Goal: Task Accomplishment & Management: Use online tool/utility

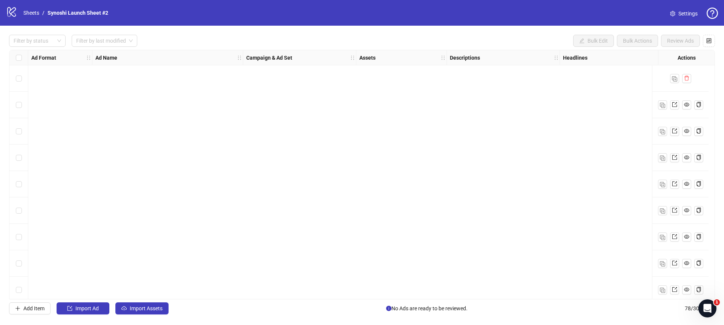
scroll to position [1830, 610]
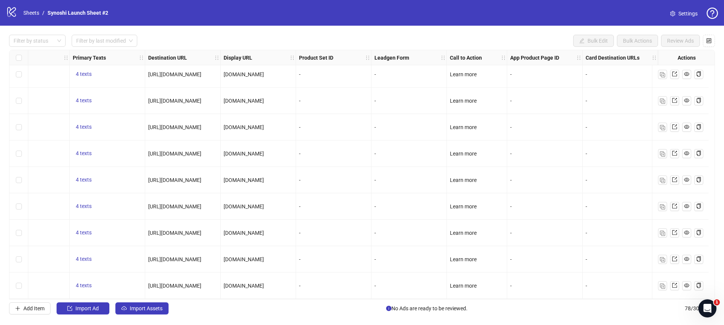
click at [8, 14] on icon "logo/logo-mobile" at bounding box center [11, 11] width 11 height 11
click at [30, 13] on link "Sheets" at bounding box center [31, 13] width 19 height 8
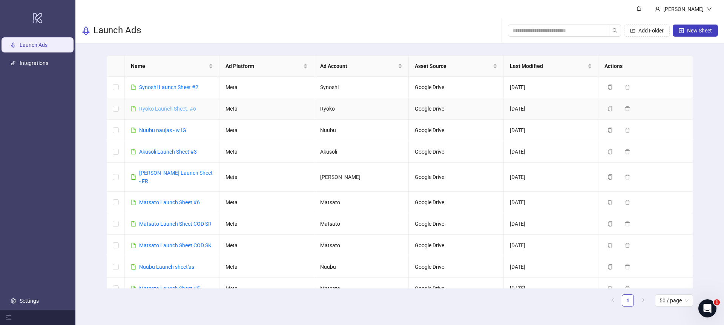
click at [170, 108] on link "Ryoko Launch Sheet. #6" at bounding box center [167, 109] width 57 height 6
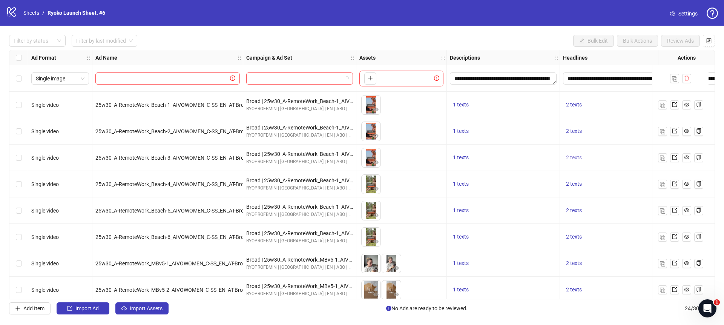
click at [578, 157] on span "2 texts" at bounding box center [574, 157] width 16 height 6
click at [539, 162] on div "1 texts" at bounding box center [503, 157] width 107 height 9
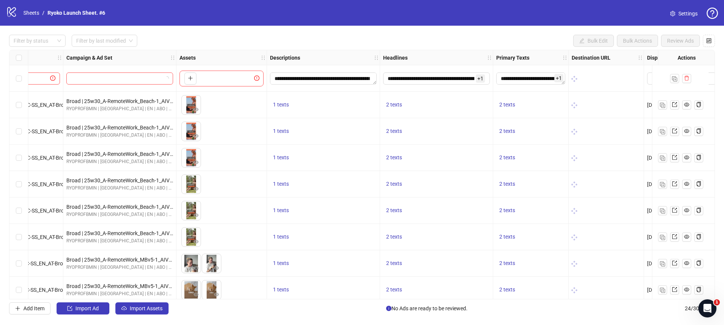
scroll to position [0, 185]
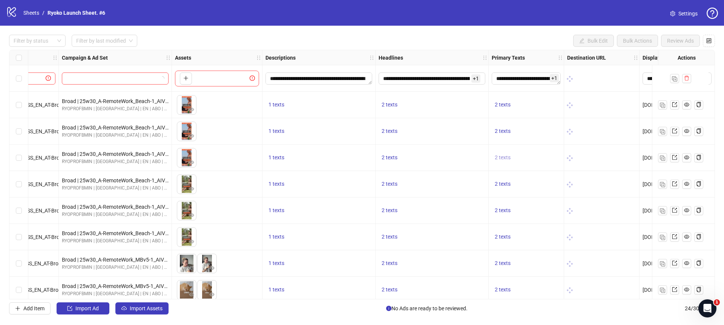
click at [505, 158] on span "2 texts" at bounding box center [503, 157] width 16 height 6
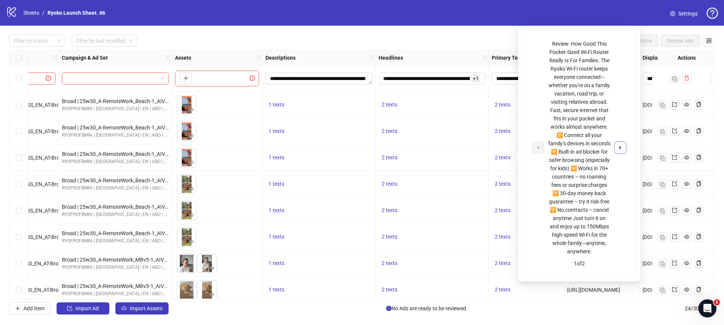
click at [620, 154] on button "button" at bounding box center [621, 147] width 12 height 12
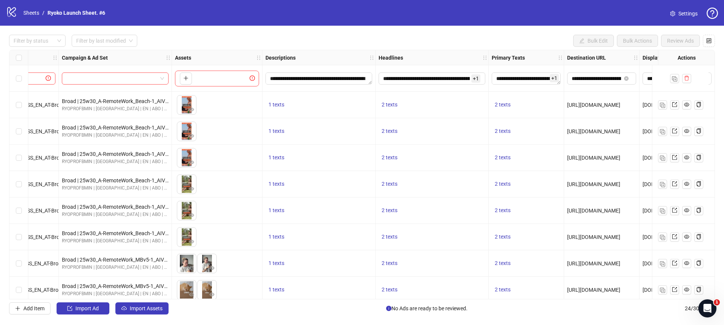
click at [455, 168] on div "2 texts" at bounding box center [432, 158] width 113 height 26
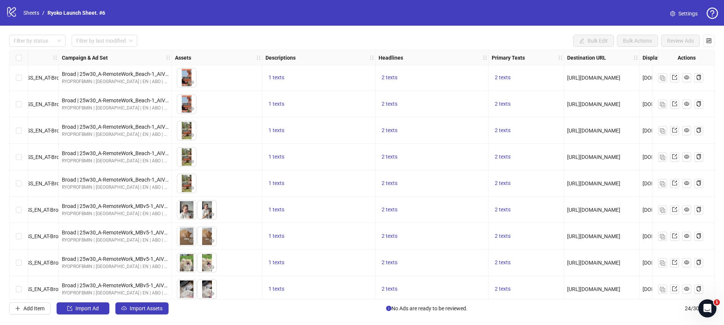
scroll to position [49, 185]
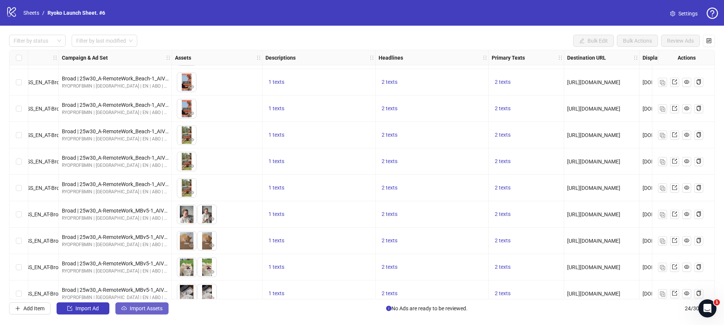
click at [152, 308] on span "Import Assets" at bounding box center [146, 308] width 33 height 6
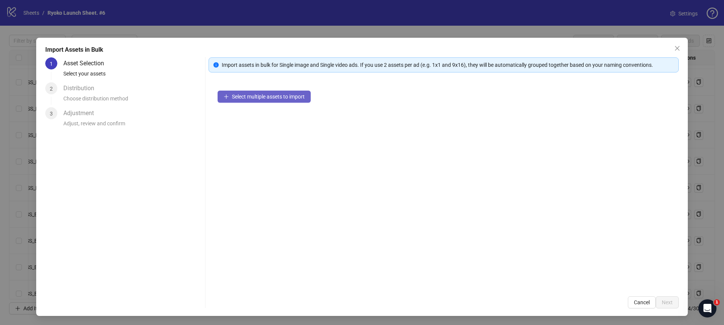
click at [252, 99] on span "Select multiple assets to import" at bounding box center [268, 97] width 73 height 6
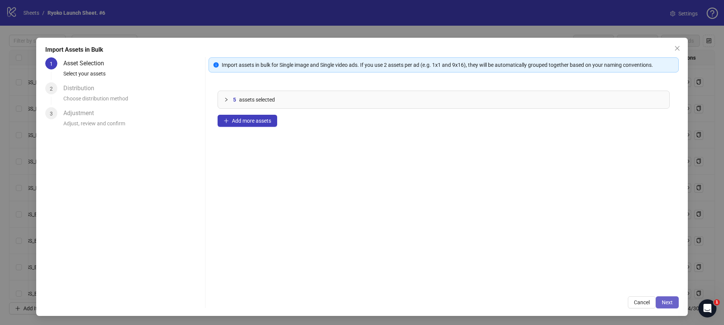
click at [677, 302] on button "Next" at bounding box center [667, 302] width 23 height 12
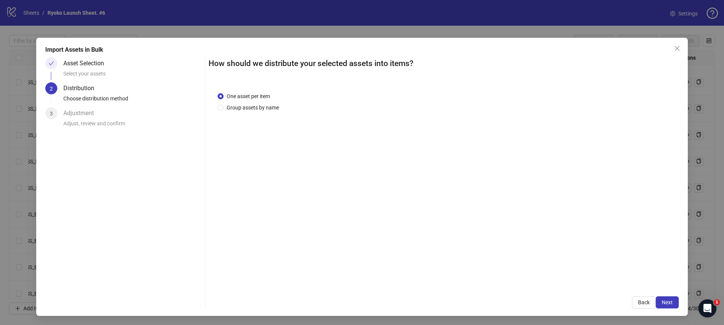
click at [673, 303] on button "Next" at bounding box center [667, 302] width 23 height 12
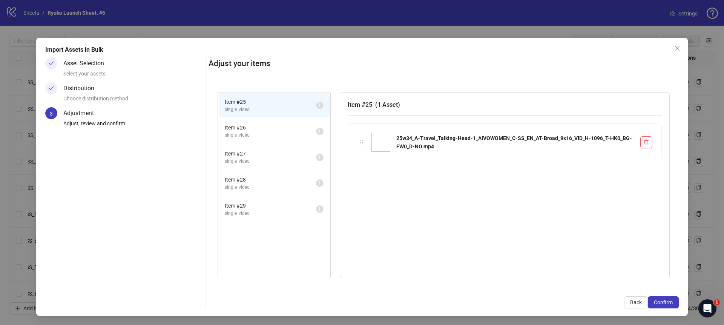
click at [673, 303] on button "Confirm" at bounding box center [663, 302] width 31 height 12
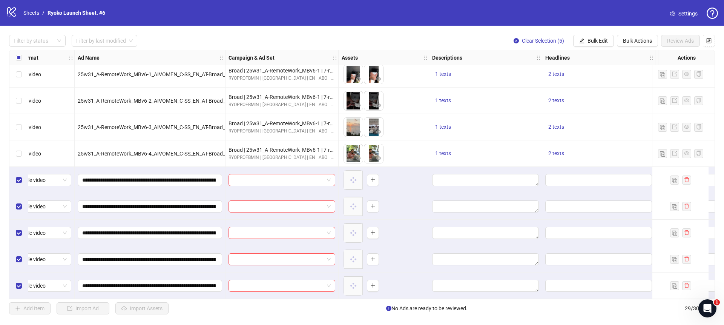
scroll to position [535, 0]
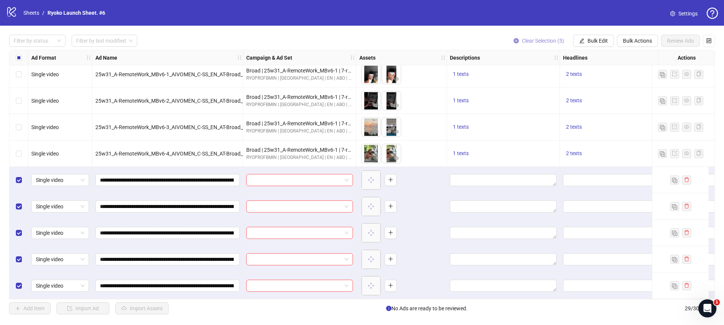
click at [512, 38] on button "Clear Selection (5)" at bounding box center [539, 41] width 63 height 12
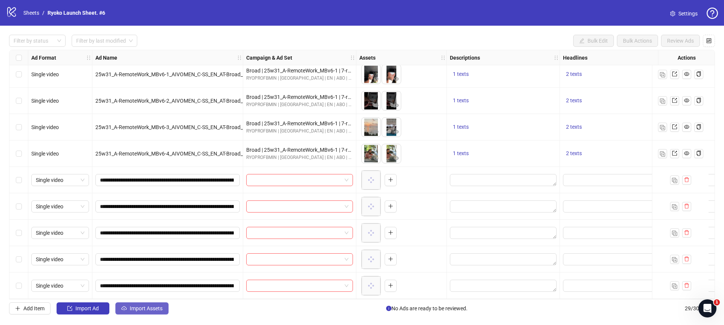
click at [149, 311] on span "Import Assets" at bounding box center [146, 308] width 33 height 6
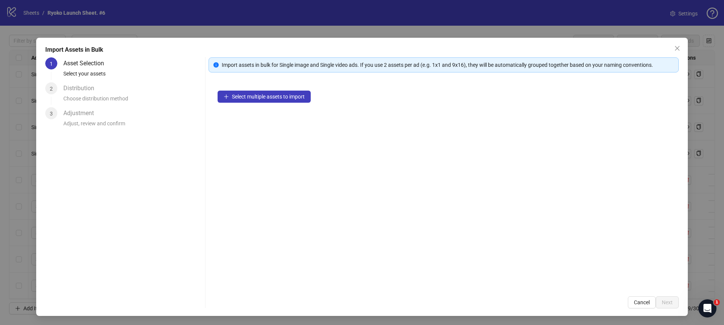
click at [249, 90] on div "Select multiple assets to import" at bounding box center [444, 185] width 471 height 206
click at [246, 95] on span "Select multiple assets to import" at bounding box center [268, 97] width 73 height 6
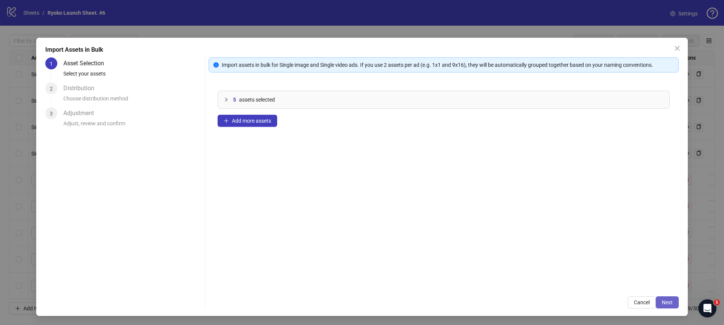
click at [669, 305] on span "Next" at bounding box center [667, 302] width 11 height 6
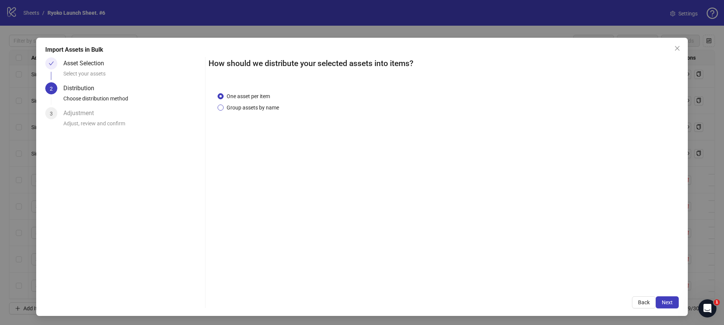
click at [262, 111] on span "Group assets by name" at bounding box center [253, 107] width 58 height 8
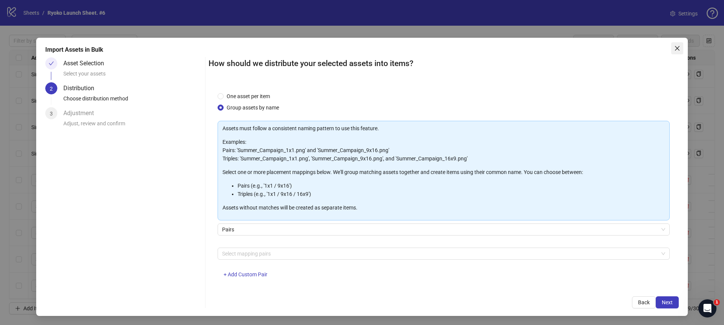
click at [677, 49] on icon "close" at bounding box center [678, 48] width 6 height 6
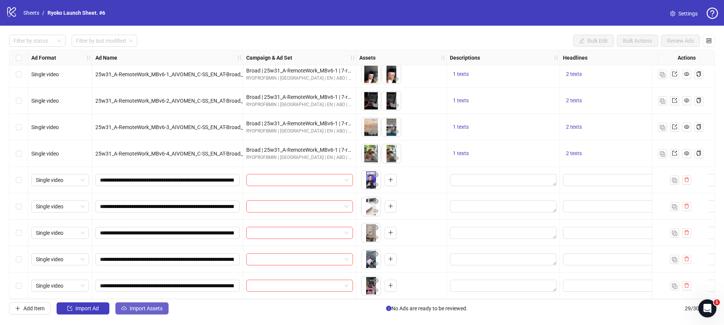
click at [163, 307] on button "Import Assets" at bounding box center [141, 308] width 53 height 12
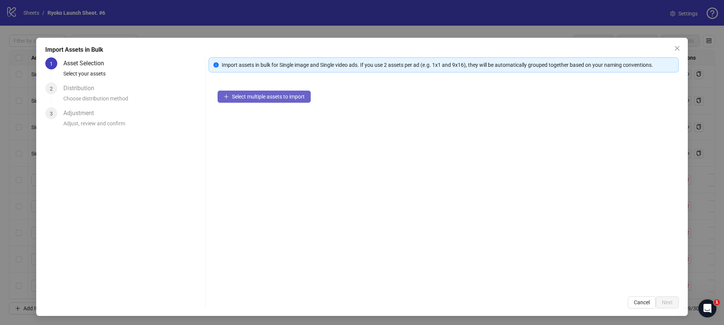
click at [286, 95] on span "Select multiple assets to import" at bounding box center [268, 97] width 73 height 6
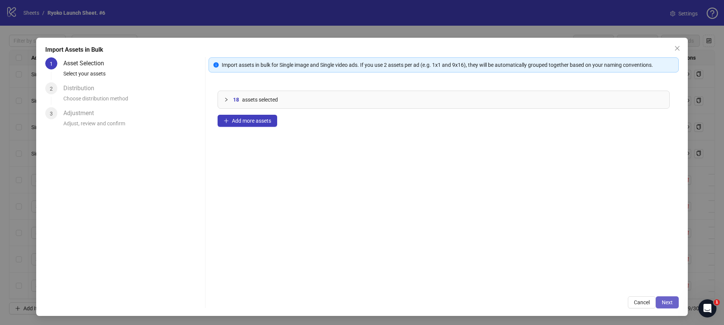
click at [672, 301] on span "Next" at bounding box center [667, 302] width 11 height 6
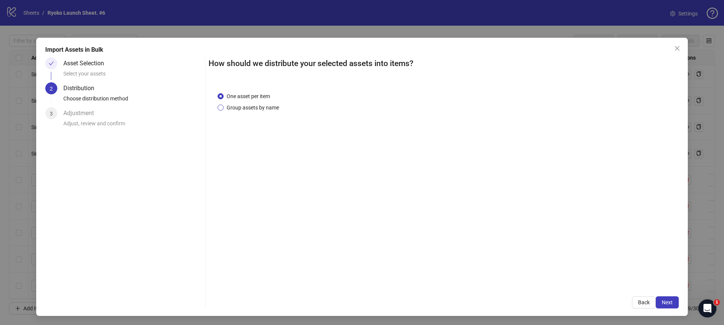
click at [252, 109] on span "Group assets by name" at bounding box center [253, 107] width 58 height 8
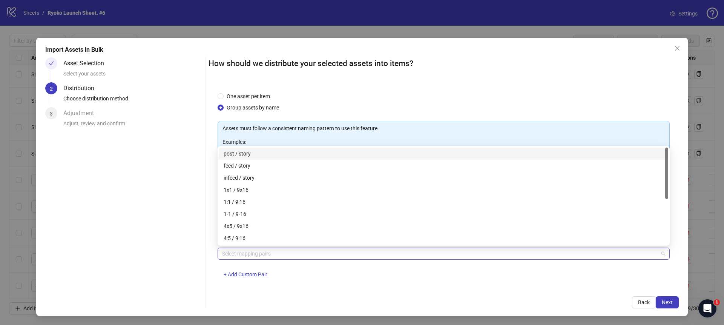
click at [264, 248] on div at bounding box center [439, 253] width 441 height 11
click at [237, 223] on div "4x5 / 9x16" at bounding box center [444, 226] width 440 height 8
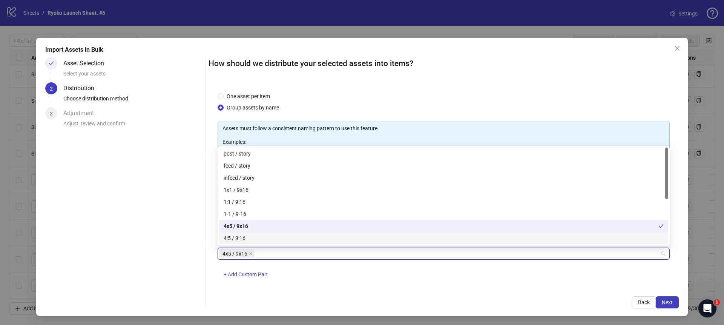
click at [384, 267] on div "4x5 / 9x16 + Add Custom Pair" at bounding box center [444, 267] width 452 height 39
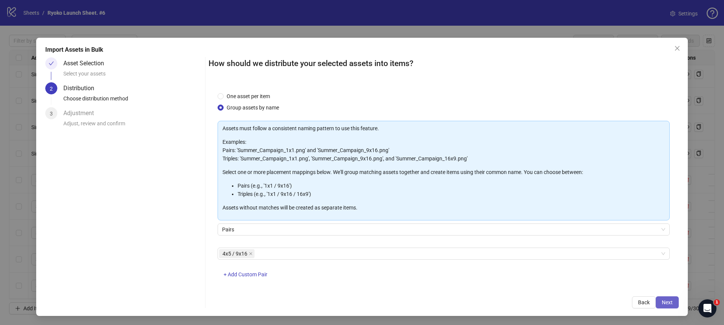
click at [672, 299] on span "Next" at bounding box center [667, 302] width 11 height 6
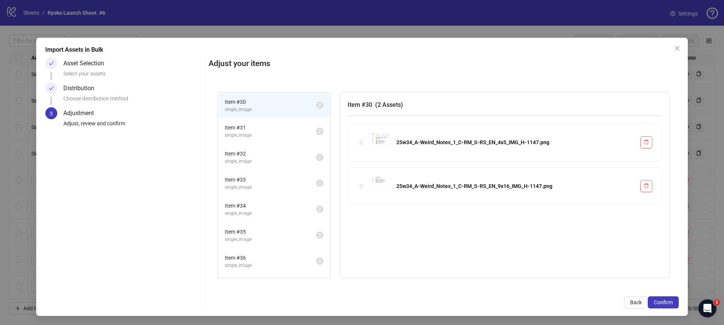
scroll to position [48, 0]
click at [668, 305] on span "Confirm" at bounding box center [663, 302] width 19 height 6
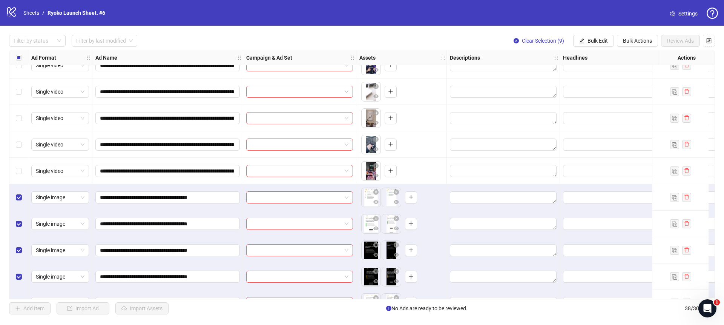
scroll to position [583, 0]
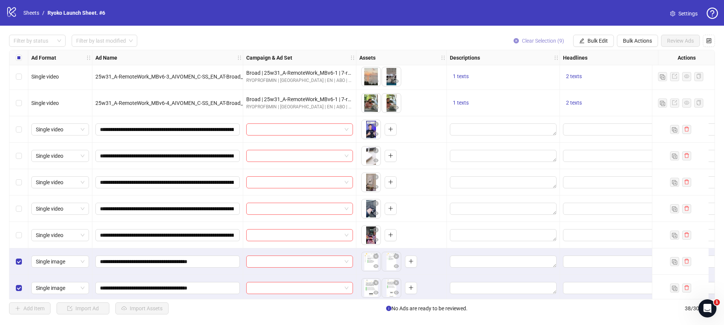
click at [514, 40] on icon "close-circle" at bounding box center [516, 40] width 5 height 5
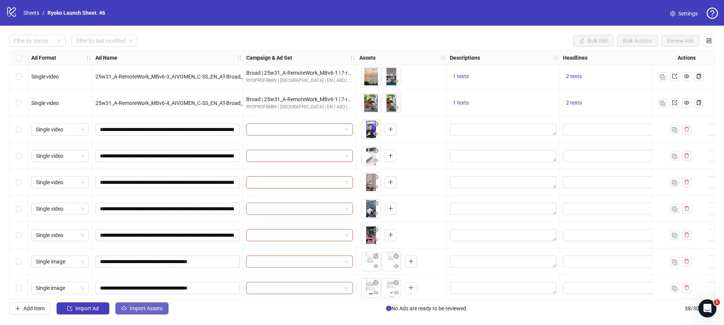
click at [156, 307] on span "Import Assets" at bounding box center [146, 308] width 33 height 6
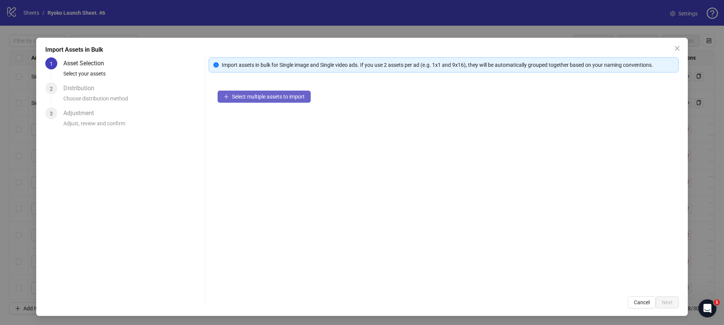
click at [270, 98] on span "Select multiple assets to import" at bounding box center [268, 97] width 73 height 6
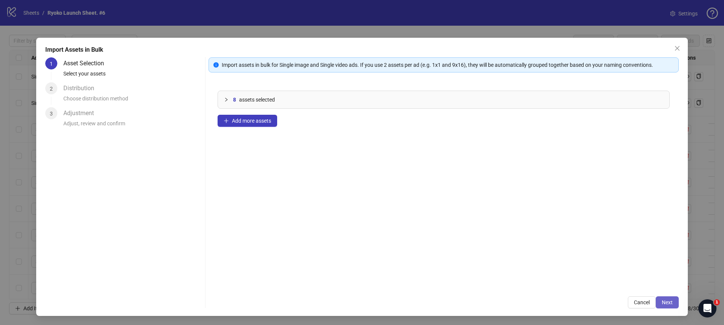
click at [669, 301] on span "Next" at bounding box center [667, 302] width 11 height 6
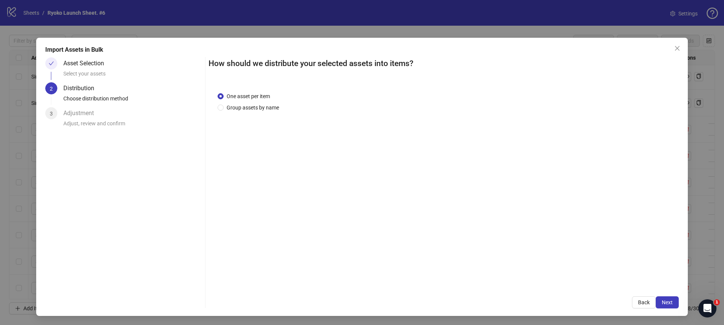
click at [669, 301] on span "Next" at bounding box center [667, 302] width 11 height 6
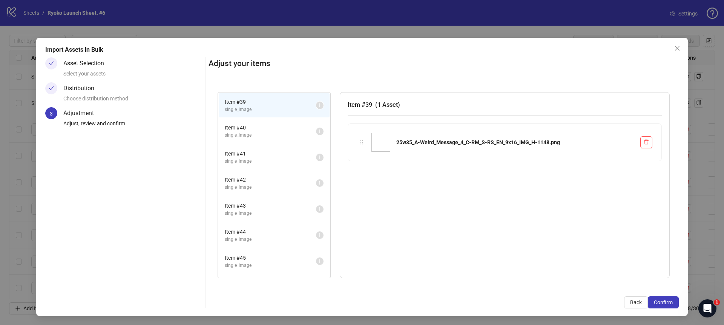
click at [669, 301] on span "Confirm" at bounding box center [663, 302] width 19 height 6
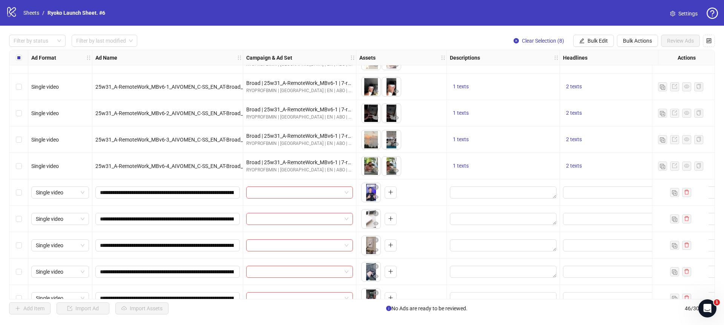
scroll to position [561, 0]
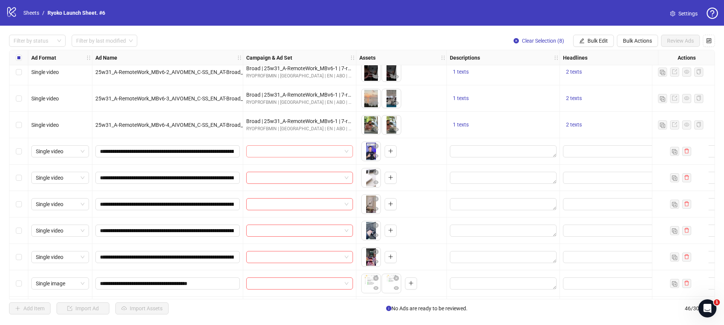
click at [349, 151] on div at bounding box center [299, 151] width 107 height 12
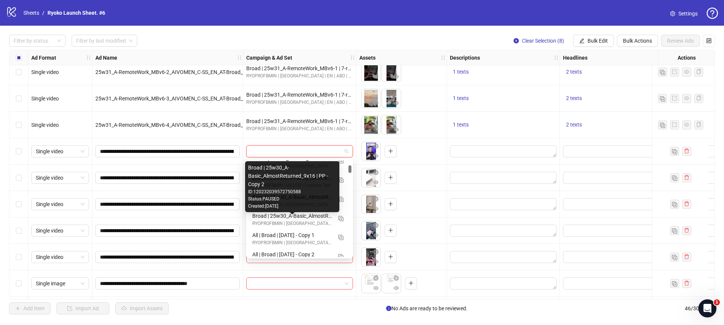
scroll to position [686, 0]
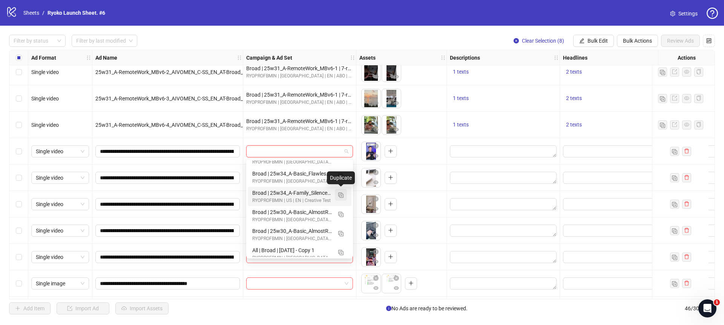
click at [343, 195] on img "button" at bounding box center [340, 194] width 5 height 5
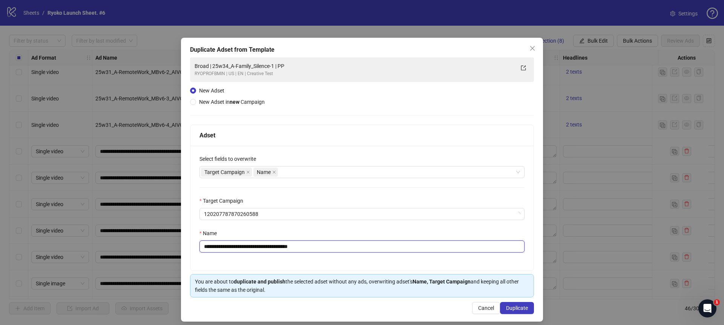
click at [317, 248] on input "**********" at bounding box center [362, 246] width 325 height 12
drag, startPoint x: 284, startPoint y: 246, endPoint x: 222, endPoint y: 250, distance: 62.4
click at [222, 250] on input "**********" at bounding box center [362, 246] width 325 height 12
paste input "text"
drag, startPoint x: 286, startPoint y: 245, endPoint x: 223, endPoint y: 247, distance: 63.8
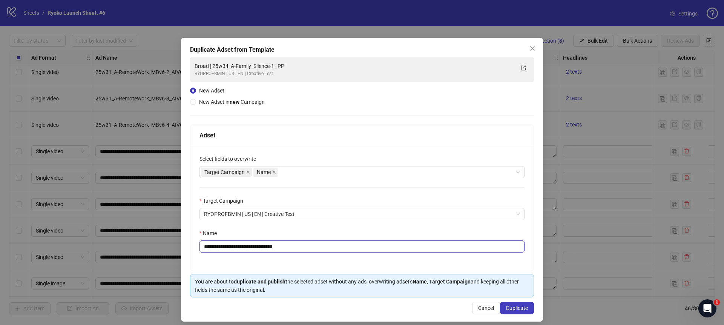
click at [223, 247] on input "**********" at bounding box center [362, 246] width 325 height 12
paste input "******"
type input "**********"
click at [526, 305] on span "Duplicate" at bounding box center [517, 308] width 22 height 6
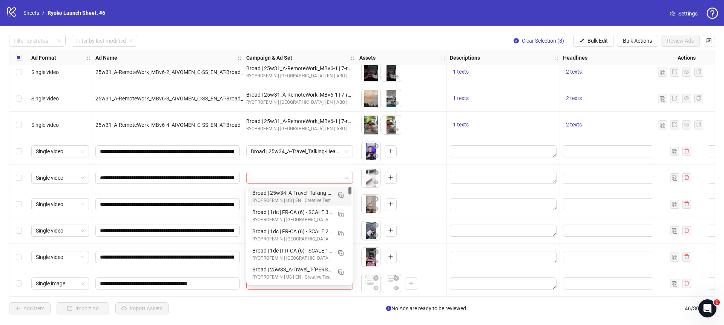
click at [351, 180] on div at bounding box center [299, 178] width 107 height 12
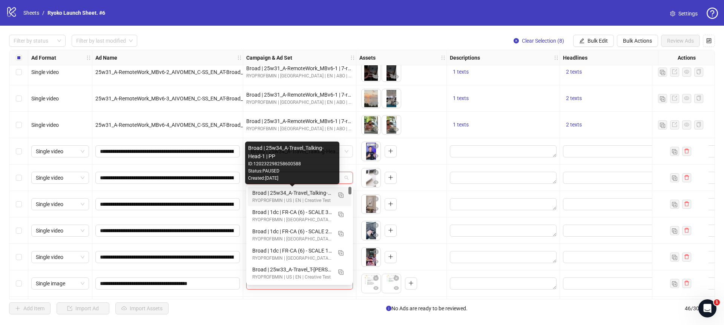
click at [327, 192] on div "Broad | 25w34_A-Travel_Talking-Head-1 | PP" at bounding box center [292, 193] width 80 height 8
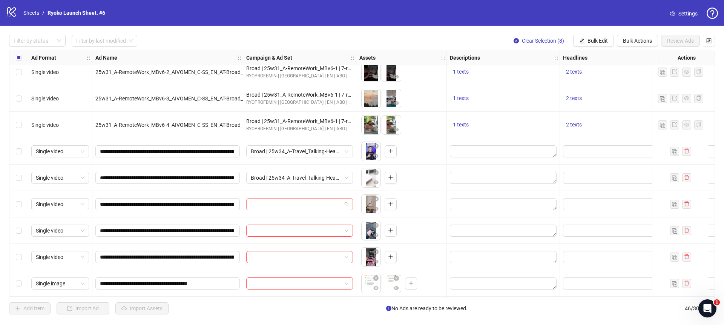
click at [346, 200] on span at bounding box center [300, 203] width 98 height 11
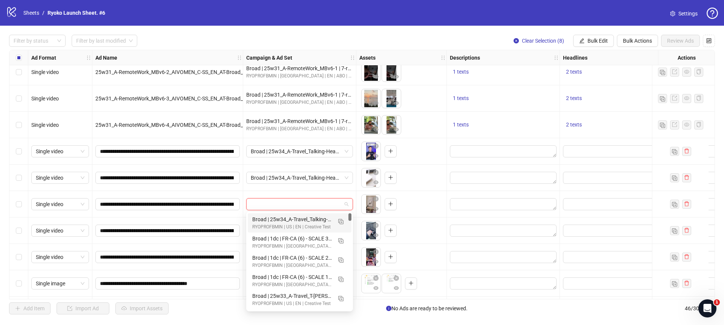
click at [309, 215] on div "Broad | 25w34_A-Travel_Talking-Head-1 | PP" at bounding box center [292, 219] width 80 height 8
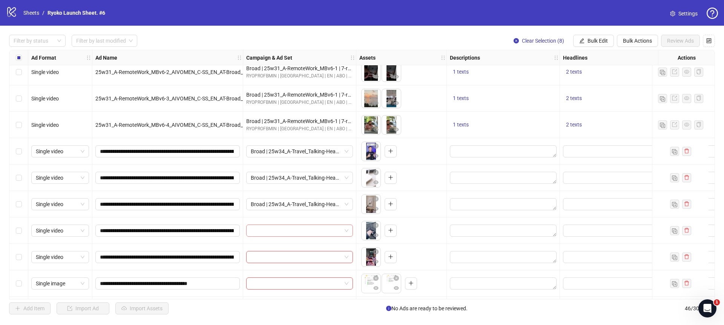
click at [342, 231] on span at bounding box center [300, 230] width 98 height 11
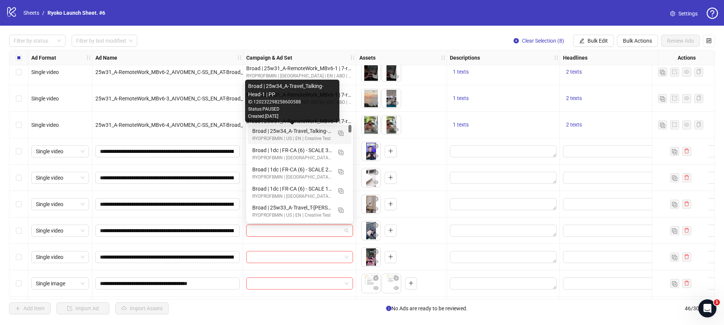
click at [297, 132] on div "Broad | 25w34_A-Travel_Talking-Head-1 | PP" at bounding box center [292, 131] width 80 height 8
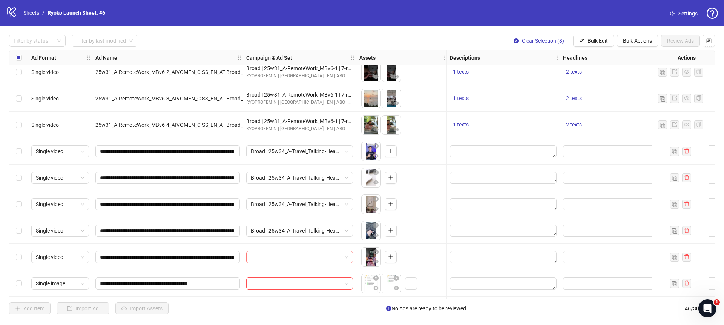
click at [347, 257] on span at bounding box center [300, 256] width 98 height 11
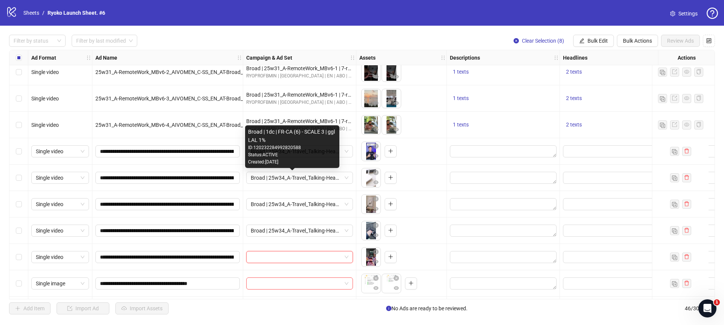
click at [309, 158] on div "Status: ACTIVE" at bounding box center [292, 154] width 88 height 7
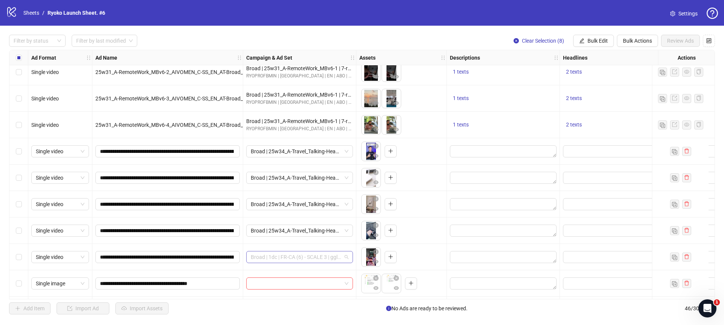
click at [347, 256] on span "Broad | 1dc | FR-CA (6) - SCALE 3 | ggl LAL 1%" at bounding box center [300, 256] width 98 height 11
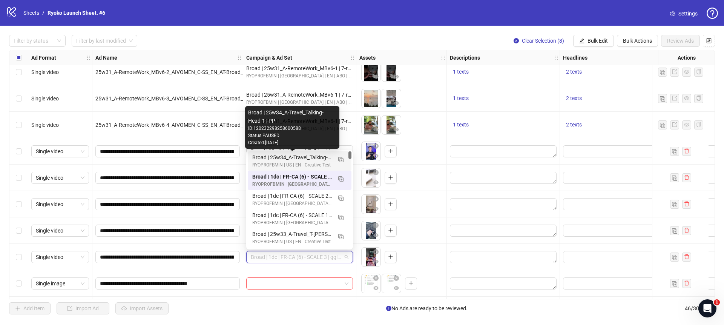
click at [319, 155] on div "Broad | 25w34_A-Travel_Talking-Head-1 | PP" at bounding box center [292, 157] width 80 height 8
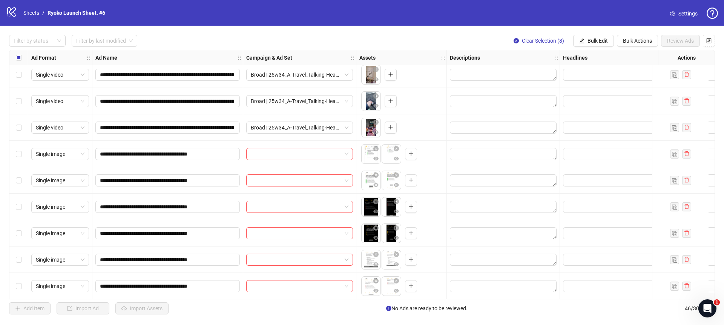
scroll to position [678, 0]
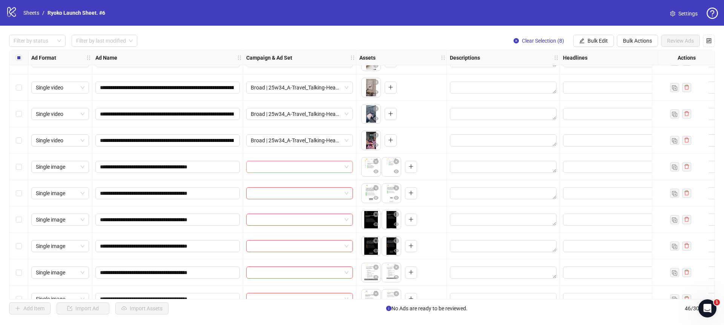
click at [349, 167] on div at bounding box center [299, 167] width 107 height 12
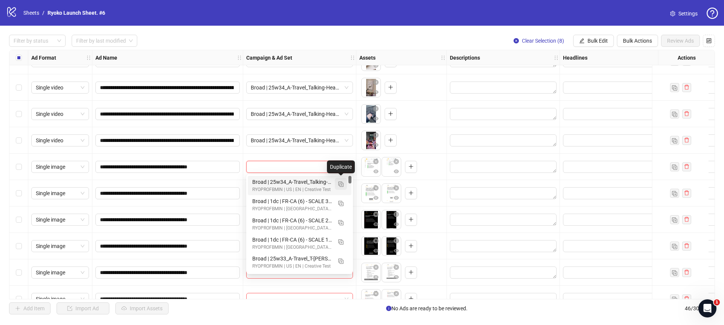
click at [342, 182] on img "button" at bounding box center [340, 183] width 5 height 5
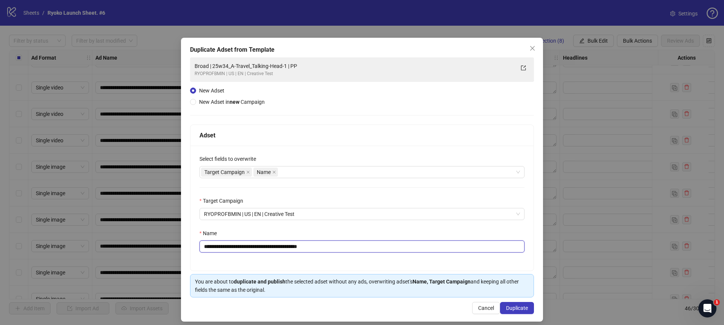
click at [343, 248] on input "**********" at bounding box center [362, 246] width 325 height 12
drag, startPoint x: 295, startPoint y: 245, endPoint x: 222, endPoint y: 249, distance: 73.7
click at [222, 249] on input "**********" at bounding box center [362, 246] width 325 height 12
paste input "text"
type input "**********"
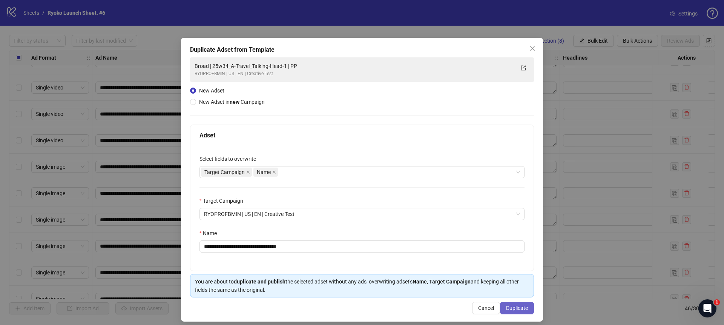
click at [524, 306] on span "Duplicate" at bounding box center [517, 308] width 22 height 6
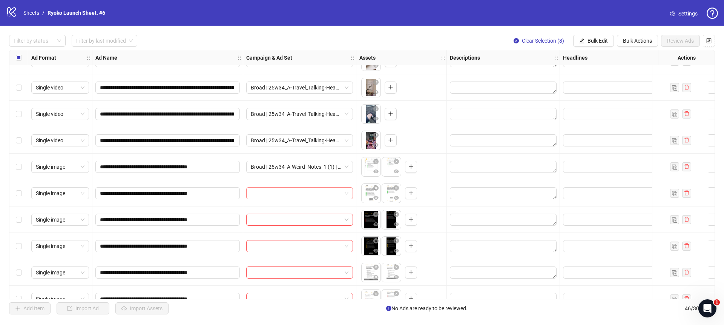
click at [348, 195] on span at bounding box center [300, 193] width 98 height 11
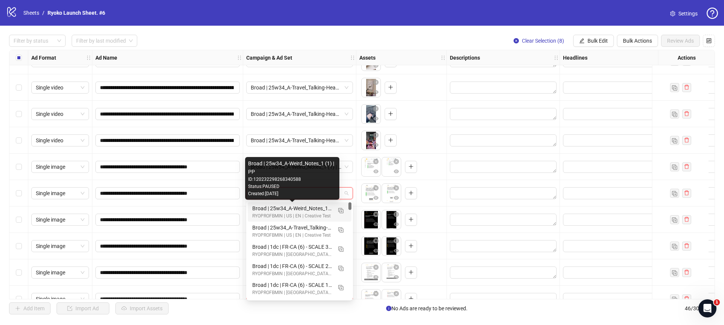
click at [309, 209] on div "Broad | 25w34_A-Weird_Notes_1 (1) | PP" at bounding box center [292, 208] width 80 height 8
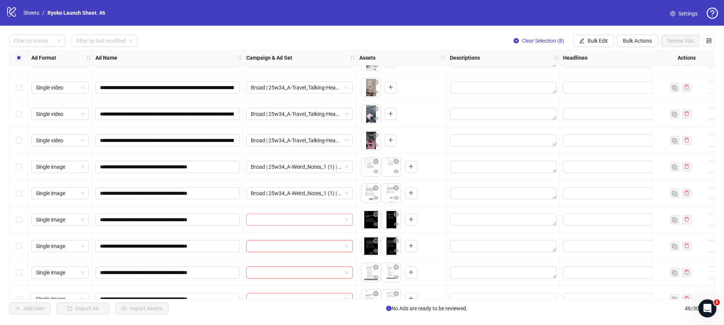
click at [345, 219] on span at bounding box center [300, 219] width 98 height 11
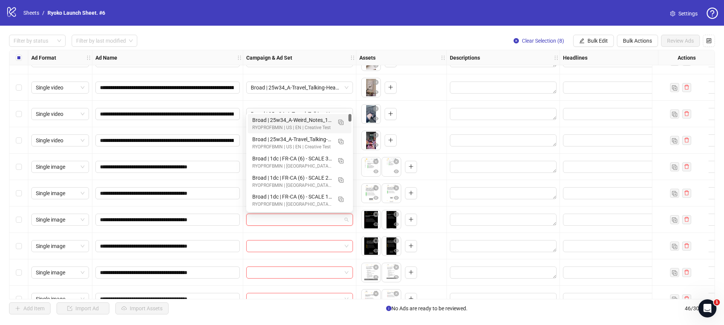
click at [308, 122] on div "Broad | 25w34_A-Weird_Notes_1 (1) | PP" at bounding box center [292, 120] width 80 height 8
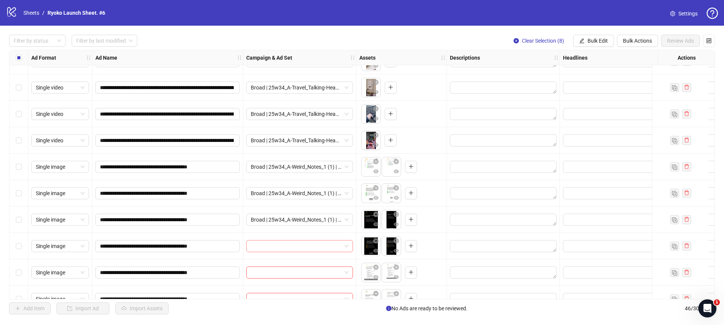
click at [348, 246] on span at bounding box center [300, 245] width 98 height 11
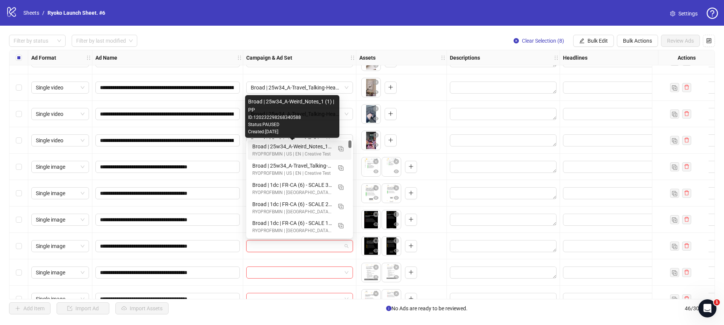
click at [315, 144] on div "Broad | 25w34_A-Weird_Notes_1 (1) | PP" at bounding box center [292, 146] width 80 height 8
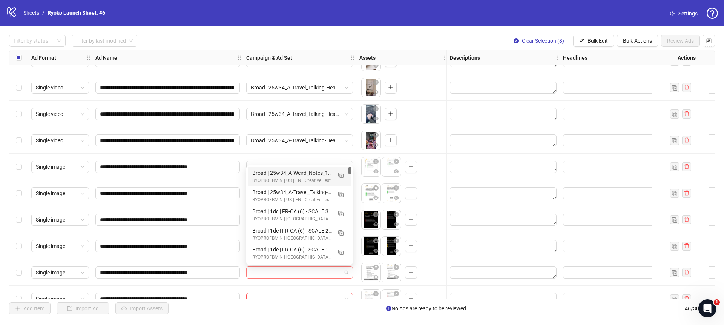
click at [345, 272] on span at bounding box center [300, 272] width 98 height 11
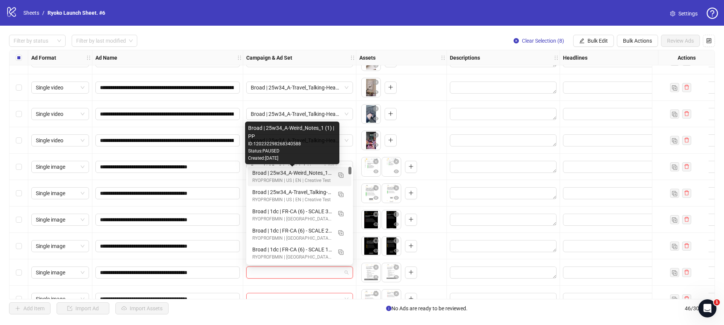
click at [319, 171] on div "Broad | 25w34_A-Weird_Notes_1 (1) | PP" at bounding box center [292, 173] width 80 height 8
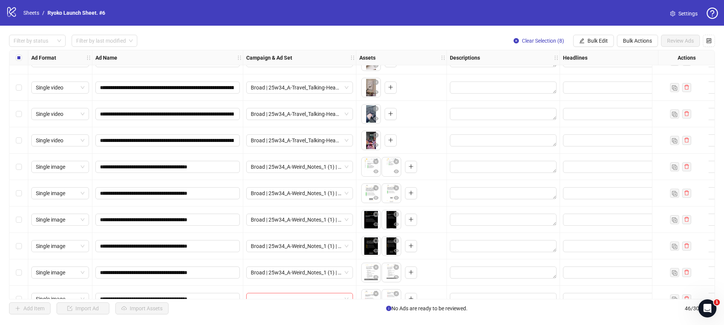
scroll to position [812, 0]
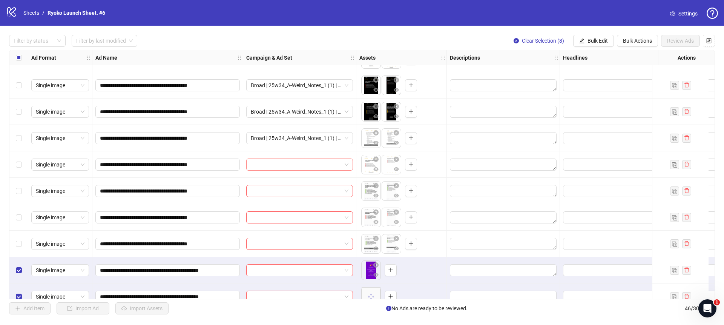
click at [346, 164] on span at bounding box center [300, 164] width 98 height 11
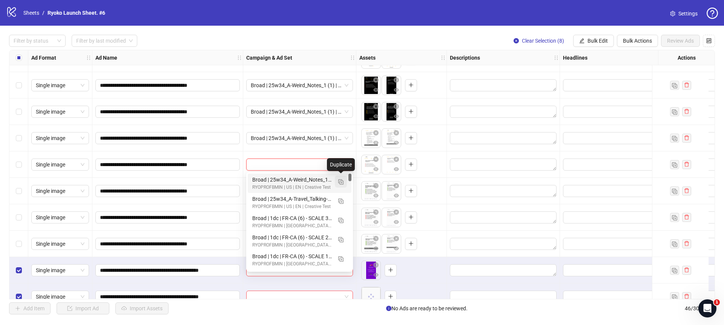
click at [340, 181] on img "button" at bounding box center [340, 181] width 5 height 5
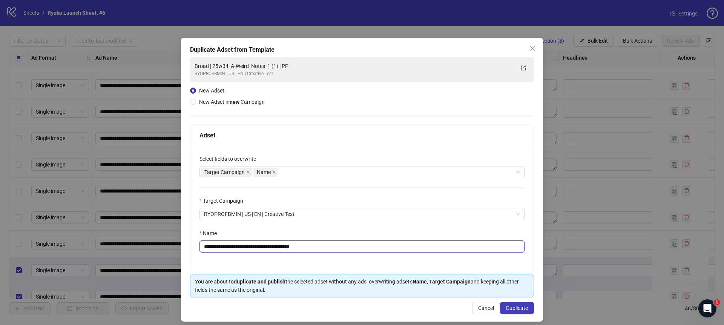
click at [357, 248] on input "**********" at bounding box center [362, 246] width 325 height 12
click at [286, 246] on input "**********" at bounding box center [362, 246] width 325 height 12
type input "**********"
click at [521, 307] on span "Duplicate" at bounding box center [517, 308] width 22 height 6
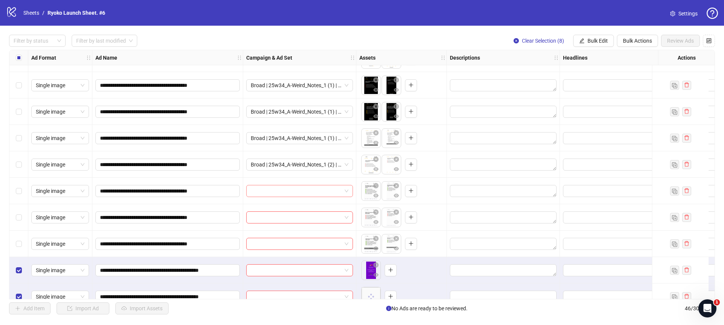
click at [352, 192] on div at bounding box center [299, 191] width 107 height 12
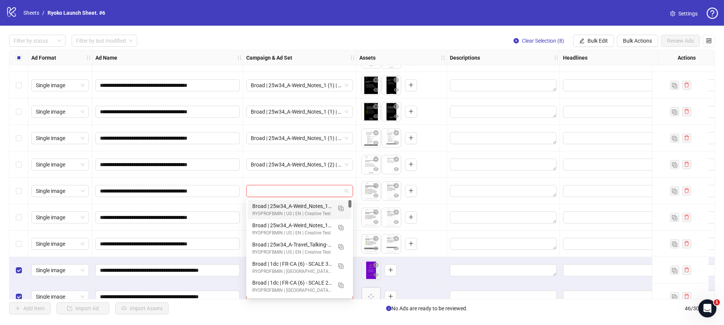
click at [302, 208] on div "Broad | 25w34_A-Weird_Notes_1 (2) | PP" at bounding box center [292, 206] width 80 height 8
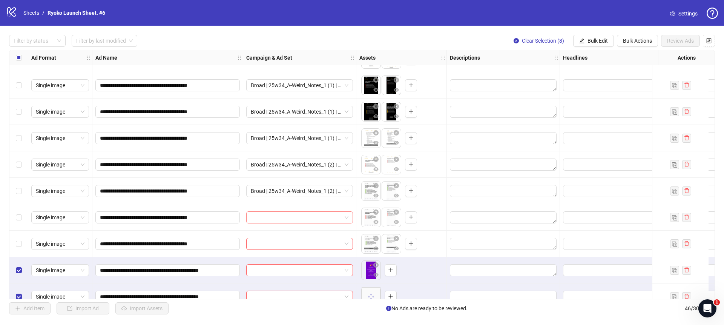
click at [348, 218] on span at bounding box center [300, 217] width 98 height 11
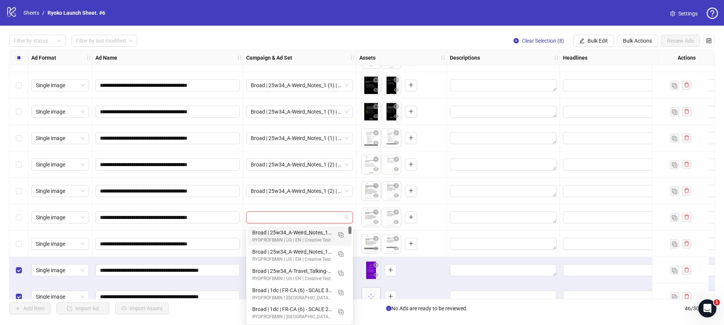
click at [315, 230] on div "Broad | 25w34_A-Weird_Notes_1 (2) | PP" at bounding box center [292, 232] width 80 height 8
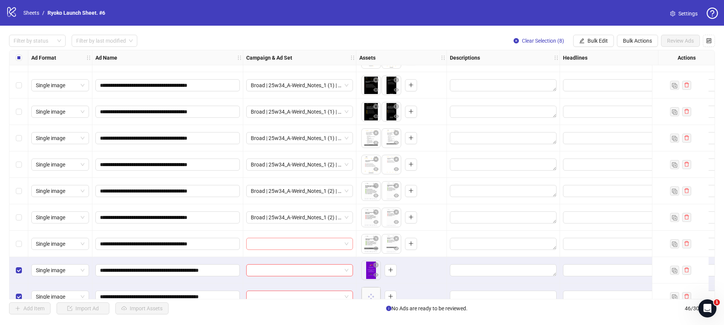
click at [348, 241] on span at bounding box center [300, 243] width 98 height 11
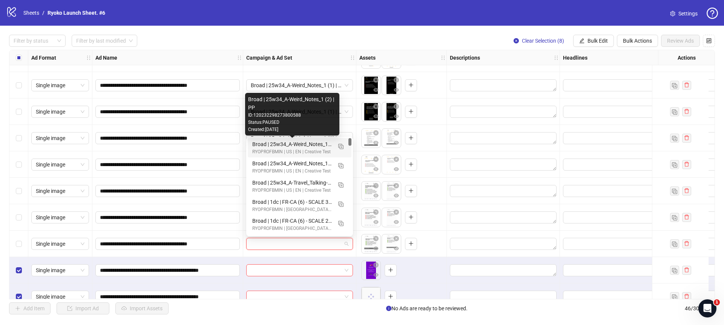
click at [311, 145] on div "Broad | 25w34_A-Weird_Notes_1 (2) | PP" at bounding box center [292, 144] width 80 height 8
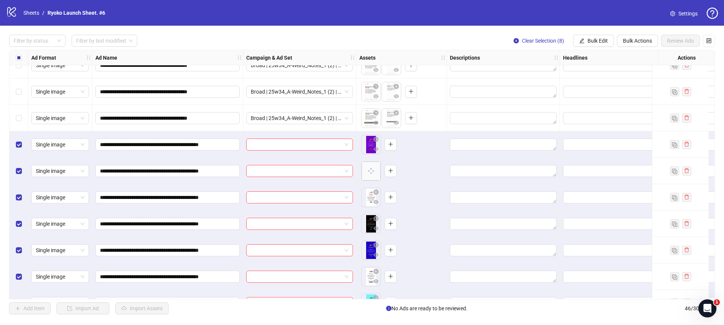
scroll to position [930, 0]
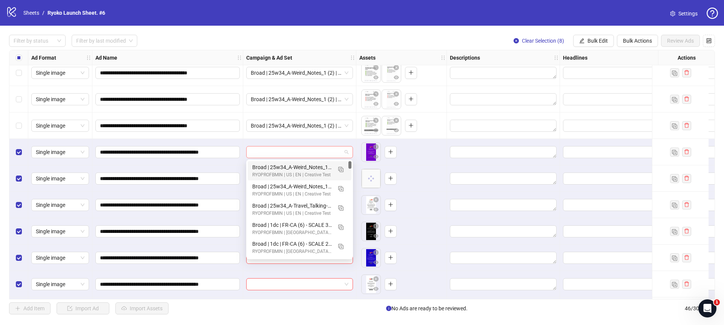
click at [349, 150] on div at bounding box center [299, 152] width 107 height 12
click at [342, 170] on img "button" at bounding box center [340, 169] width 5 height 5
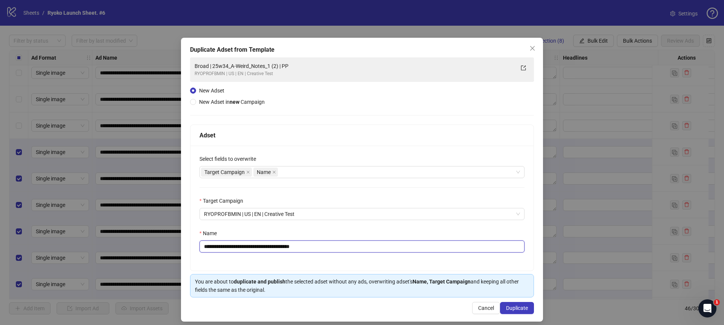
click at [336, 248] on input "**********" at bounding box center [362, 246] width 325 height 12
drag, startPoint x: 286, startPoint y: 247, endPoint x: 250, endPoint y: 246, distance: 35.9
click at [250, 246] on input "**********" at bounding box center [362, 246] width 325 height 12
drag, startPoint x: 280, startPoint y: 247, endPoint x: 223, endPoint y: 247, distance: 57.0
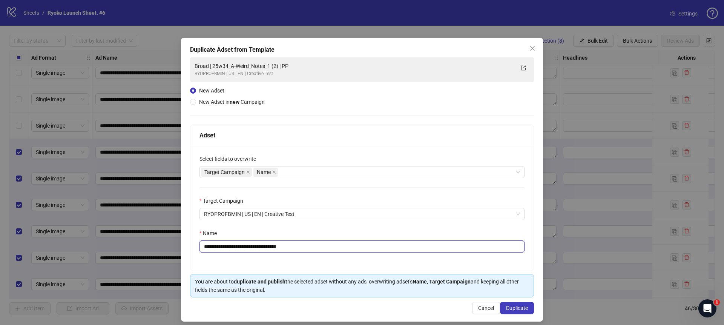
click at [223, 247] on input "**********" at bounding box center [362, 246] width 325 height 12
paste input "**"
click at [292, 246] on input "**********" at bounding box center [362, 246] width 325 height 12
type input "**********"
click at [516, 308] on span "Duplicate" at bounding box center [517, 308] width 22 height 6
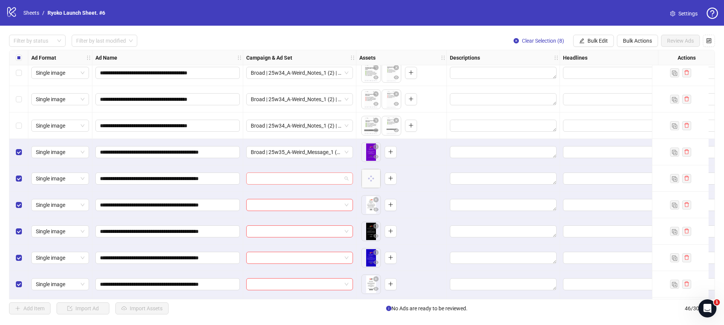
click at [349, 178] on div at bounding box center [299, 178] width 107 height 12
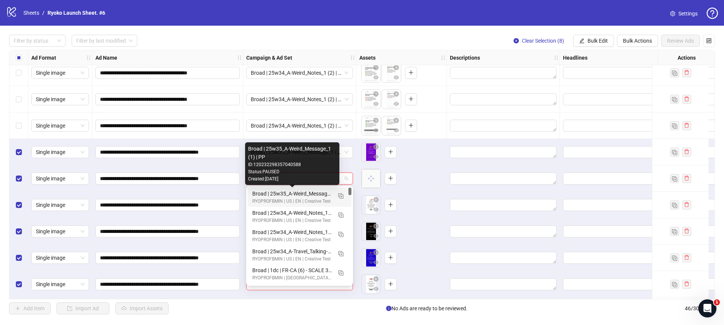
click at [324, 193] on div "Broad | 25w35_A-Weird_Message_1 (1) | PP" at bounding box center [292, 193] width 80 height 8
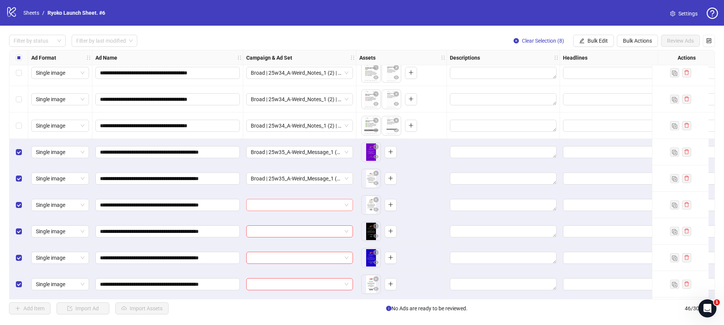
click at [347, 202] on span at bounding box center [300, 204] width 98 height 11
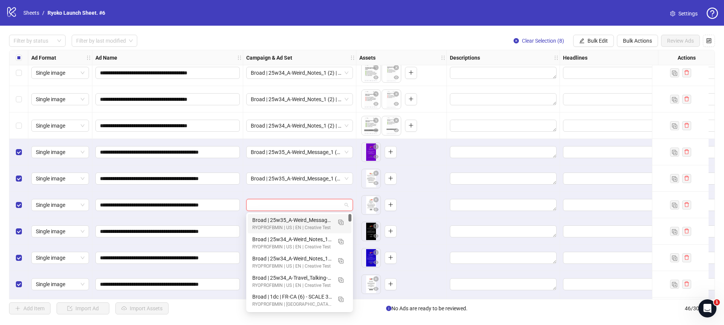
click at [309, 217] on div "Broad | 25w35_A-Weird_Message_1 (1) | PP" at bounding box center [292, 220] width 80 height 8
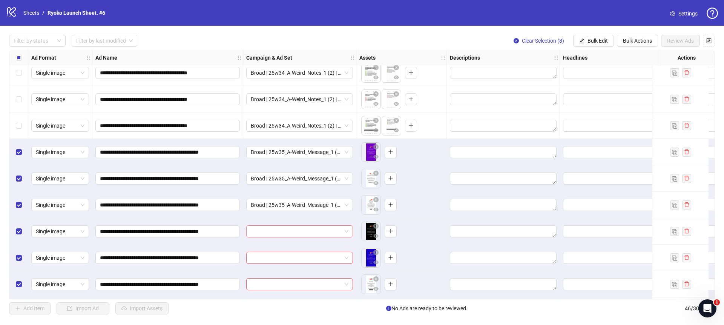
click at [351, 233] on div at bounding box center [299, 231] width 107 height 12
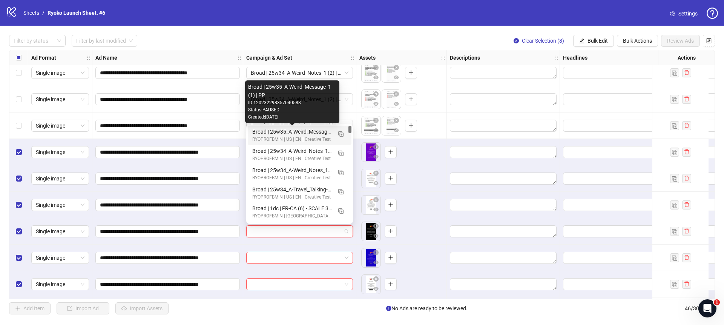
click at [285, 130] on div "Broad | 25w35_A-Weird_Message_1 (1) | PP" at bounding box center [292, 132] width 80 height 8
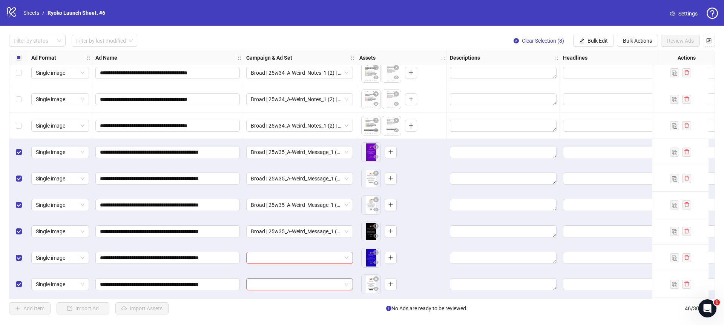
scroll to position [984, 0]
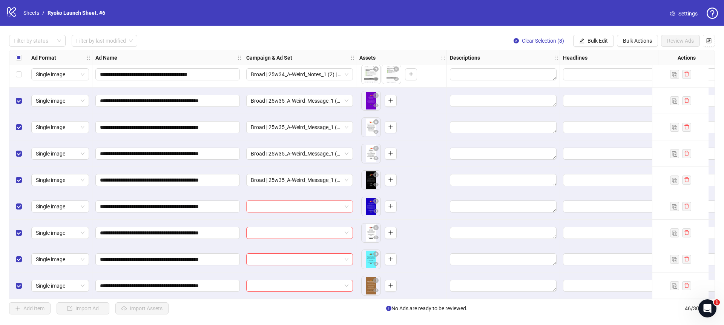
click at [348, 201] on span at bounding box center [300, 206] width 98 height 11
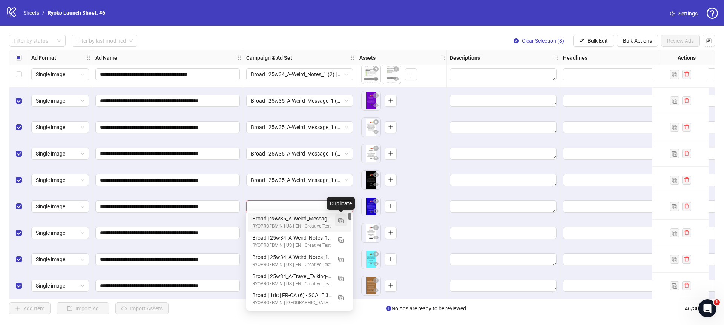
click at [341, 220] on img "button" at bounding box center [340, 220] width 5 height 5
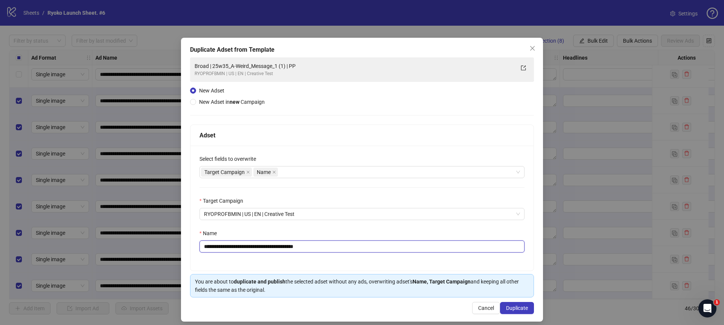
click at [334, 248] on input "**********" at bounding box center [362, 246] width 325 height 12
click at [294, 247] on input "**********" at bounding box center [362, 246] width 325 height 12
type input "**********"
click at [498, 306] on button "Cancel" at bounding box center [486, 308] width 28 height 12
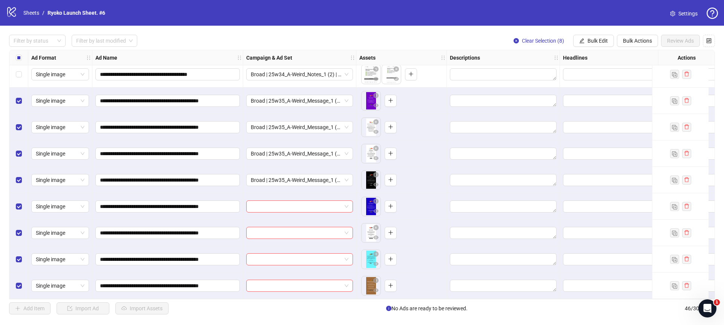
click at [360, 200] on div "To pick up a draggable item, press the space bar. While dragging, use the arrow…" at bounding box center [402, 206] width 84 height 23
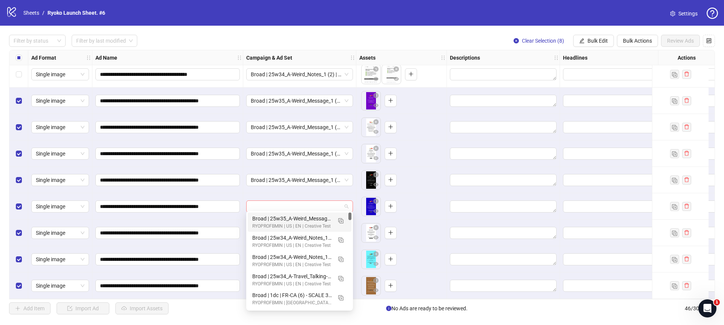
click at [350, 201] on div at bounding box center [299, 206] width 107 height 12
click at [341, 219] on img "button" at bounding box center [340, 220] width 5 height 5
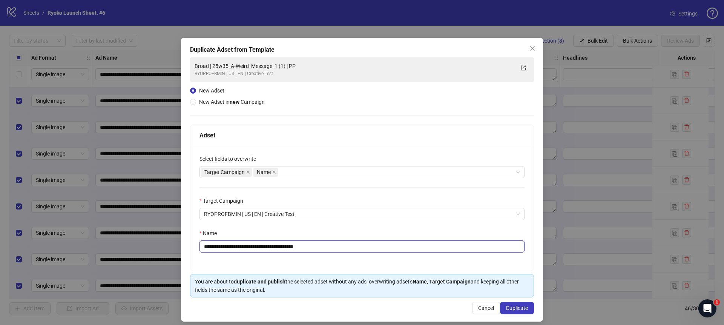
click at [339, 248] on input "**********" at bounding box center [362, 246] width 325 height 12
click at [293, 247] on input "**********" at bounding box center [362, 246] width 325 height 12
type input "**********"
click at [507, 308] on span "Duplicate" at bounding box center [517, 308] width 22 height 6
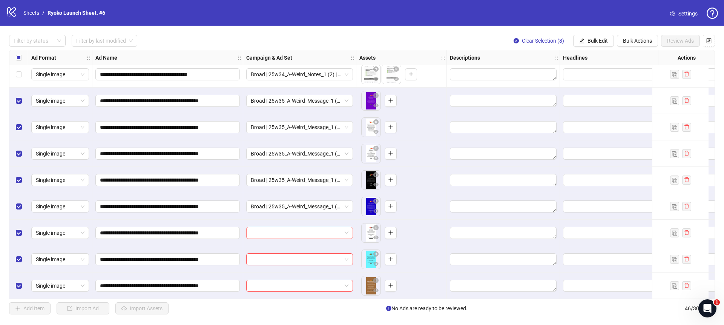
click at [348, 230] on span at bounding box center [300, 232] width 98 height 11
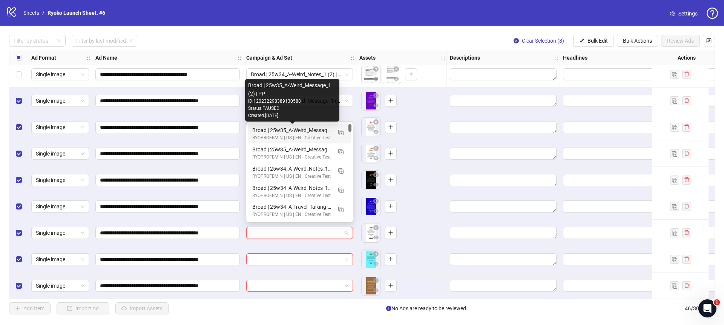
click at [318, 129] on div "Broad | 25w35_A-Weird_Message_1 (2) | PP" at bounding box center [292, 130] width 80 height 8
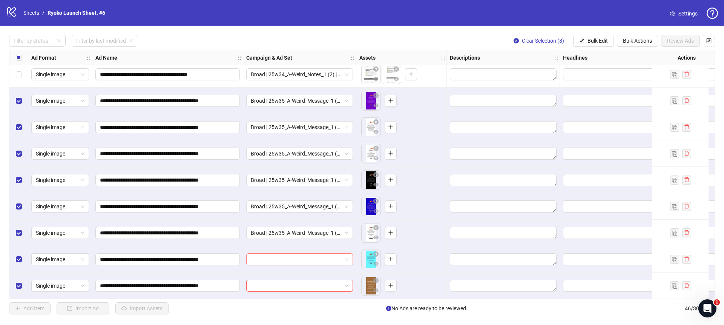
click at [347, 256] on span at bounding box center [300, 259] width 98 height 11
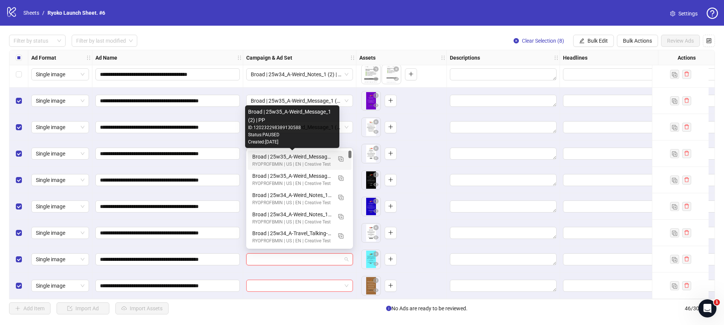
click at [308, 156] on div "Broad | 25w35_A-Weird_Message_1 (2) | PP" at bounding box center [292, 156] width 80 height 8
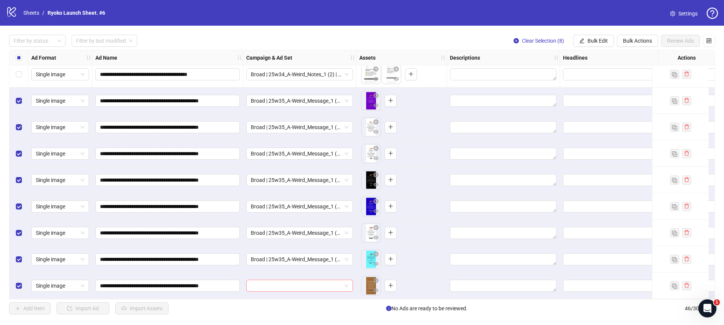
click at [348, 282] on span at bounding box center [300, 285] width 98 height 11
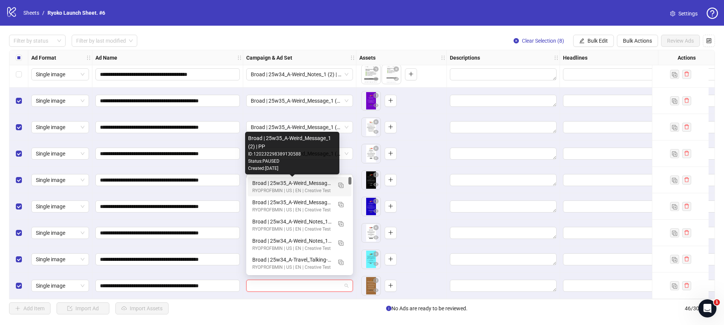
click at [318, 180] on div "Broad | 25w35_A-Weird_Message_1 (2) | PP" at bounding box center [292, 183] width 80 height 8
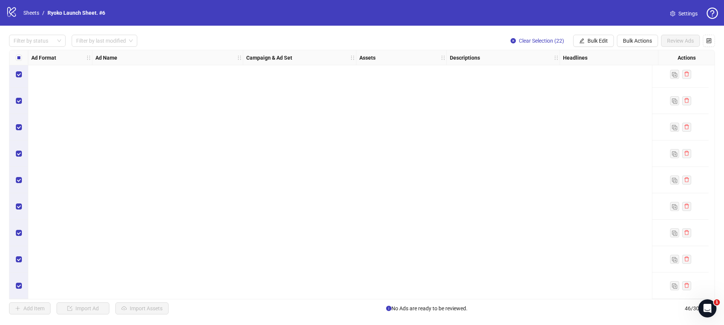
scroll to position [0, 0]
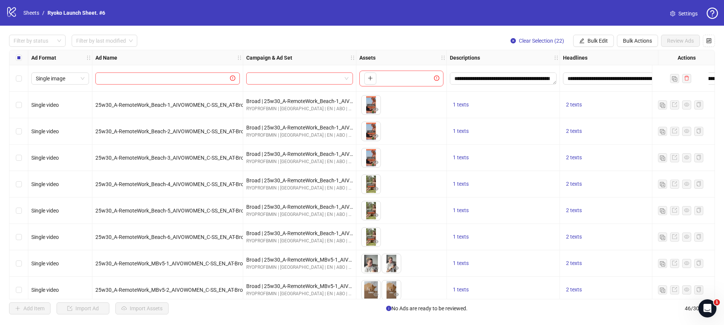
click at [24, 77] on div "Select row 1" at bounding box center [18, 78] width 19 height 26
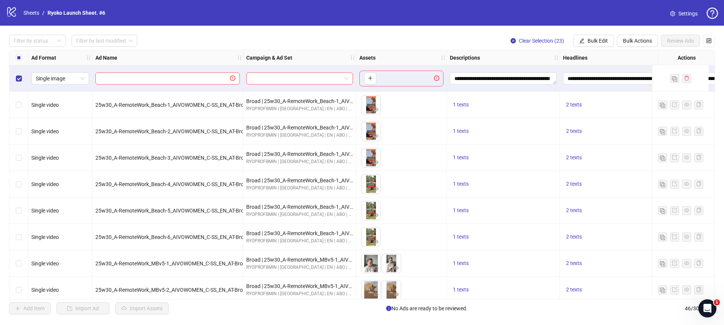
scroll to position [984, 0]
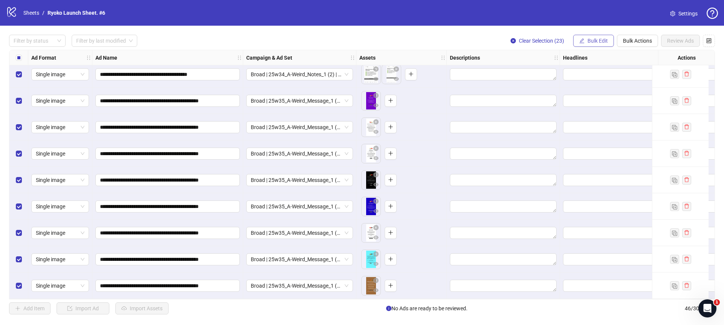
click at [591, 41] on span "Bulk Edit" at bounding box center [598, 41] width 20 height 6
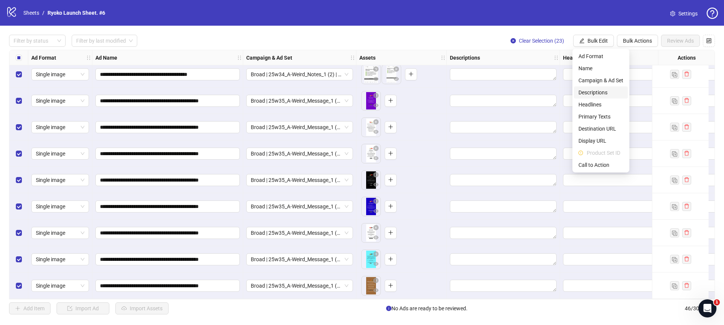
click at [594, 95] on span "Descriptions" at bounding box center [601, 92] width 45 height 8
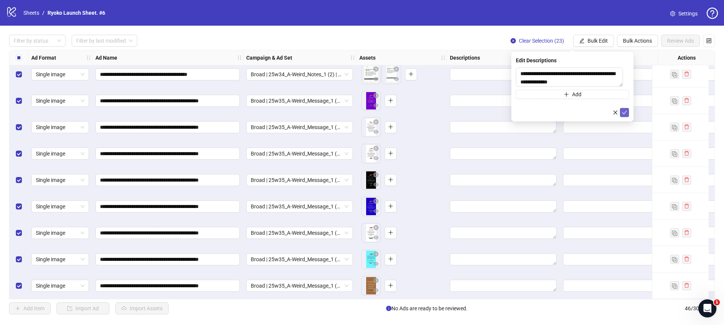
click at [622, 111] on icon "check" at bounding box center [624, 112] width 5 height 5
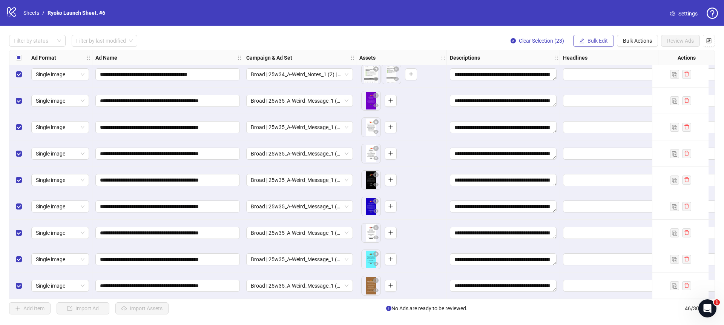
click at [583, 42] on icon "edit" at bounding box center [582, 40] width 5 height 5
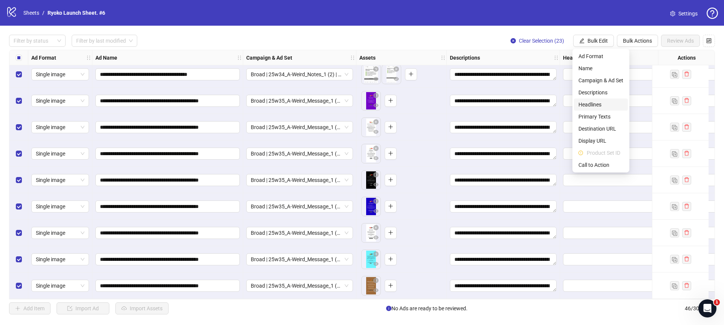
click at [596, 103] on span "Headlines" at bounding box center [601, 104] width 45 height 8
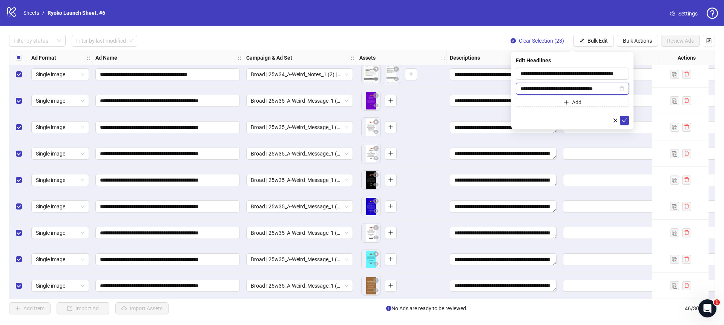
click at [579, 90] on input "**********" at bounding box center [569, 89] width 97 height 8
paste input "*"
click at [586, 114] on form "**********" at bounding box center [572, 96] width 113 height 57
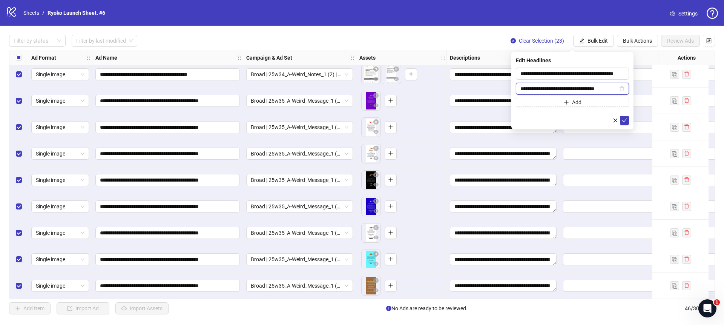
click at [580, 87] on input "**********" at bounding box center [569, 89] width 97 height 8
paste input "text"
type input "**********"
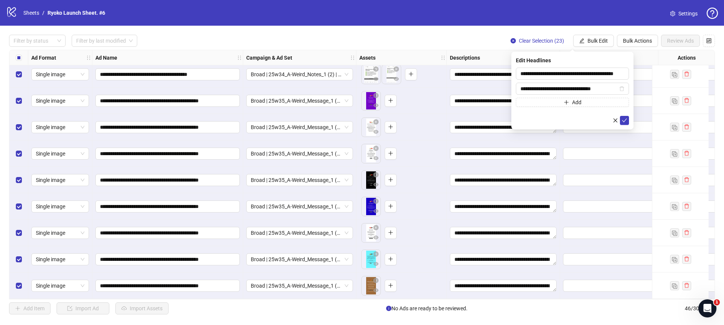
click at [549, 112] on form "**********" at bounding box center [572, 96] width 113 height 57
click at [626, 123] on icon "check" at bounding box center [624, 120] width 5 height 5
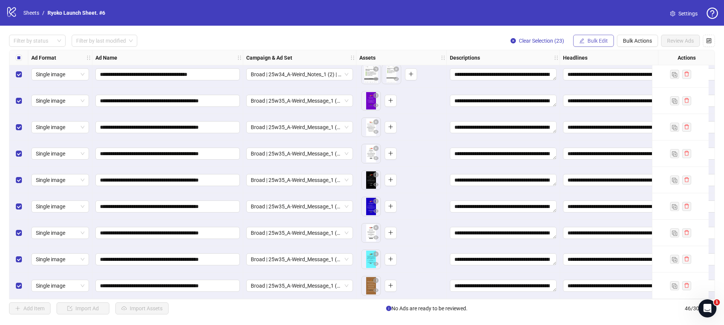
click at [585, 36] on button "Bulk Edit" at bounding box center [594, 41] width 41 height 12
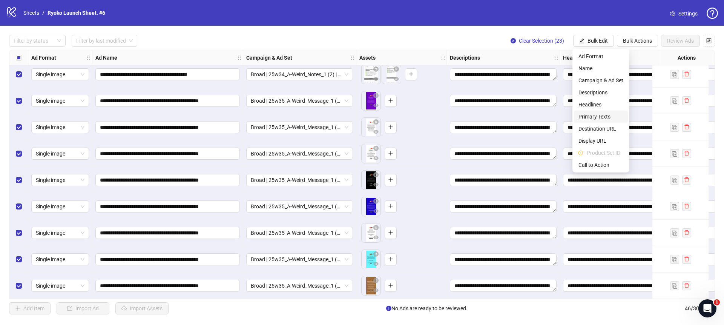
click at [591, 117] on span "Primary Texts" at bounding box center [601, 116] width 45 height 8
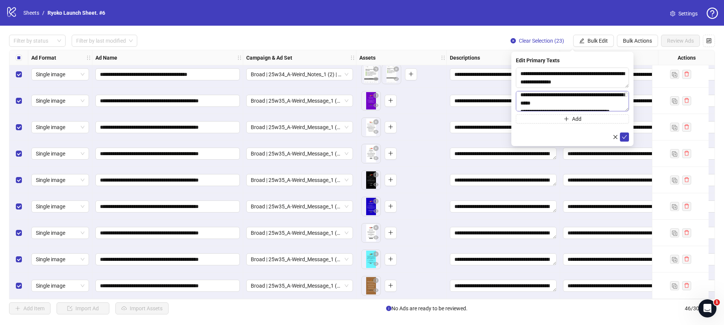
scroll to position [135, 0]
click at [562, 97] on textarea "**********" at bounding box center [572, 101] width 113 height 20
paste textarea "**********"
type textarea "**********"
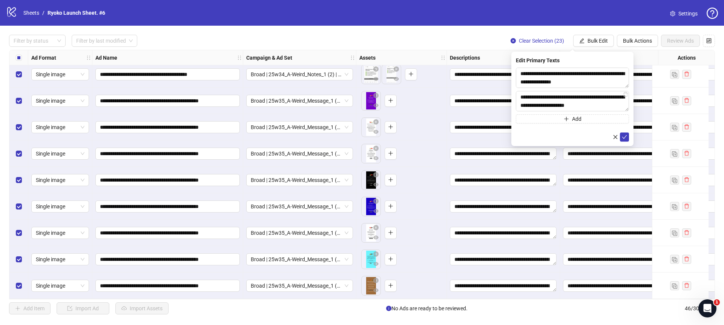
click at [592, 136] on div at bounding box center [572, 136] width 113 height 9
click at [627, 139] on icon "check" at bounding box center [624, 136] width 5 height 5
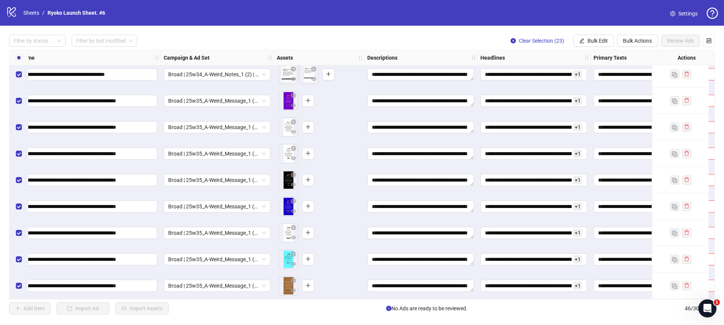
scroll to position [984, 160]
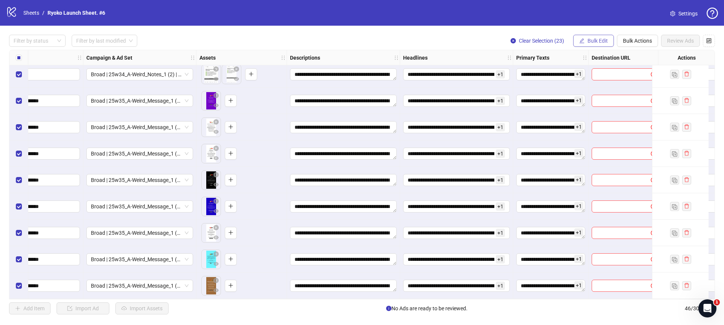
click at [590, 45] on button "Bulk Edit" at bounding box center [594, 41] width 41 height 12
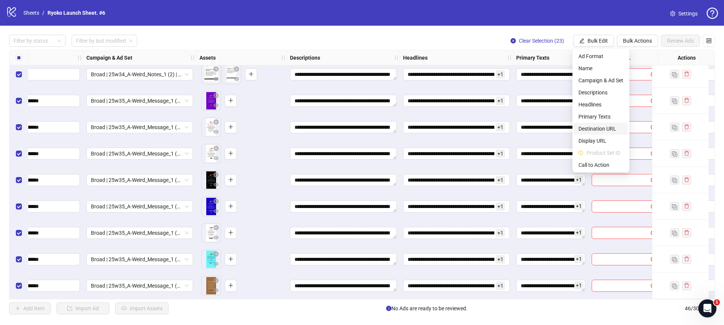
click at [594, 127] on span "Destination URL" at bounding box center [601, 129] width 45 height 8
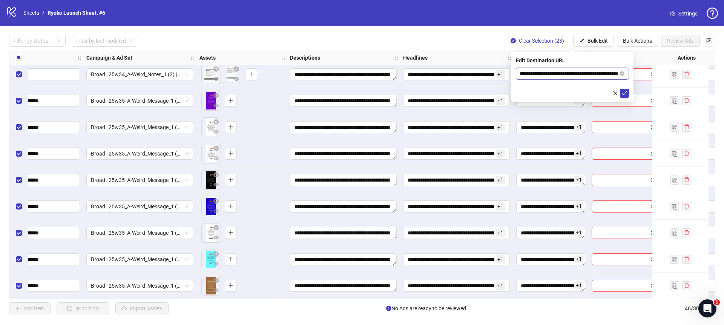
scroll to position [0, 100]
click at [555, 73] on input "**********" at bounding box center [570, 73] width 98 height 8
paste input "text"
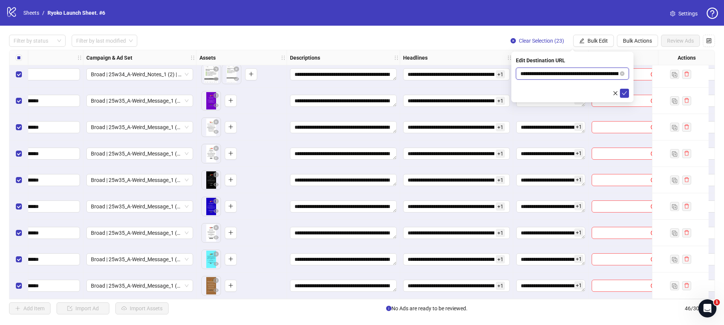
scroll to position [0, 40]
type input "**********"
click at [626, 91] on icon "check" at bounding box center [624, 93] width 5 height 5
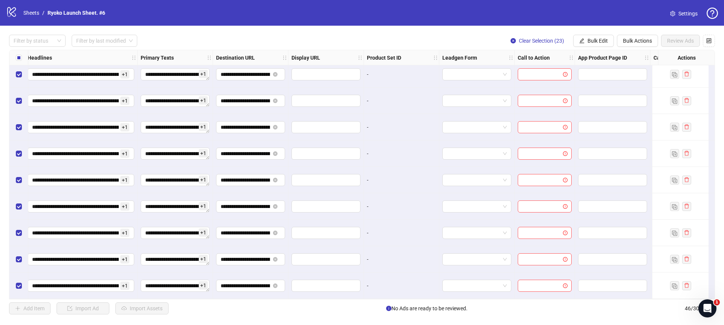
scroll to position [984, 536]
click at [594, 39] on span "Bulk Edit" at bounding box center [598, 41] width 20 height 6
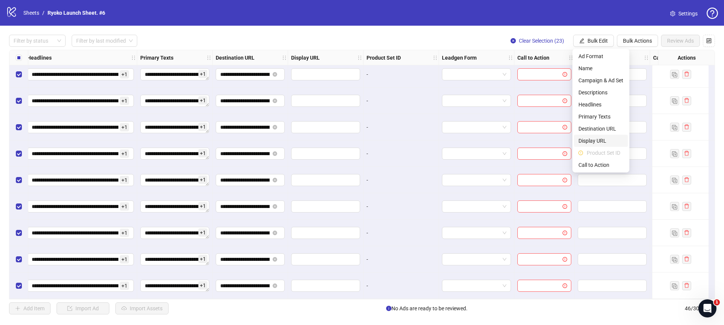
click at [589, 141] on span "Display URL" at bounding box center [601, 141] width 45 height 8
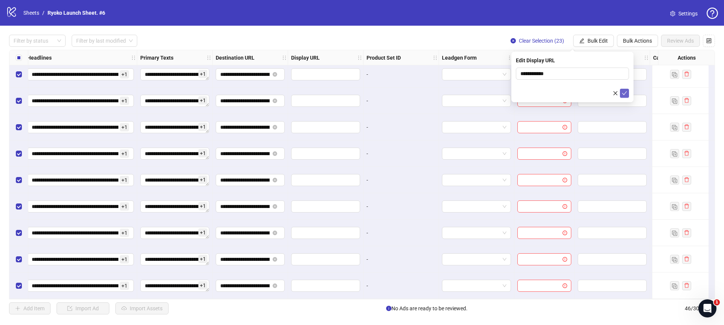
click at [624, 92] on icon "check" at bounding box center [624, 93] width 5 height 5
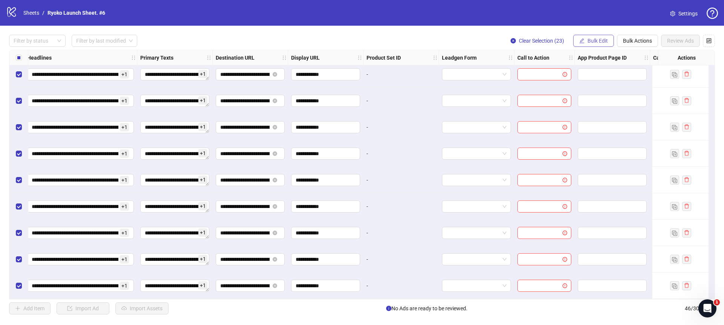
click at [598, 40] on span "Bulk Edit" at bounding box center [598, 41] width 20 height 6
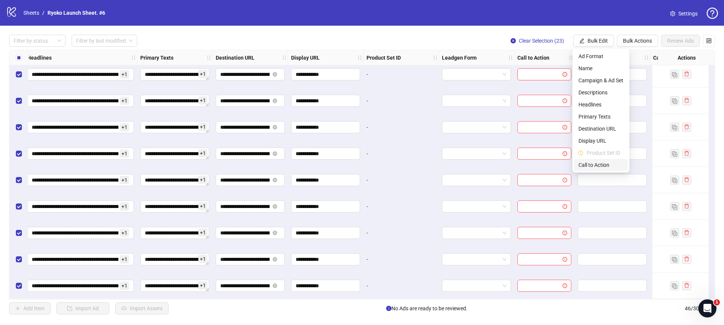
click at [597, 159] on li "Call to Action" at bounding box center [601, 165] width 54 height 12
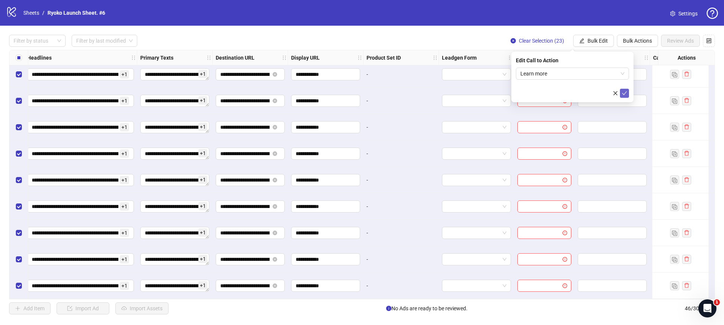
click at [625, 91] on icon "check" at bounding box center [624, 93] width 5 height 5
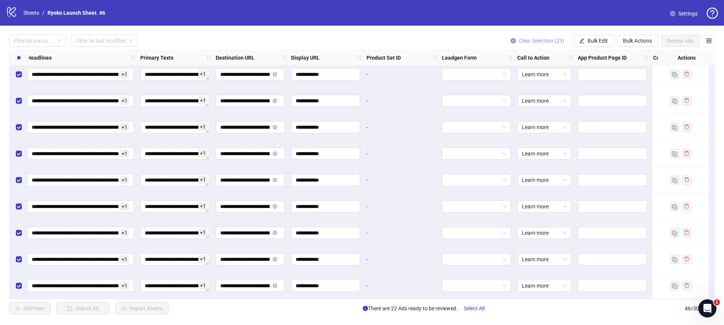
click at [511, 41] on icon "close-circle" at bounding box center [513, 40] width 5 height 5
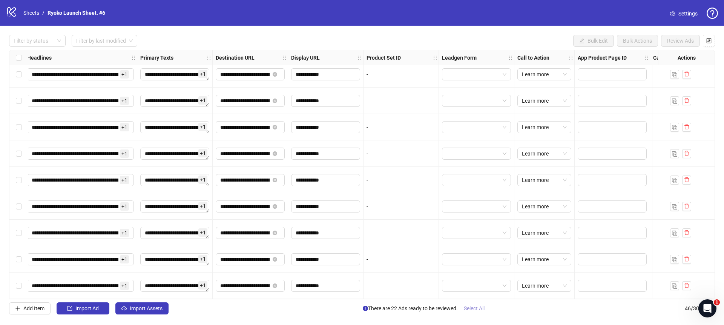
click at [468, 308] on span "Select All" at bounding box center [474, 308] width 21 height 6
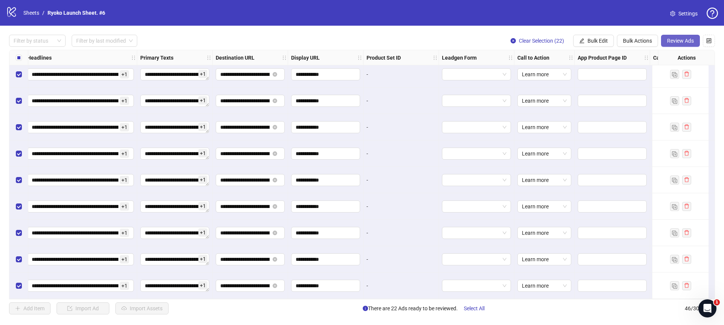
click at [681, 45] on button "Review Ads" at bounding box center [680, 41] width 39 height 12
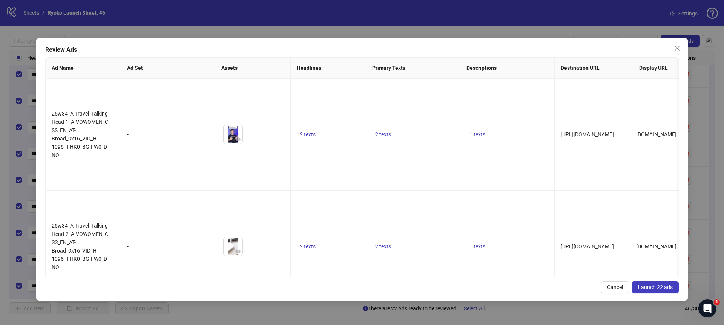
click at [649, 289] on span "Launch 22 ads" at bounding box center [655, 287] width 35 height 6
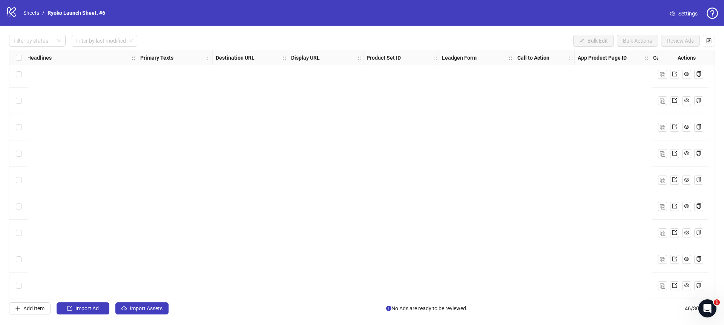
scroll to position [678, 0]
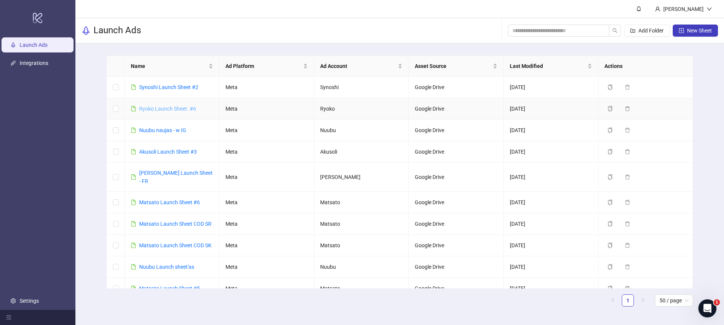
click at [166, 108] on link "Ryoko Launch Sheet. #6" at bounding box center [167, 109] width 57 height 6
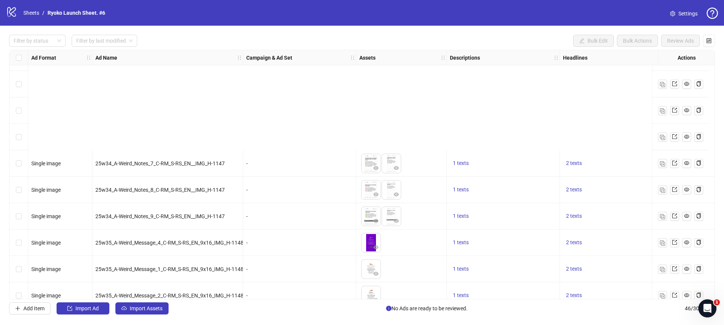
scroll to position [984, 0]
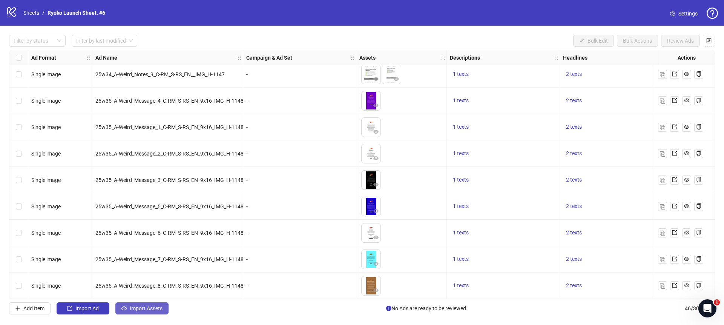
click at [157, 306] on span "Import Assets" at bounding box center [146, 308] width 33 height 6
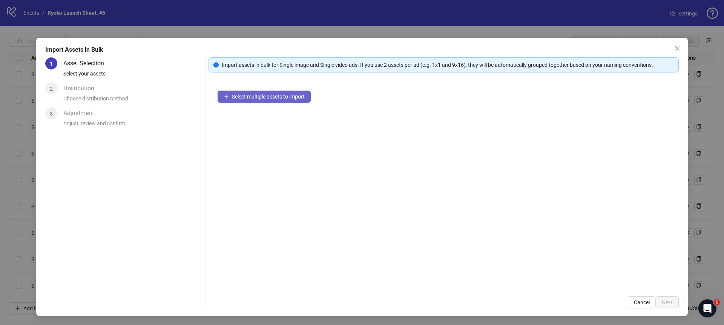
click at [243, 95] on span "Select multiple assets to import" at bounding box center [268, 97] width 73 height 6
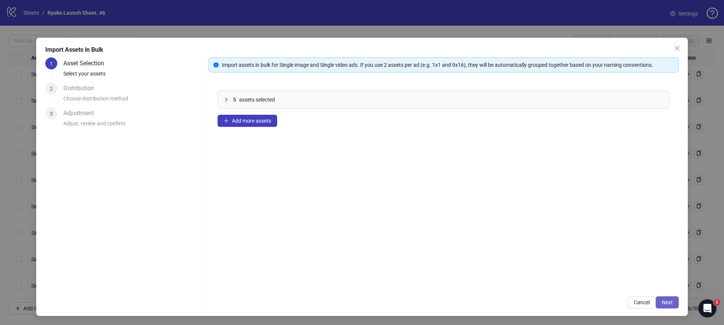
click at [666, 303] on span "Next" at bounding box center [667, 302] width 11 height 6
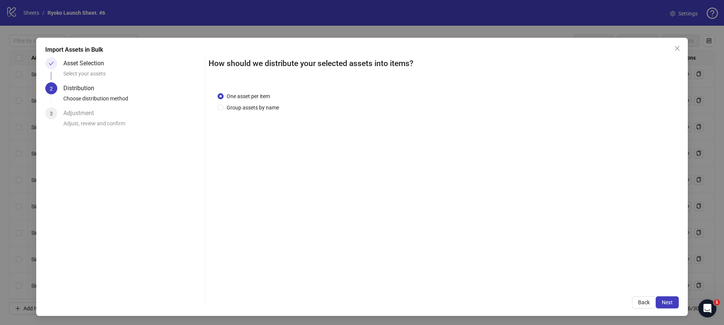
click at [666, 303] on span "Next" at bounding box center [667, 302] width 11 height 6
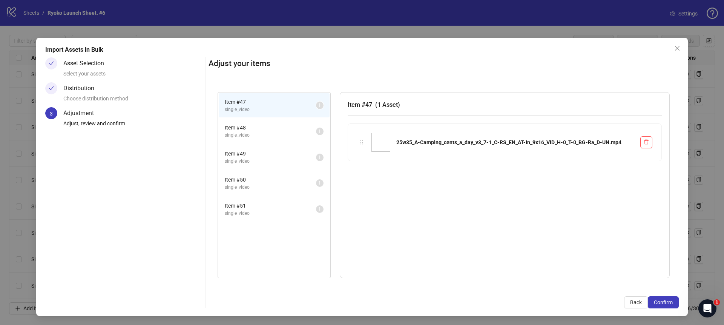
click at [666, 303] on span "Confirm" at bounding box center [663, 302] width 19 height 6
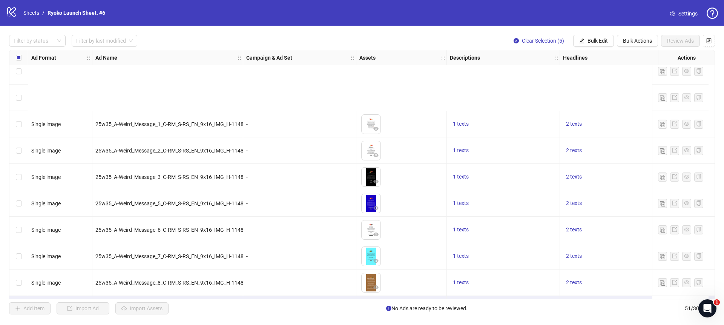
scroll to position [1117, 0]
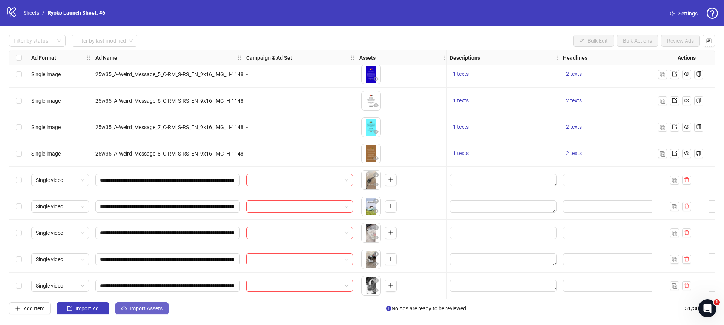
click at [154, 313] on button "Import Assets" at bounding box center [141, 308] width 53 height 12
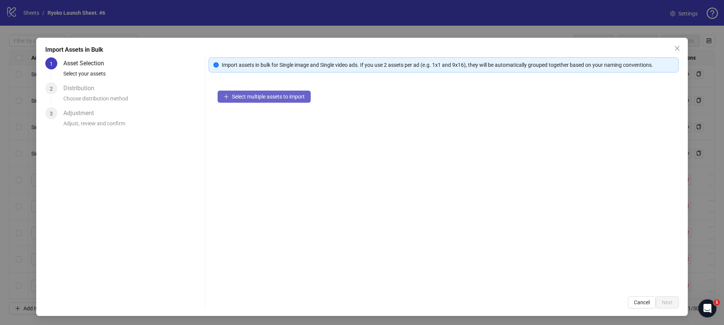
click at [243, 98] on span "Select multiple assets to import" at bounding box center [268, 97] width 73 height 6
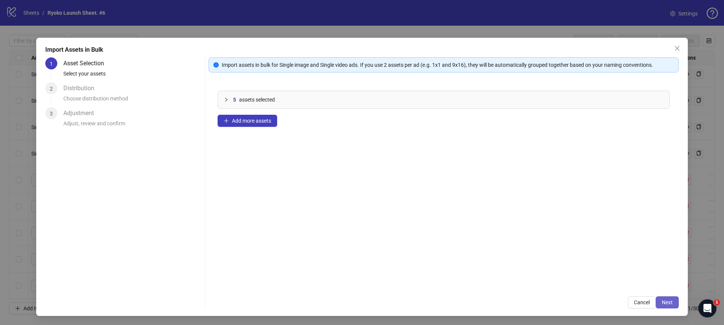
click at [664, 301] on span "Next" at bounding box center [667, 302] width 11 height 6
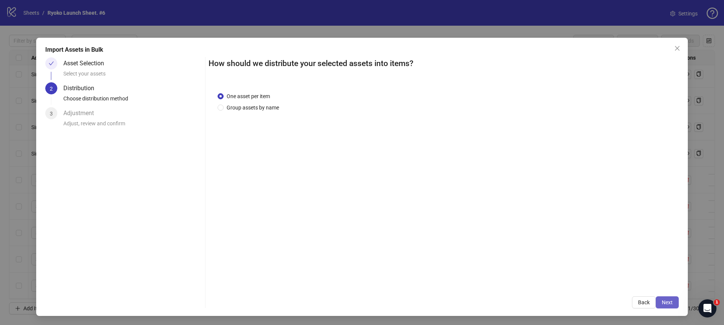
click at [671, 300] on span "Next" at bounding box center [667, 302] width 11 height 6
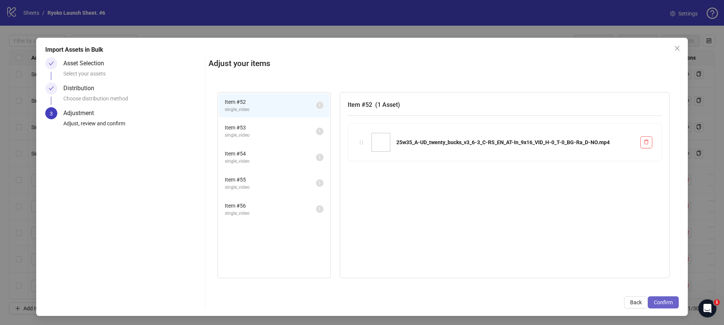
click at [661, 301] on span "Confirm" at bounding box center [663, 302] width 19 height 6
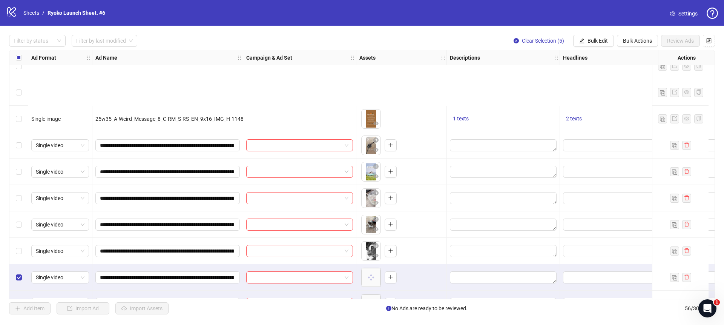
scroll to position [1249, 0]
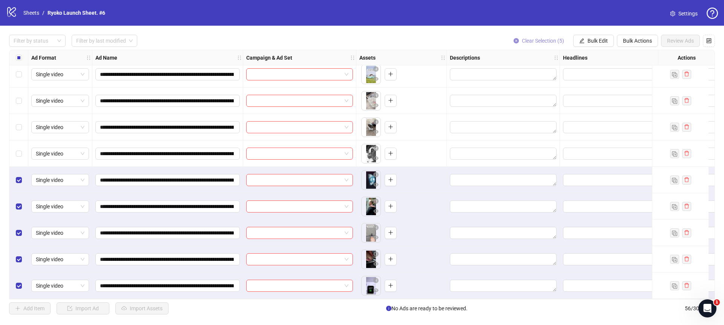
click at [514, 40] on icon "close-circle" at bounding box center [516, 40] width 5 height 5
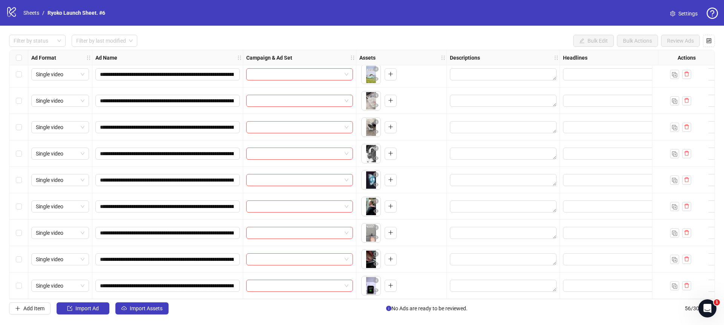
click at [155, 315] on div "**********" at bounding box center [362, 175] width 724 height 298
click at [161, 308] on span "Import Assets" at bounding box center [146, 308] width 33 height 6
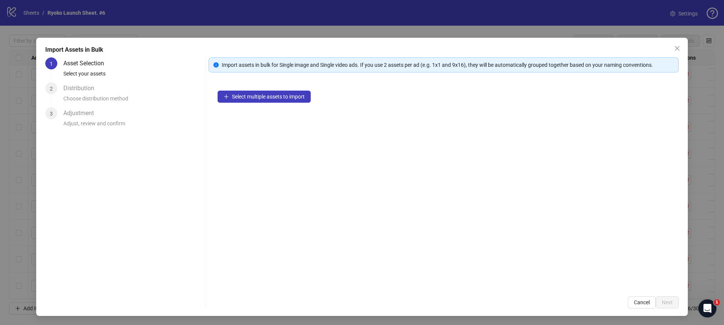
click at [241, 106] on div "Select multiple assets to import" at bounding box center [444, 185] width 471 height 206
click at [241, 100] on button "Select multiple assets to import" at bounding box center [264, 97] width 93 height 12
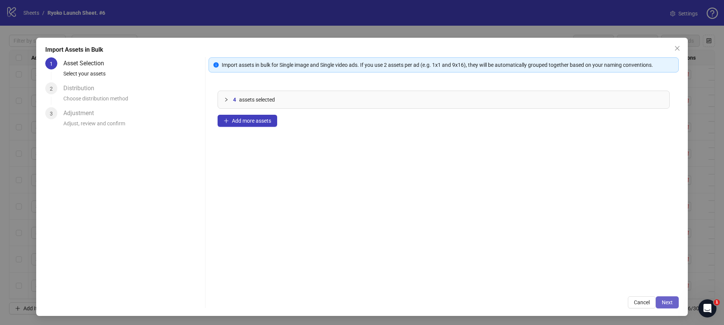
click at [673, 305] on span "Next" at bounding box center [667, 302] width 11 height 6
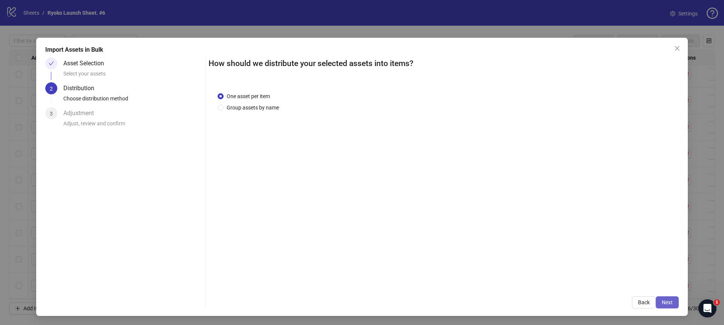
click at [672, 305] on span "Next" at bounding box center [667, 302] width 11 height 6
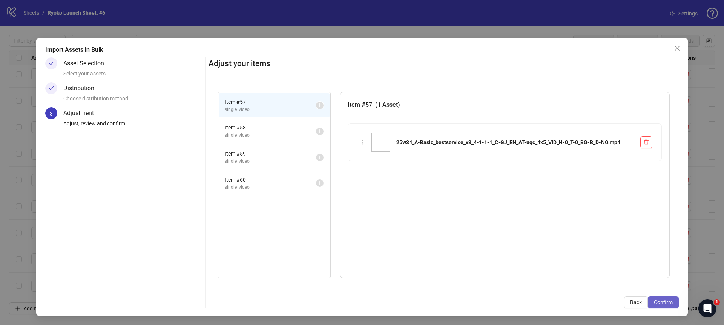
click at [672, 304] on span "Confirm" at bounding box center [663, 302] width 19 height 6
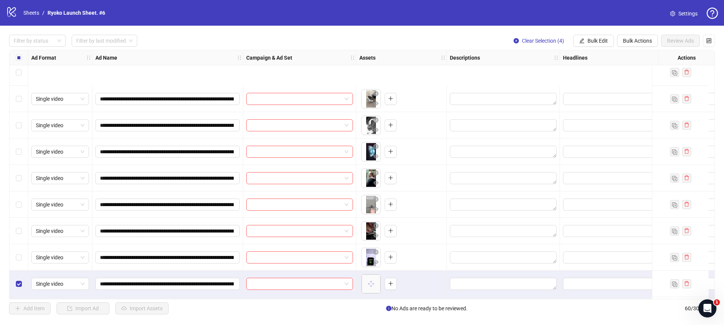
scroll to position [1354, 0]
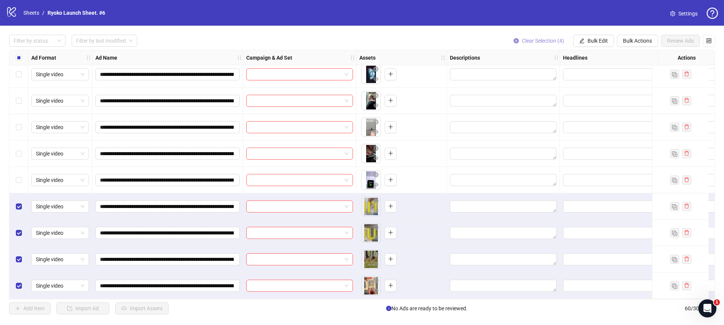
click at [515, 38] on icon "close-circle" at bounding box center [516, 40] width 5 height 5
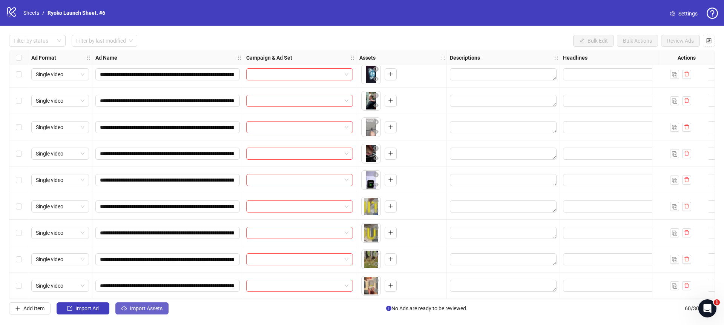
click at [161, 311] on span "Import Assets" at bounding box center [146, 308] width 33 height 6
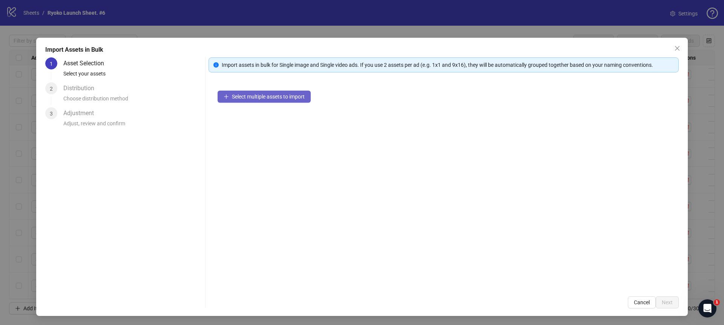
click at [281, 96] on span "Select multiple assets to import" at bounding box center [268, 97] width 73 height 6
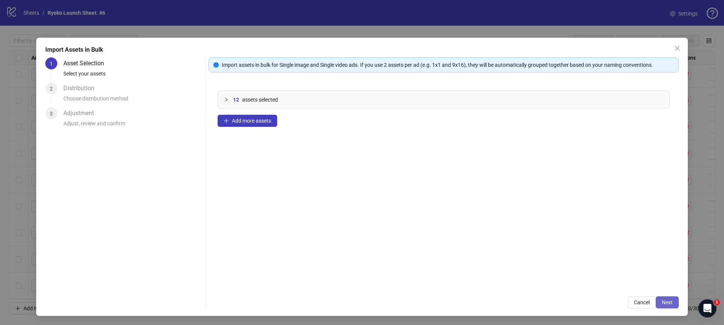
click at [660, 301] on button "Next" at bounding box center [667, 302] width 23 height 12
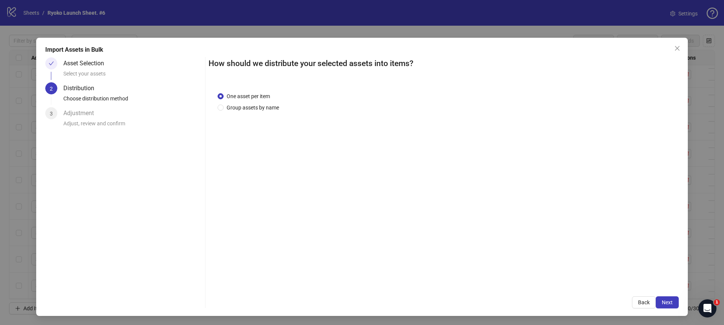
click at [254, 112] on div "One asset per item Group assets by name" at bounding box center [444, 185] width 471 height 204
click at [257, 108] on span "Group assets by name" at bounding box center [253, 107] width 58 height 8
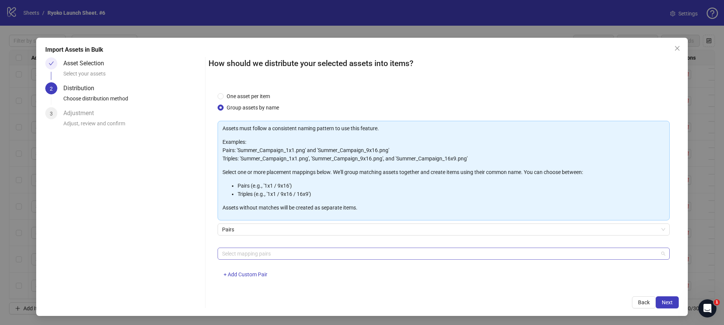
click at [268, 252] on div at bounding box center [439, 253] width 441 height 11
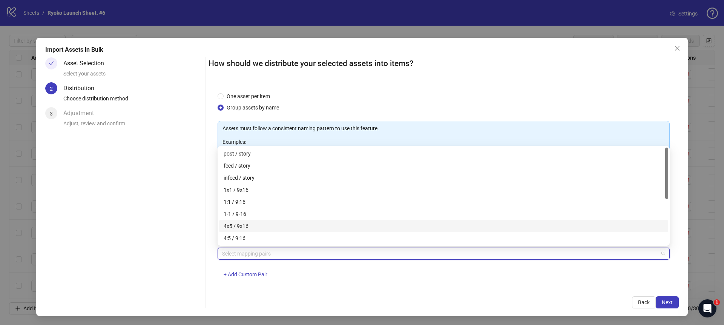
click at [239, 223] on div "4x5 / 9x16" at bounding box center [444, 226] width 440 height 8
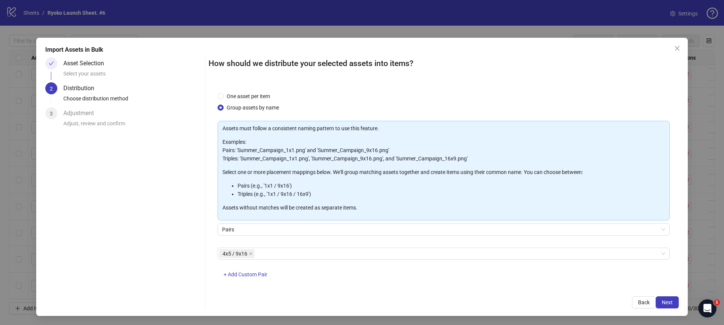
click at [439, 286] on div "4x5 / 9x16 + Add Custom Pair" at bounding box center [444, 267] width 452 height 39
click at [666, 303] on span "Next" at bounding box center [667, 302] width 11 height 6
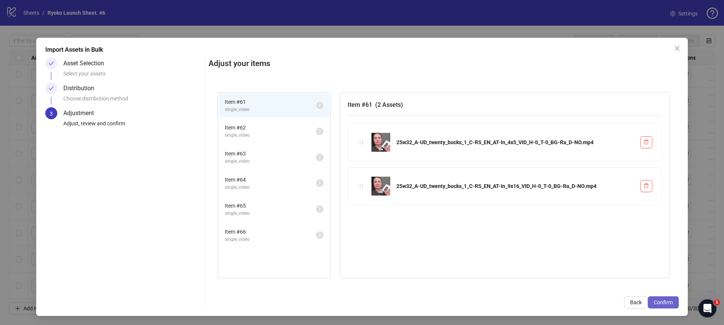
click at [661, 301] on span "Confirm" at bounding box center [663, 302] width 19 height 6
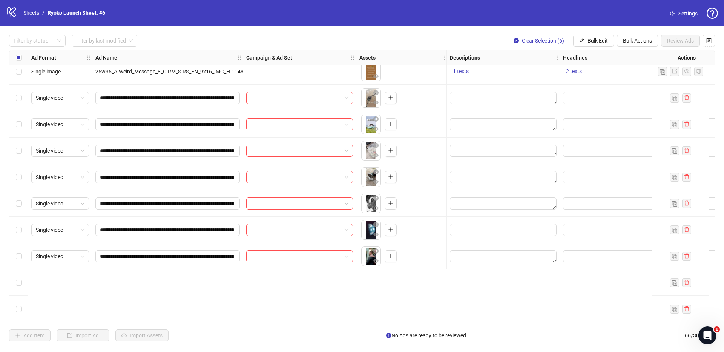
scroll to position [1095, 0]
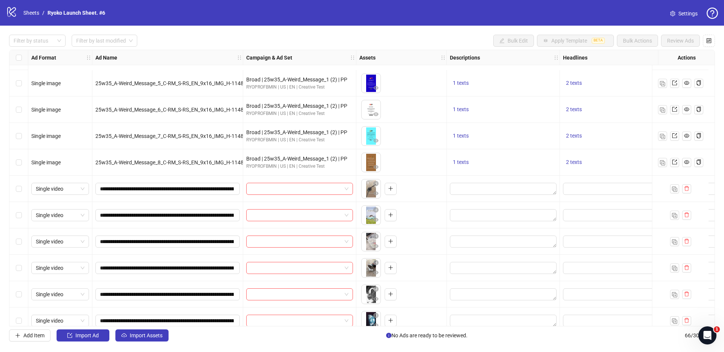
scroll to position [1168, 0]
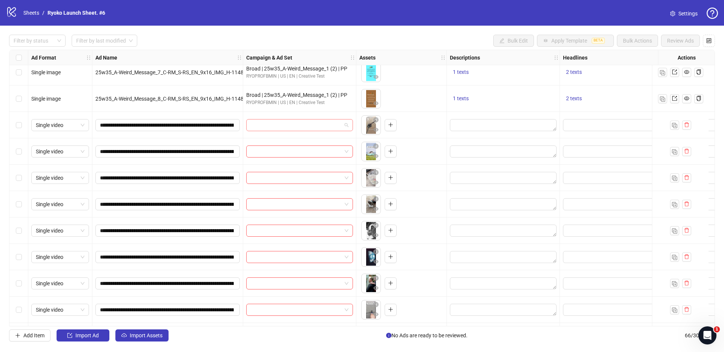
click at [346, 125] on span at bounding box center [300, 125] width 98 height 11
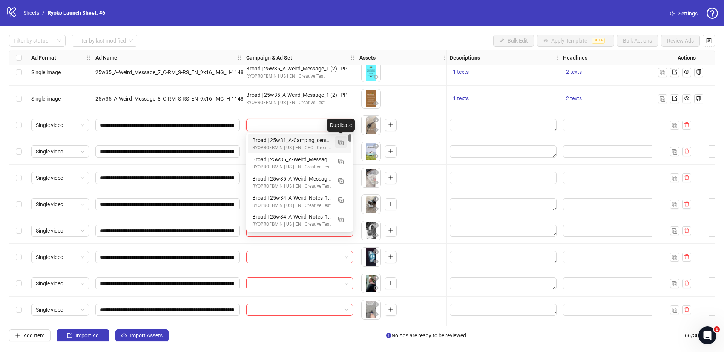
click at [340, 143] on img "button" at bounding box center [340, 142] width 5 height 5
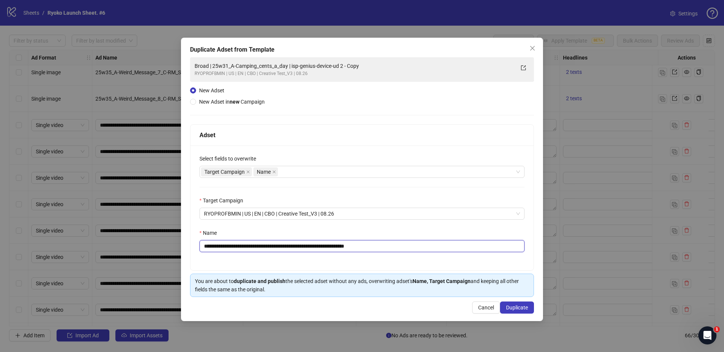
drag, startPoint x: 297, startPoint y: 247, endPoint x: 223, endPoint y: 243, distance: 74.8
click at [223, 243] on input "**********" at bounding box center [362, 246] width 325 height 12
drag, startPoint x: 274, startPoint y: 247, endPoint x: 325, endPoint y: 247, distance: 51.7
click at [325, 247] on input "**********" at bounding box center [362, 246] width 325 height 12
type input "**********"
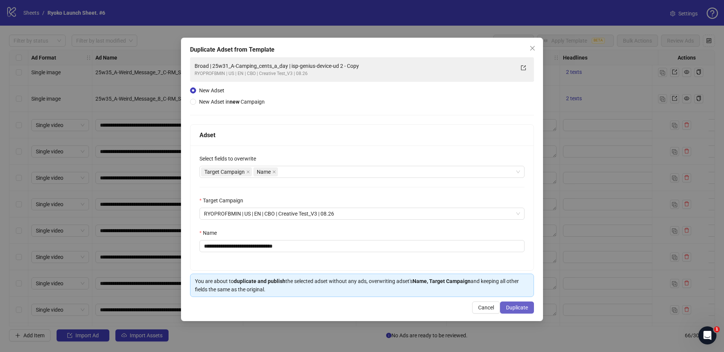
click at [515, 305] on button "Duplicate" at bounding box center [517, 308] width 34 height 12
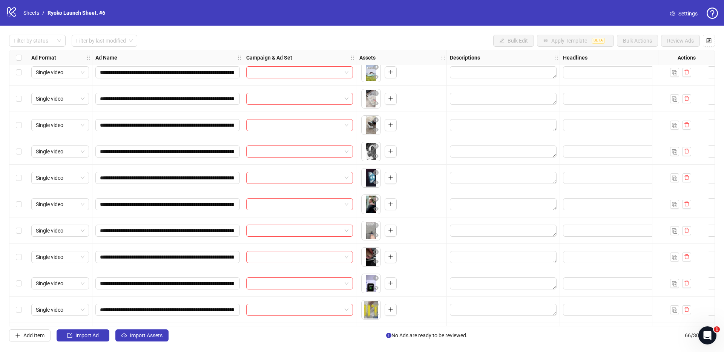
scroll to position [1263, 0]
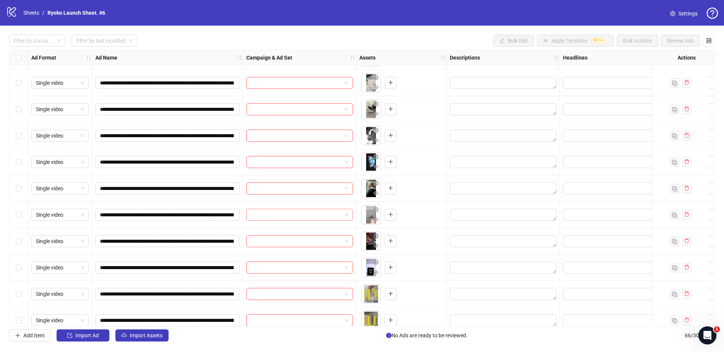
click at [346, 214] on span at bounding box center [300, 214] width 98 height 11
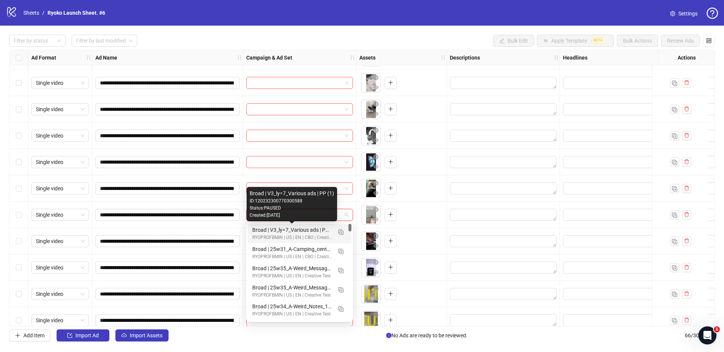
click at [317, 229] on div "Broad | V3_ly=7_Various ads | PP (1)" at bounding box center [292, 230] width 80 height 8
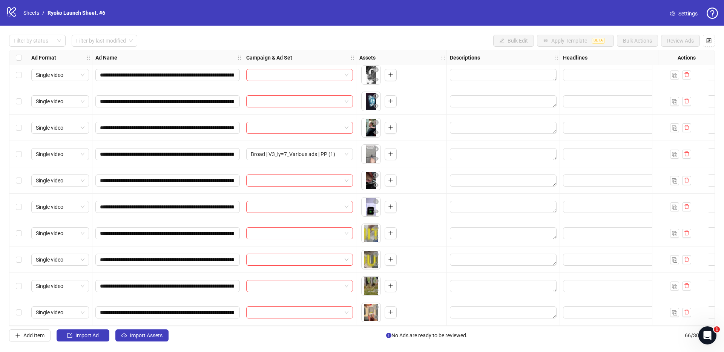
scroll to position [1371, 0]
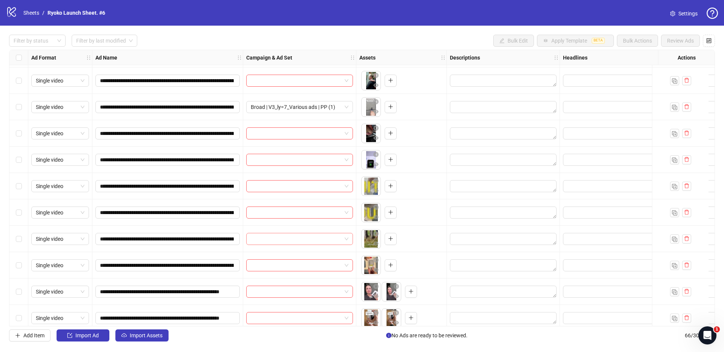
click at [346, 237] on span at bounding box center [300, 239] width 98 height 11
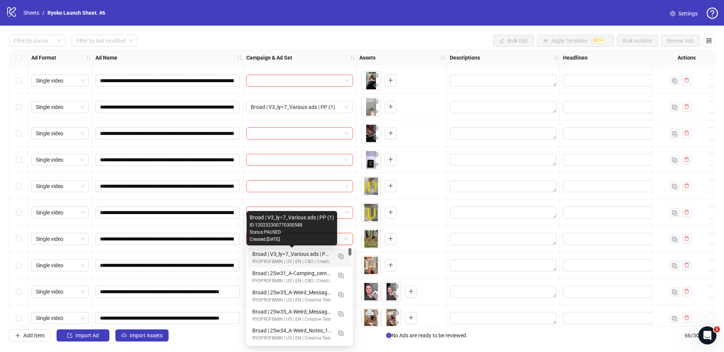
click at [303, 253] on div "Broad | V3_ly=7_Various ads | PP (1)" at bounding box center [292, 254] width 80 height 8
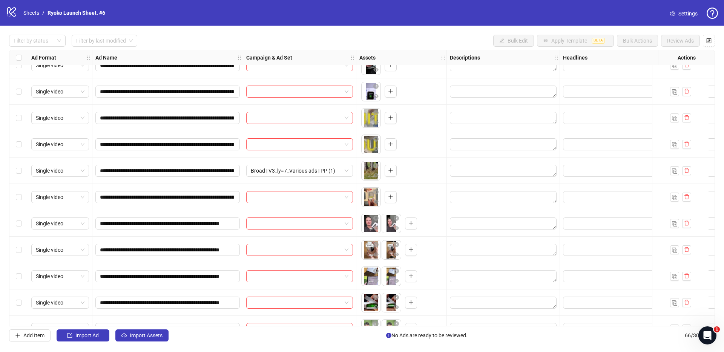
scroll to position [1485, 0]
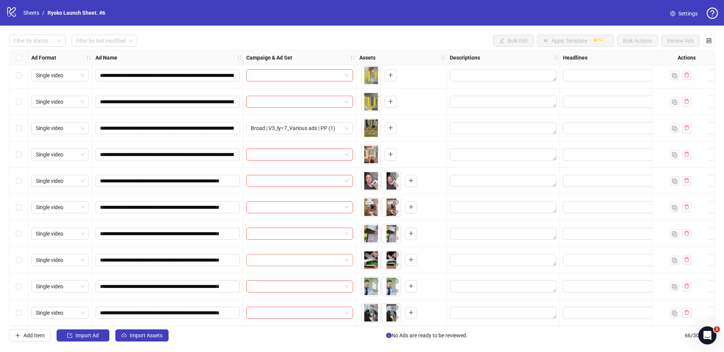
click at [345, 257] on span at bounding box center [300, 260] width 98 height 11
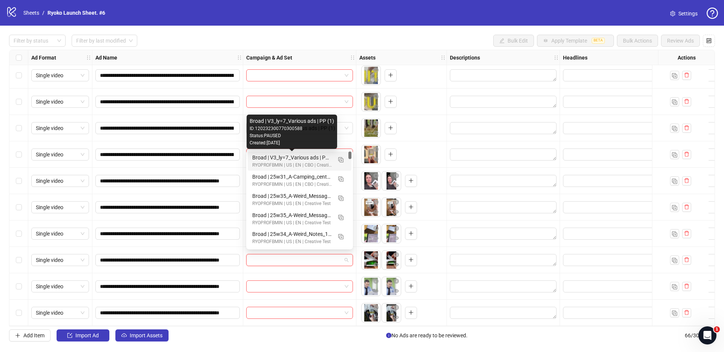
click at [294, 156] on div "Broad | V3_ly=7_Various ads | PP (1)" at bounding box center [292, 158] width 80 height 8
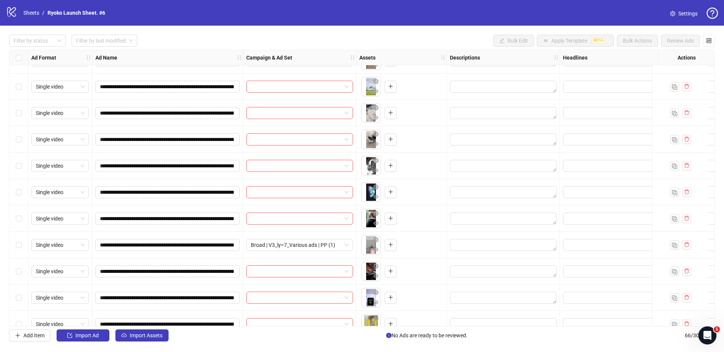
scroll to position [1131, 0]
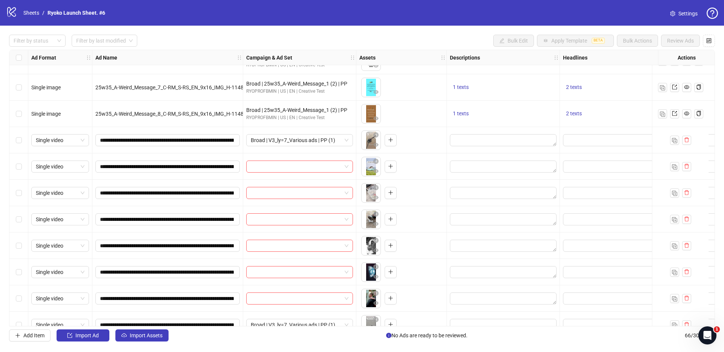
click at [348, 211] on div "Ad Format Ad Name Campaign & Ad Set Assets Descriptions Headlines Primary Texts…" at bounding box center [362, 188] width 706 height 277
click at [347, 219] on div "Ad Format Ad Name Campaign & Ad Set Assets Descriptions Headlines Primary Texts…" at bounding box center [362, 188] width 706 height 277
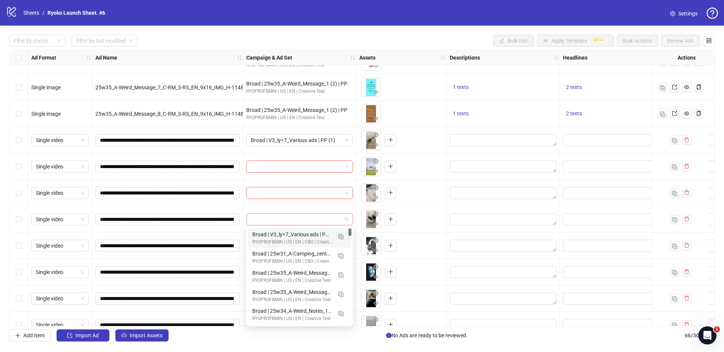
scroll to position [1152, 0]
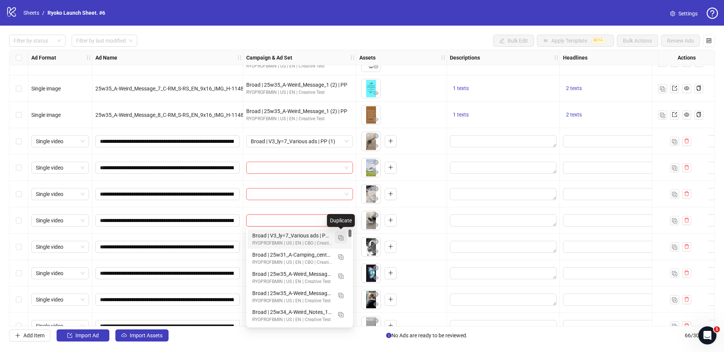
click at [342, 235] on span "button" at bounding box center [340, 238] width 5 height 6
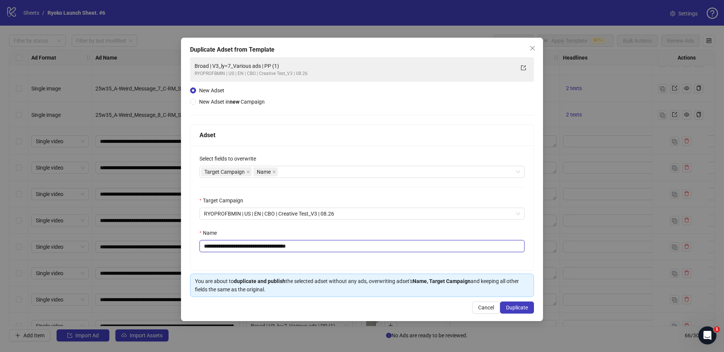
drag, startPoint x: 330, startPoint y: 245, endPoint x: 285, endPoint y: 246, distance: 45.7
click at [285, 246] on input "**********" at bounding box center [362, 246] width 325 height 12
type input "**********"
click at [519, 311] on span "Duplicate" at bounding box center [517, 308] width 22 height 6
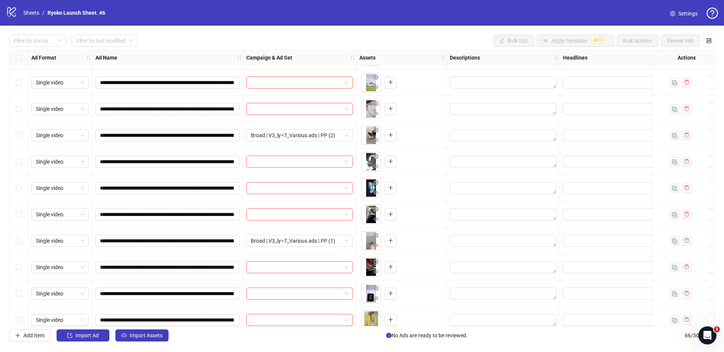
scroll to position [1275, 0]
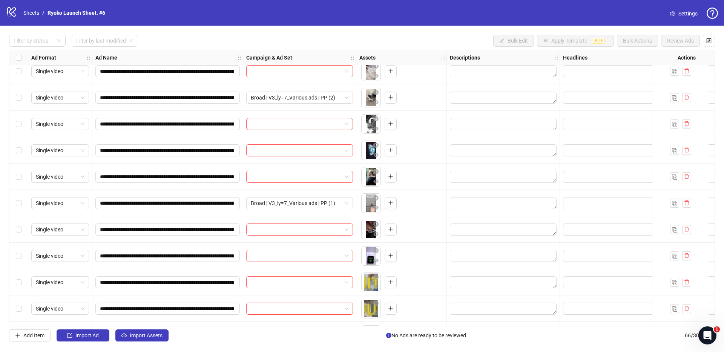
click at [333, 255] on input "search" at bounding box center [296, 256] width 91 height 11
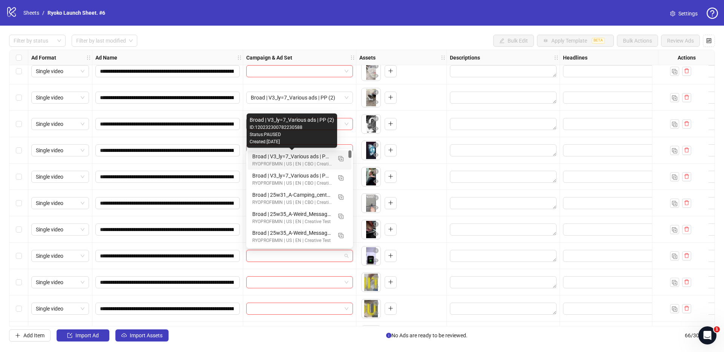
click at [315, 156] on div "Broad | V3_ly=7_Various ads | PP (2)" at bounding box center [292, 156] width 80 height 8
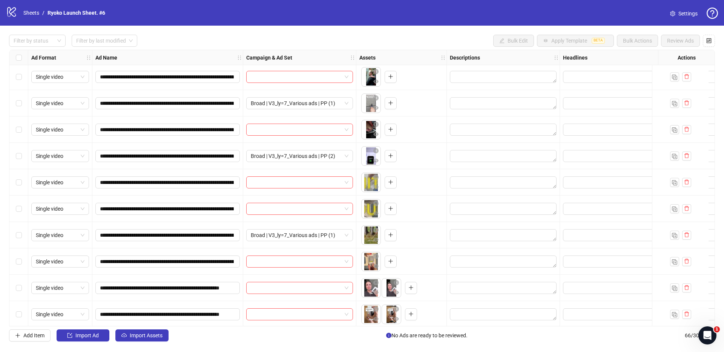
scroll to position [1421, 0]
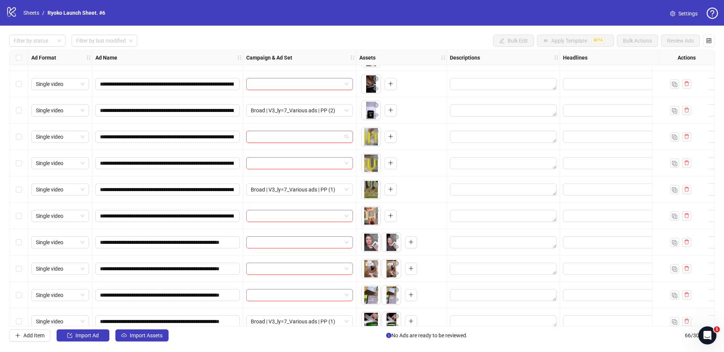
click at [302, 140] on input "search" at bounding box center [296, 136] width 91 height 11
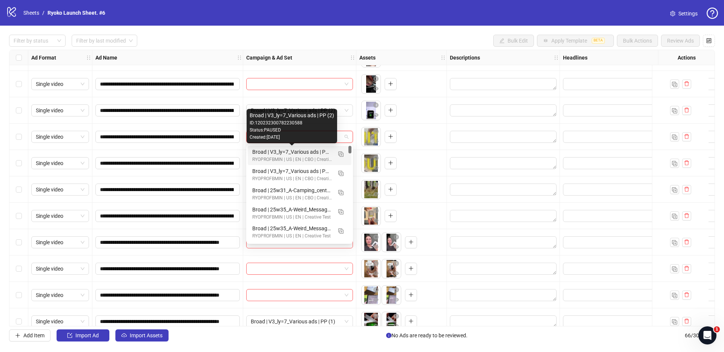
click at [299, 151] on div "Broad | V3_ly=7_Various ads | PP (2)" at bounding box center [292, 152] width 80 height 8
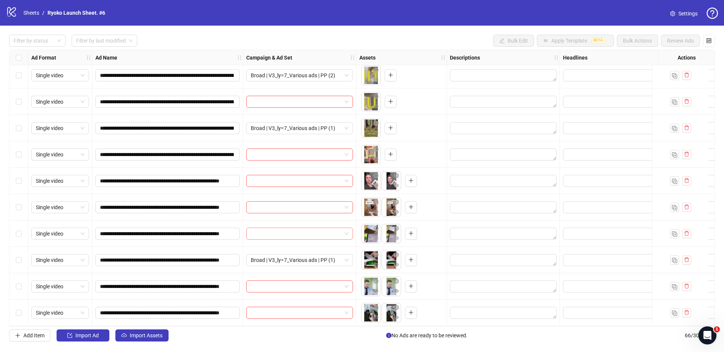
scroll to position [1485, 0]
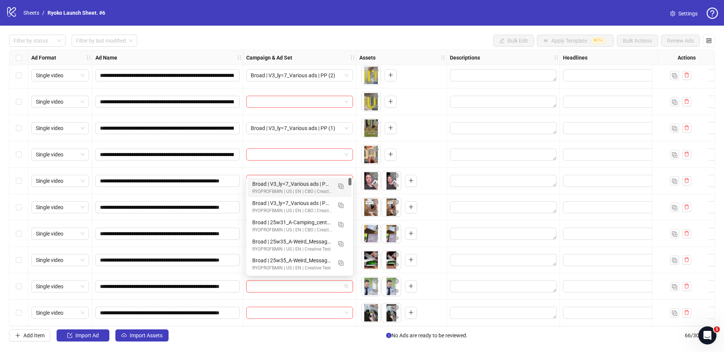
click at [314, 284] on input "search" at bounding box center [296, 286] width 91 height 11
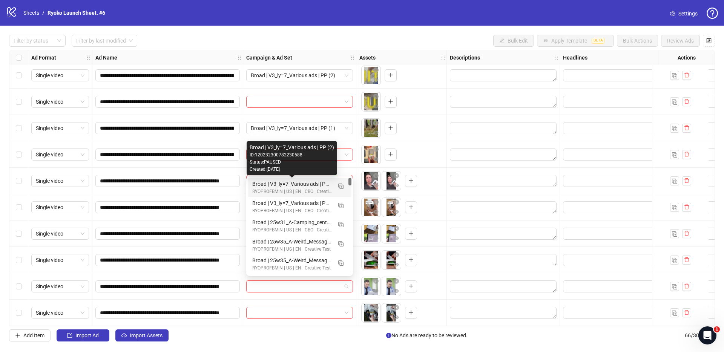
click at [307, 182] on div "Broad | V3_ly=7_Various ads | PP (2)" at bounding box center [292, 184] width 80 height 8
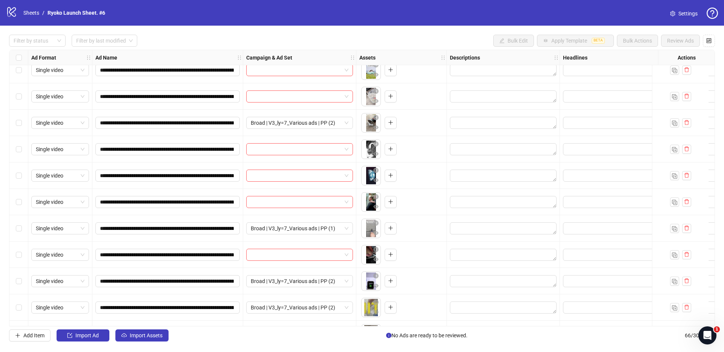
scroll to position [1170, 0]
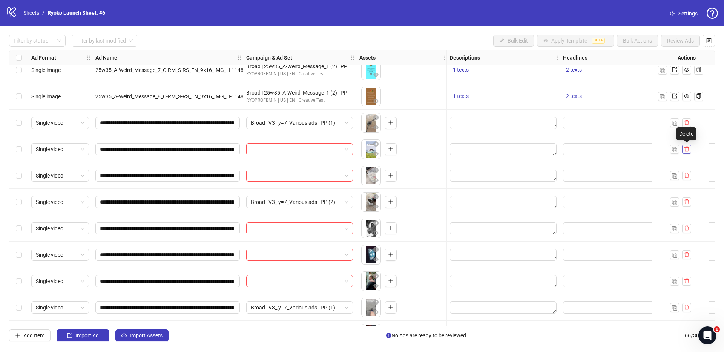
click at [688, 151] on icon "delete" at bounding box center [686, 148] width 5 height 5
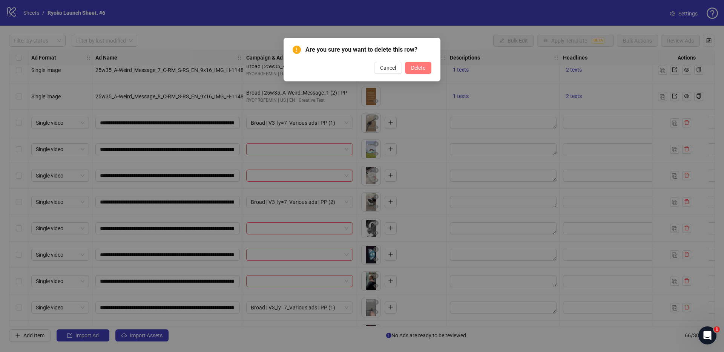
click at [422, 71] on span "Delete" at bounding box center [418, 68] width 14 height 6
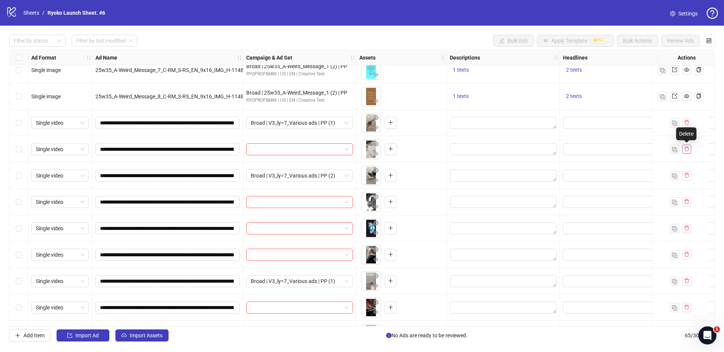
click at [689, 151] on icon "delete" at bounding box center [686, 148] width 5 height 5
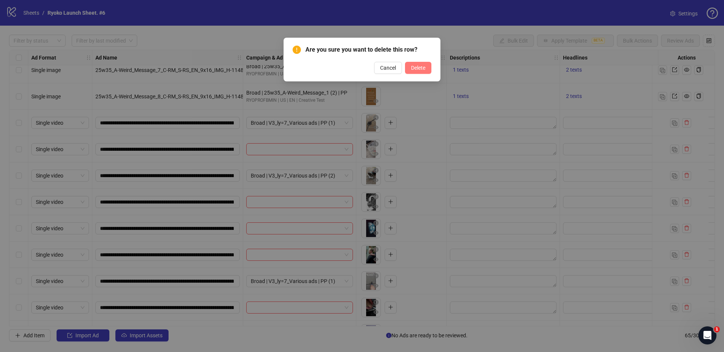
click at [409, 64] on button "Delete" at bounding box center [418, 68] width 26 height 12
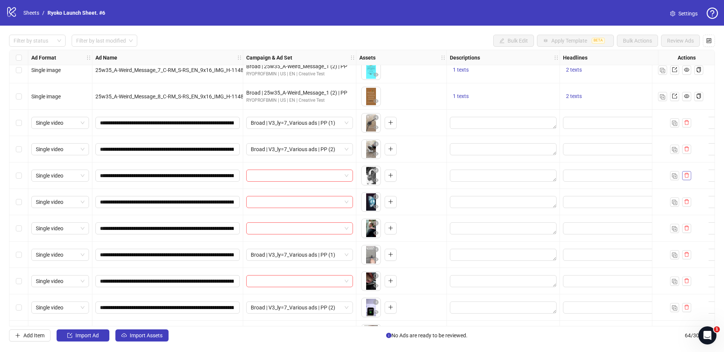
click at [686, 174] on icon "delete" at bounding box center [687, 175] width 5 height 5
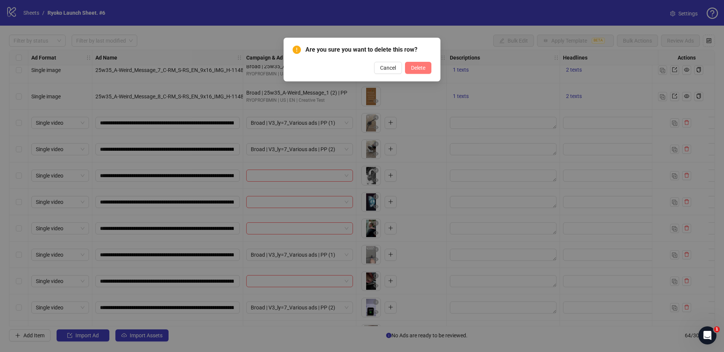
click at [408, 62] on button "Delete" at bounding box center [418, 68] width 26 height 12
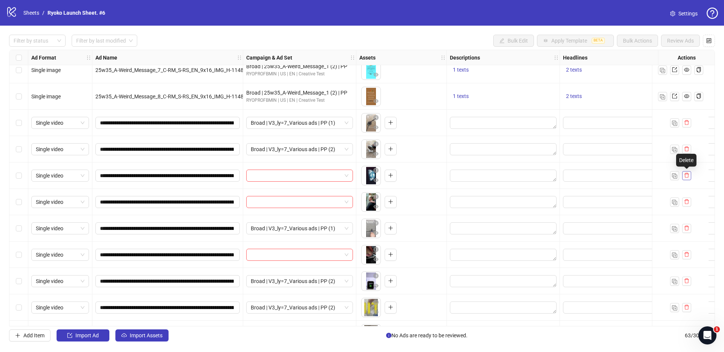
click at [685, 177] on icon "delete" at bounding box center [686, 175] width 5 height 5
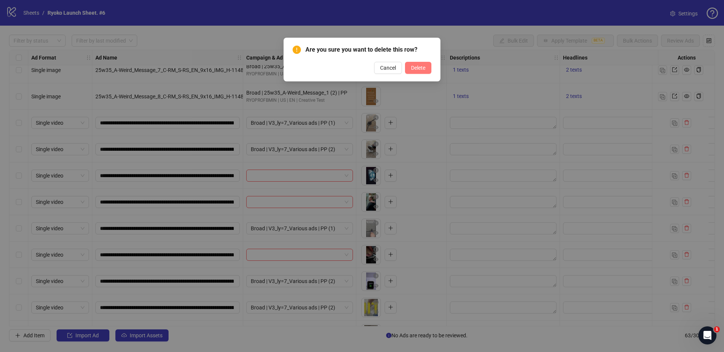
click at [407, 70] on button "Delete" at bounding box center [418, 68] width 26 height 12
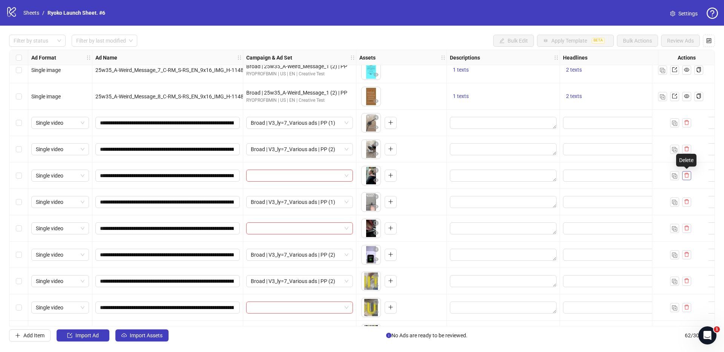
click at [685, 177] on icon "delete" at bounding box center [686, 175] width 5 height 5
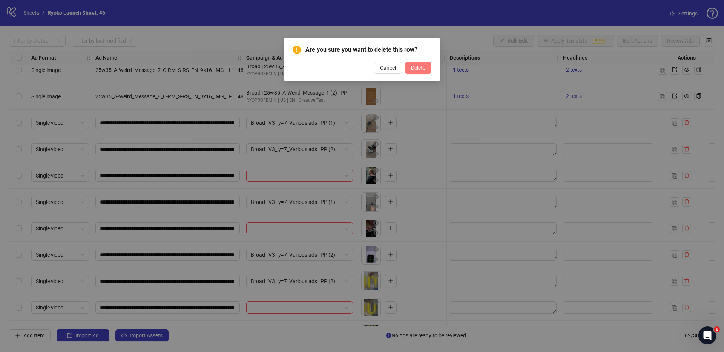
click at [423, 67] on span "Delete" at bounding box center [418, 68] width 14 height 6
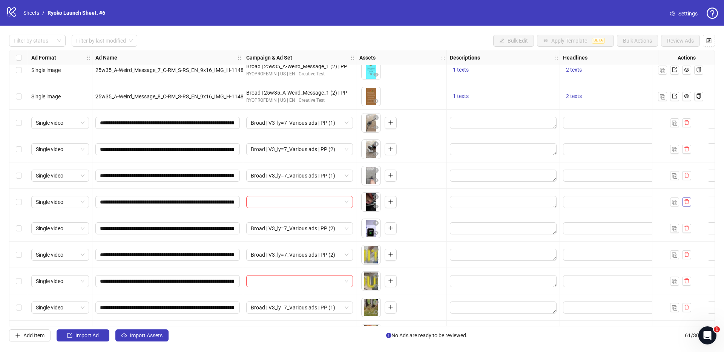
click at [685, 201] on icon "delete" at bounding box center [687, 202] width 5 height 5
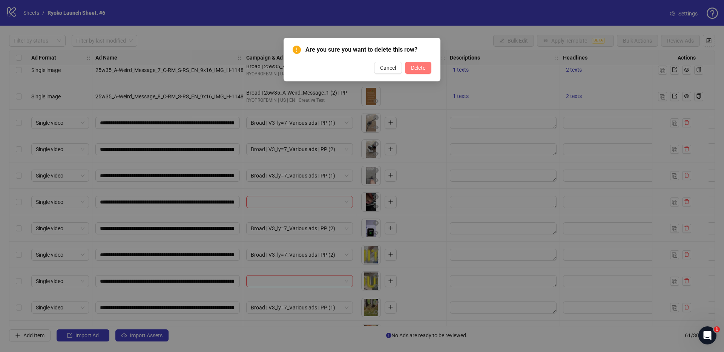
click at [430, 69] on button "Delete" at bounding box center [418, 68] width 26 height 12
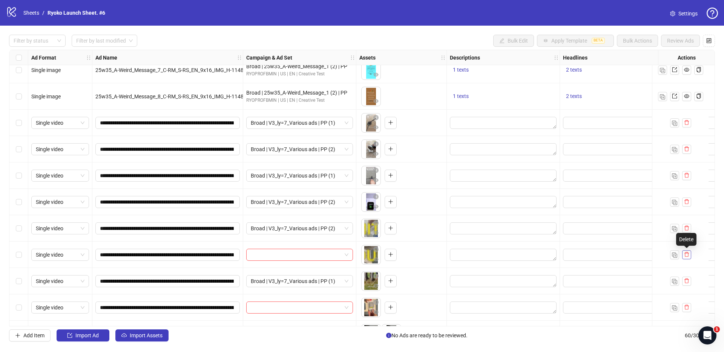
click at [688, 256] on icon "delete" at bounding box center [687, 254] width 5 height 5
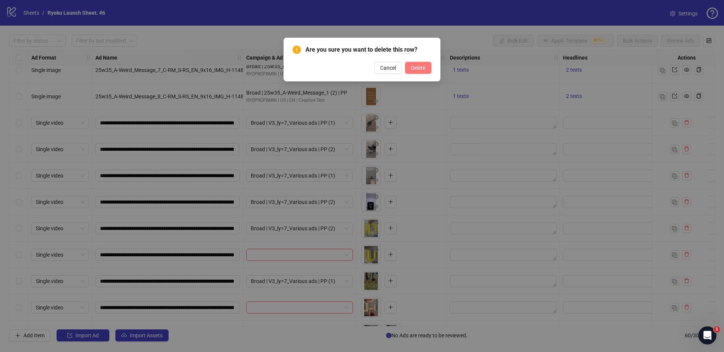
click at [424, 66] on span "Delete" at bounding box center [418, 68] width 14 height 6
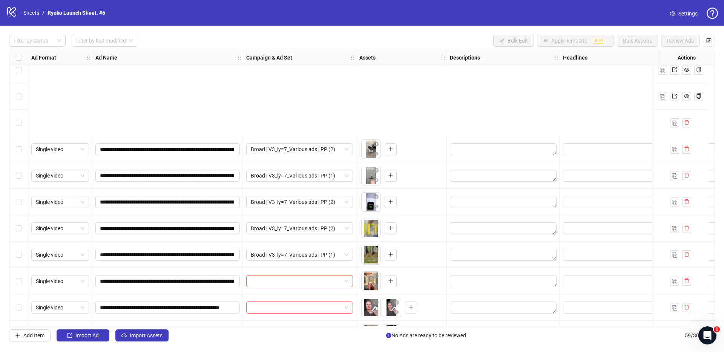
scroll to position [1293, 0]
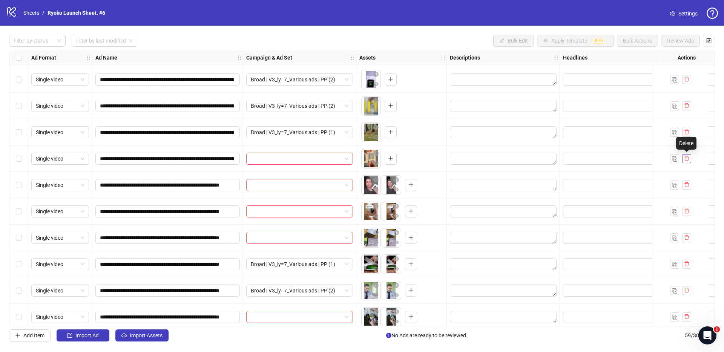
click at [687, 160] on icon "delete" at bounding box center [686, 158] width 5 height 5
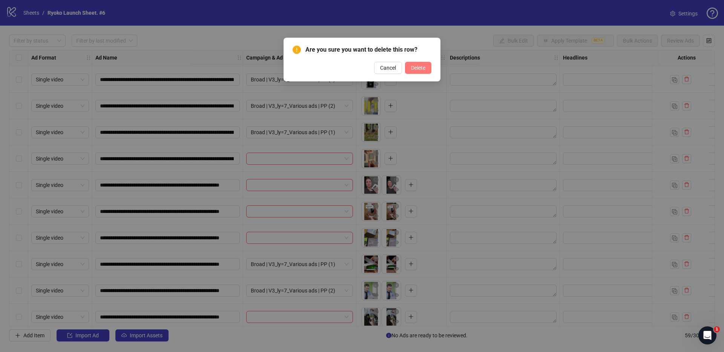
click at [424, 69] on span "Delete" at bounding box center [418, 68] width 14 height 6
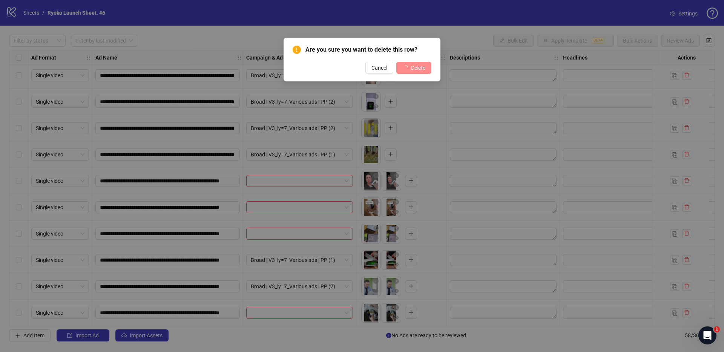
scroll to position [1274, 0]
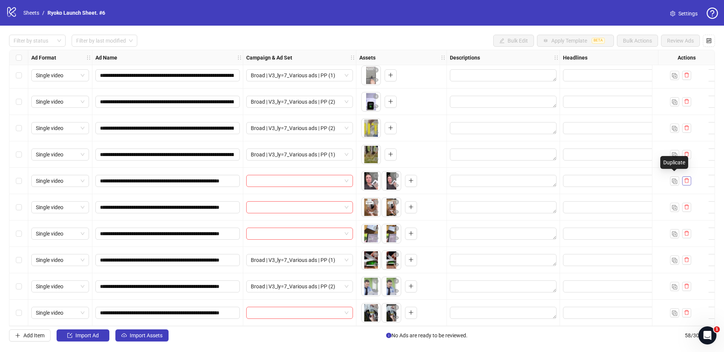
click at [685, 180] on icon "delete" at bounding box center [686, 180] width 5 height 5
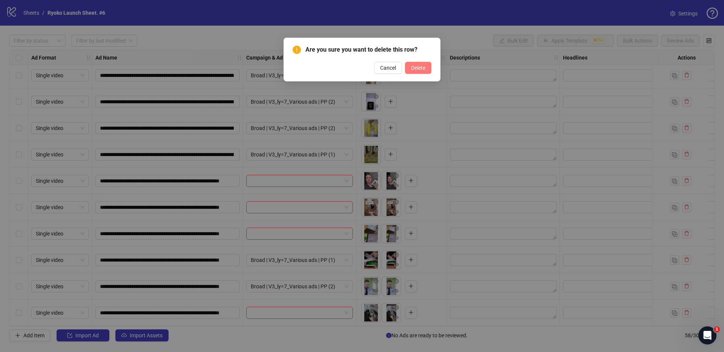
click at [405, 72] on button "Delete" at bounding box center [418, 68] width 26 height 12
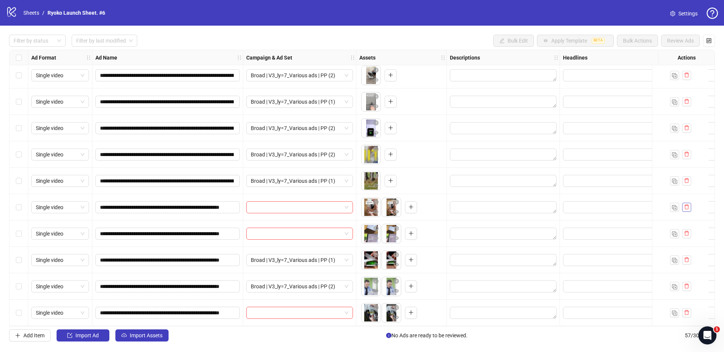
click at [684, 206] on button "button" at bounding box center [687, 207] width 9 height 9
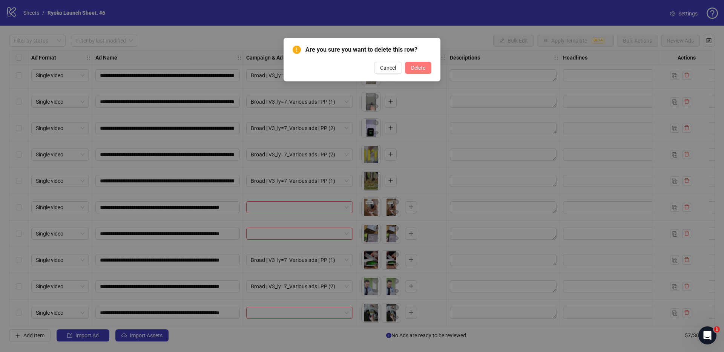
click at [422, 68] on span "Delete" at bounding box center [418, 68] width 14 height 6
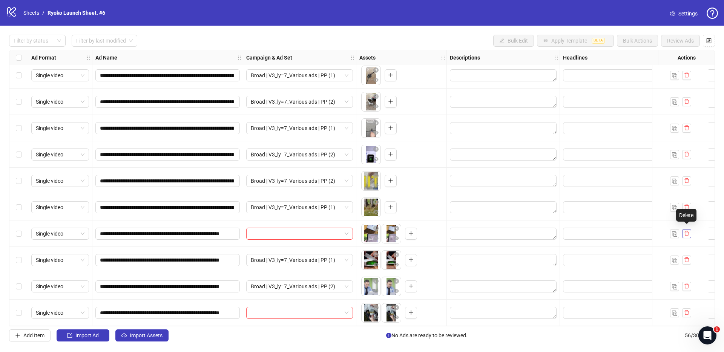
click at [689, 231] on icon "delete" at bounding box center [686, 233] width 5 height 5
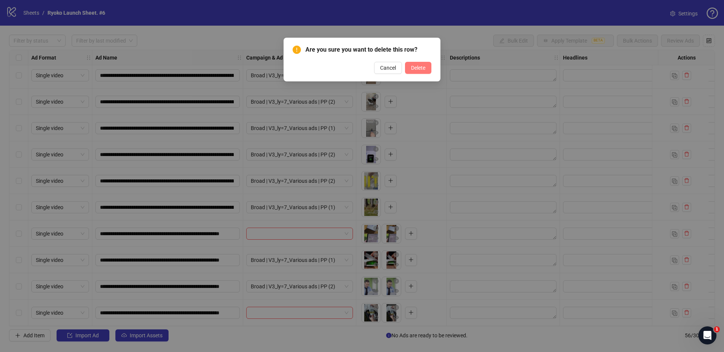
click at [411, 68] on span "Delete" at bounding box center [418, 68] width 14 height 6
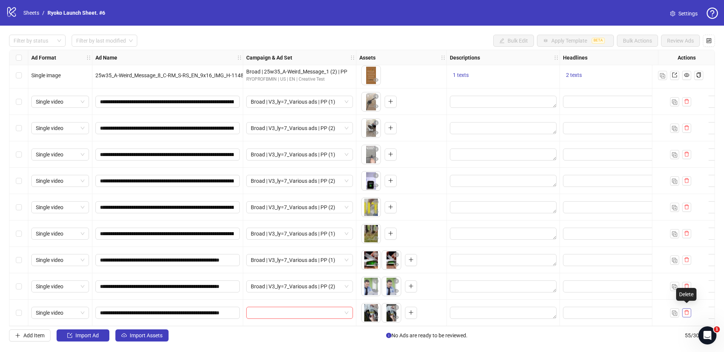
click at [686, 310] on icon "delete" at bounding box center [686, 312] width 5 height 5
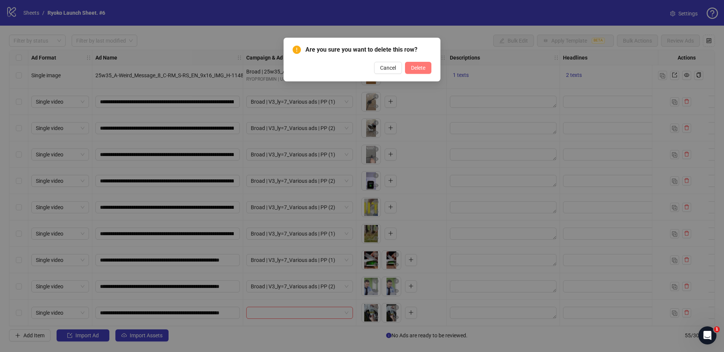
click at [424, 70] on span "Delete" at bounding box center [418, 68] width 14 height 6
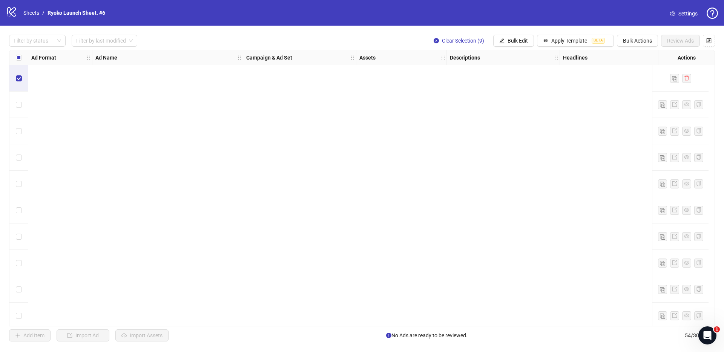
scroll to position [1168, 0]
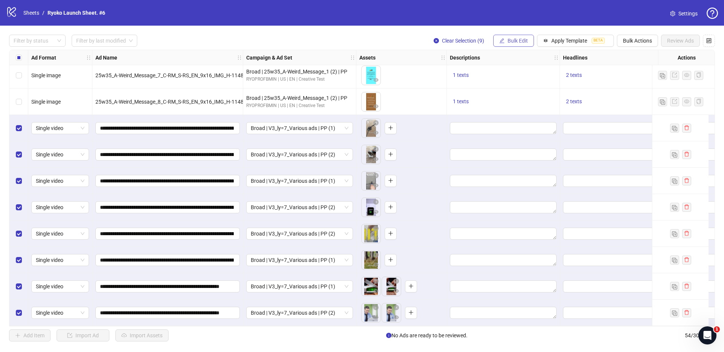
click at [521, 40] on span "Bulk Edit" at bounding box center [518, 41] width 20 height 6
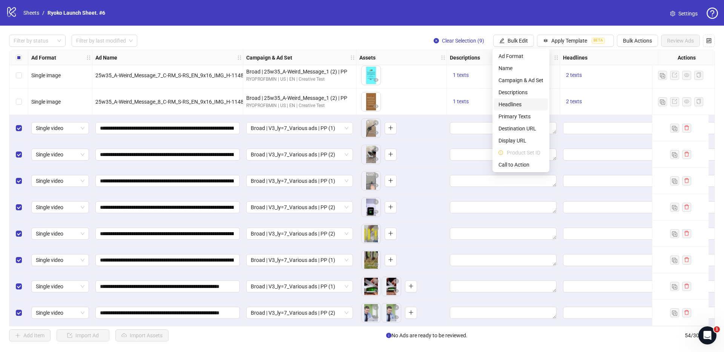
click at [517, 103] on span "Headlines" at bounding box center [521, 104] width 45 height 8
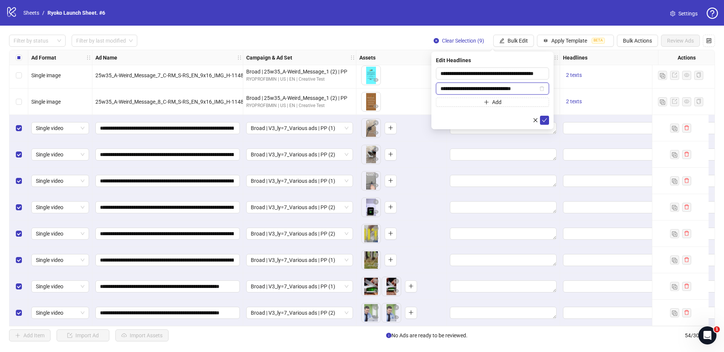
click at [515, 90] on input "**********" at bounding box center [489, 89] width 97 height 8
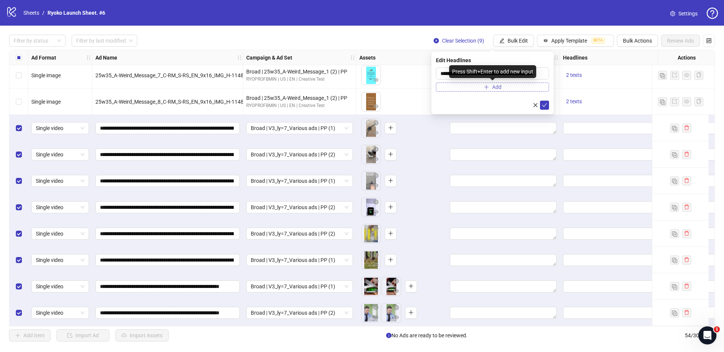
click at [513, 90] on button "Add" at bounding box center [492, 87] width 113 height 9
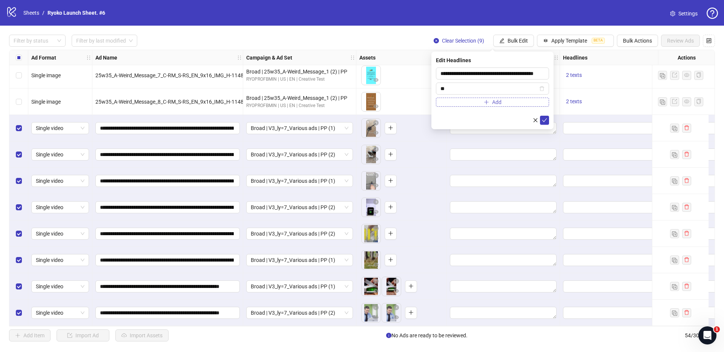
type input "*"
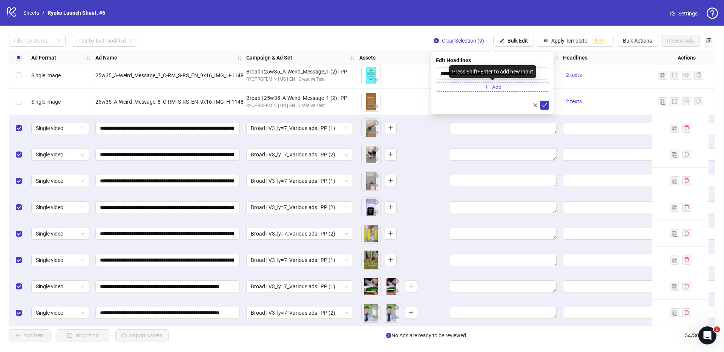
click at [512, 88] on button "Add" at bounding box center [492, 87] width 113 height 9
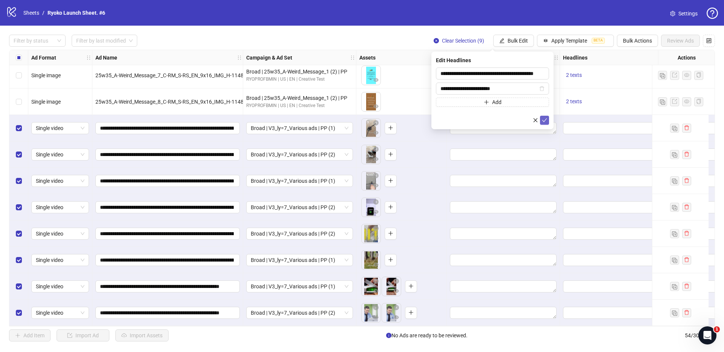
type input "**********"
click at [544, 118] on icon "check" at bounding box center [544, 120] width 5 height 5
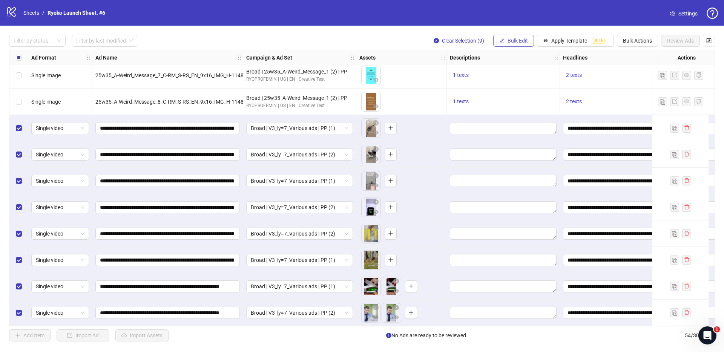
click at [515, 42] on span "Bulk Edit" at bounding box center [518, 41] width 20 height 6
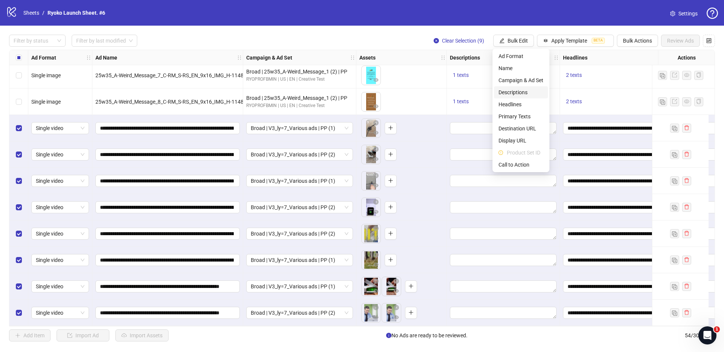
click at [514, 95] on span "Descriptions" at bounding box center [521, 92] width 45 height 8
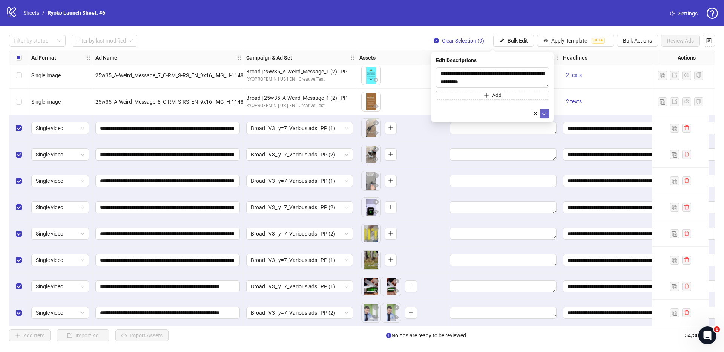
click at [542, 114] on icon "check" at bounding box center [544, 113] width 5 height 5
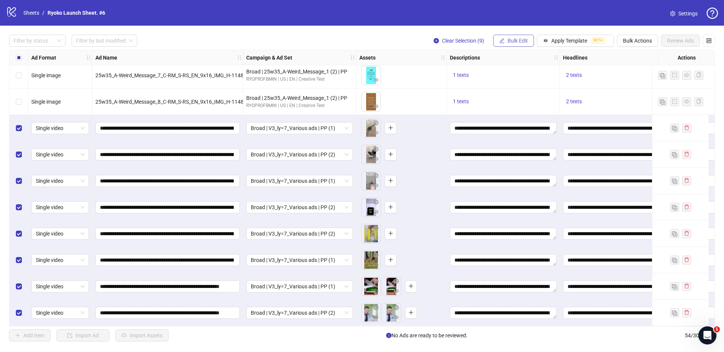
click at [510, 38] on span "Bulk Edit" at bounding box center [518, 41] width 20 height 6
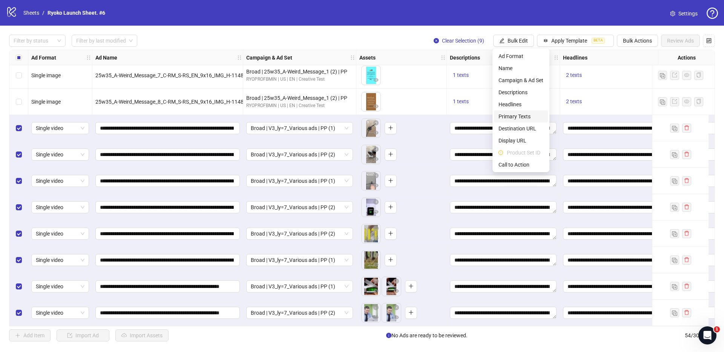
click at [514, 114] on span "Primary Texts" at bounding box center [521, 116] width 45 height 8
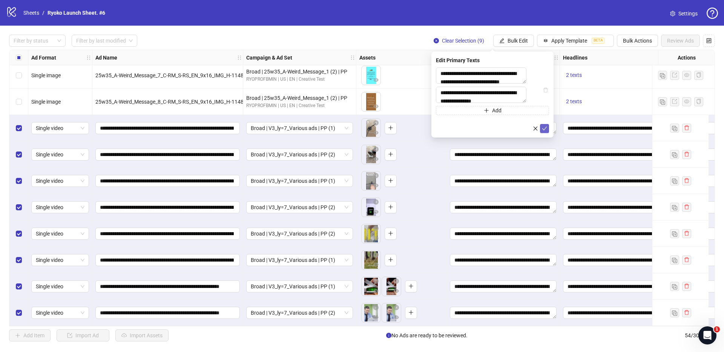
click at [548, 133] on button "submit" at bounding box center [544, 128] width 9 height 9
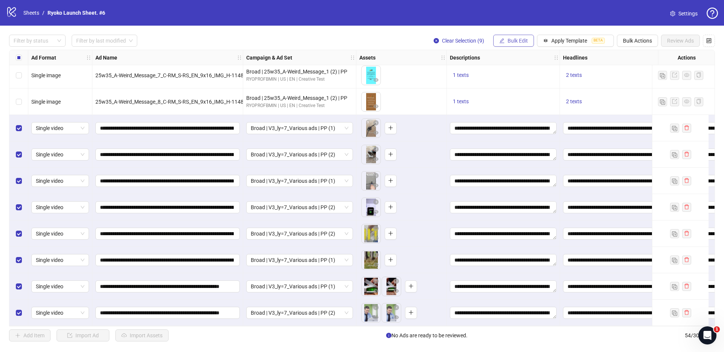
click at [513, 41] on span "Bulk Edit" at bounding box center [518, 41] width 20 height 6
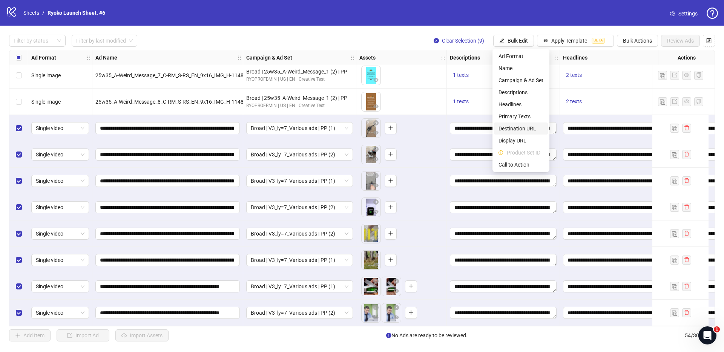
click at [518, 126] on span "Destination URL" at bounding box center [521, 129] width 45 height 8
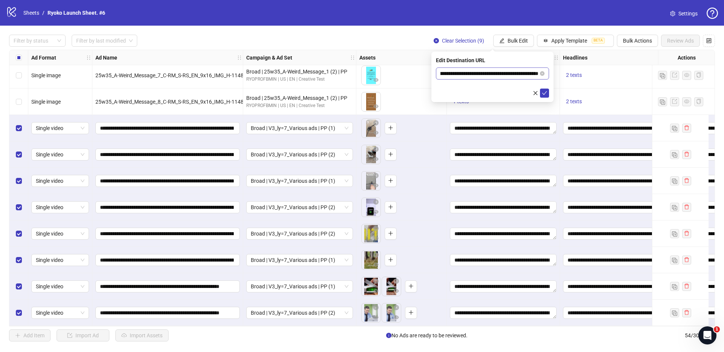
scroll to position [0, 40]
click at [523, 73] on input "**********" at bounding box center [490, 73] width 98 height 8
click at [512, 75] on input "**********" at bounding box center [490, 73] width 98 height 8
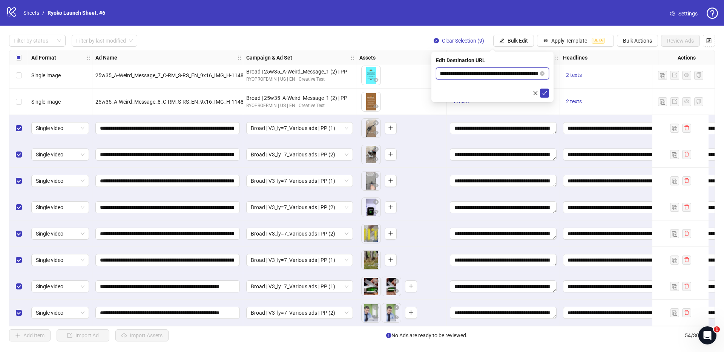
click at [512, 75] on input "**********" at bounding box center [490, 73] width 98 height 8
type input "**********"
click at [523, 72] on input "**********" at bounding box center [490, 73] width 98 height 8
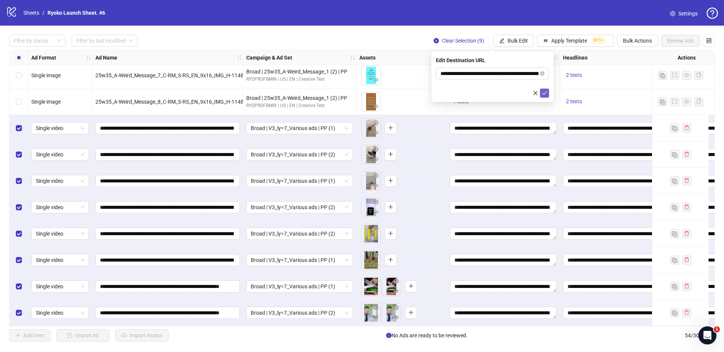
click at [545, 91] on icon "check" at bounding box center [544, 93] width 5 height 5
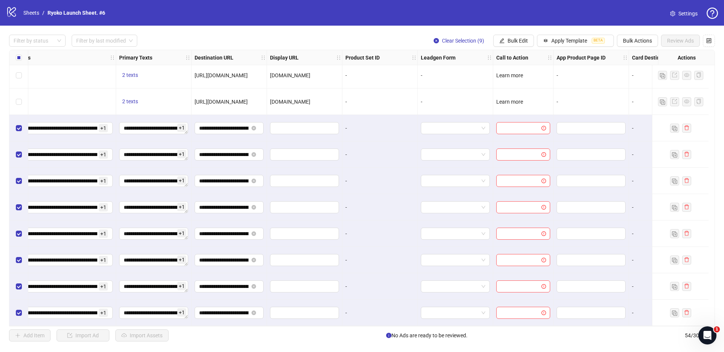
scroll to position [1168, 610]
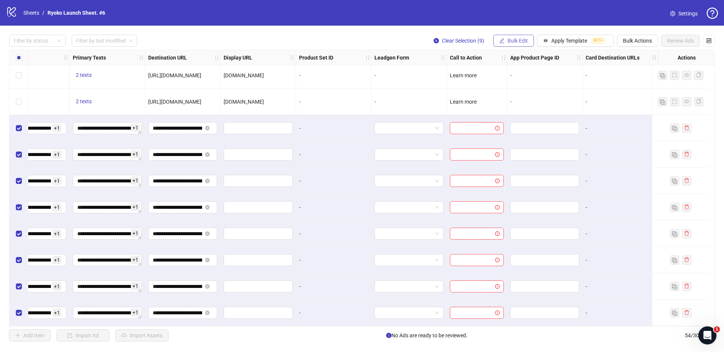
click at [523, 42] on span "Bulk Edit" at bounding box center [518, 41] width 20 height 6
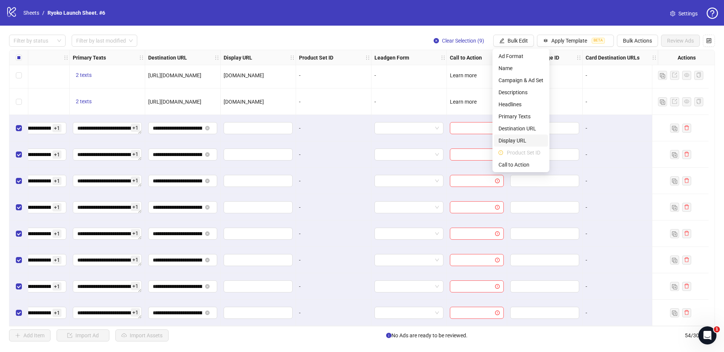
click at [509, 138] on span "Display URL" at bounding box center [521, 141] width 45 height 8
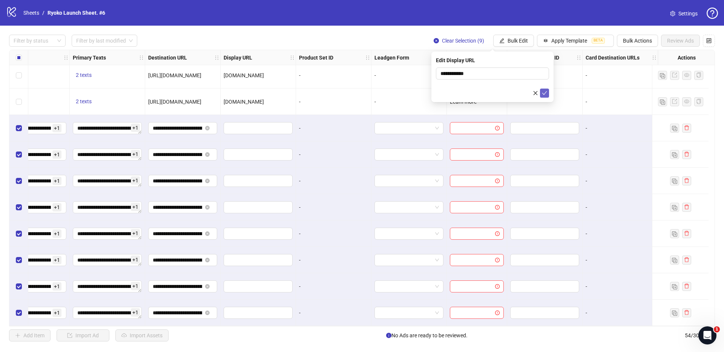
click at [543, 91] on icon "check" at bounding box center [544, 93] width 5 height 5
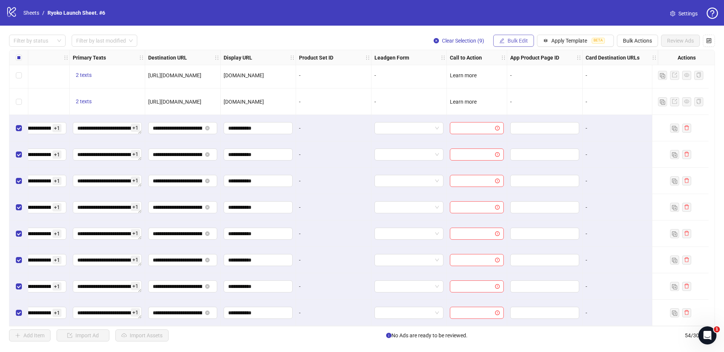
click at [514, 38] on span "Bulk Edit" at bounding box center [518, 41] width 20 height 6
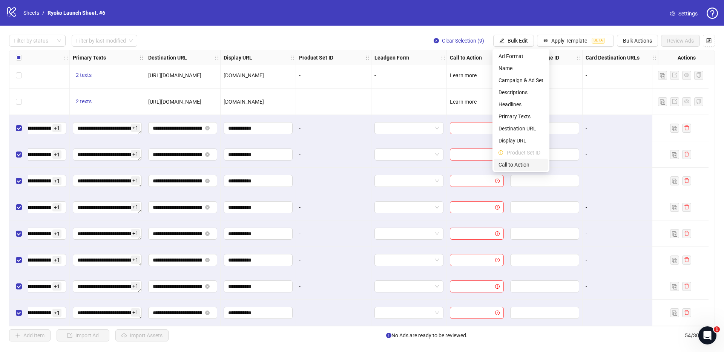
click at [515, 166] on span "Call to Action" at bounding box center [521, 165] width 45 height 8
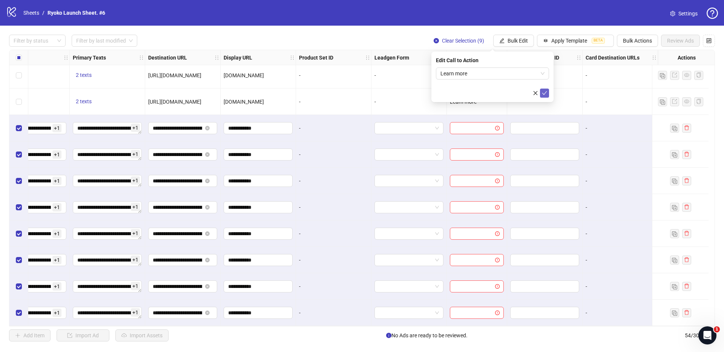
click at [544, 91] on icon "check" at bounding box center [544, 93] width 5 height 5
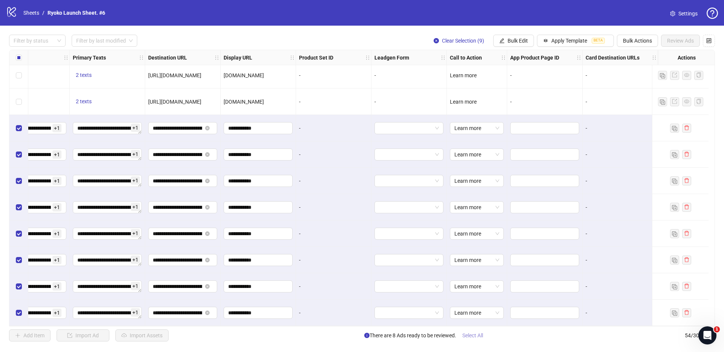
click at [472, 337] on span "Select All" at bounding box center [473, 336] width 21 height 6
click at [686, 42] on span "Review Ads" at bounding box center [680, 41] width 27 height 6
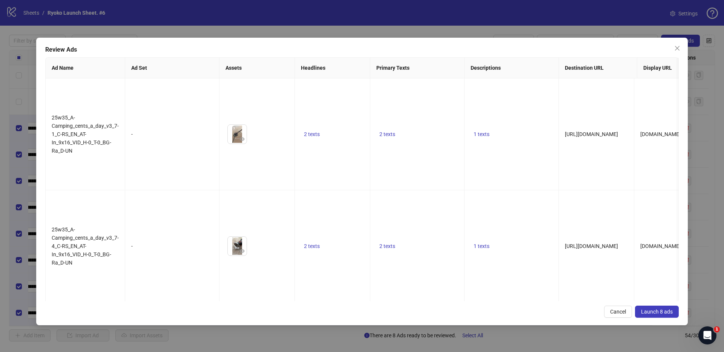
click at [655, 310] on span "Launch 8 ads" at bounding box center [657, 312] width 32 height 6
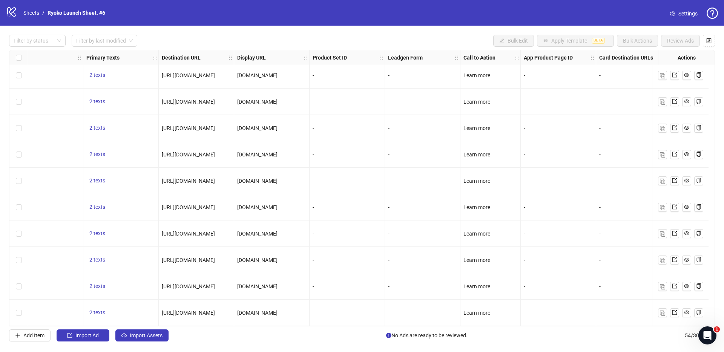
scroll to position [1168, 557]
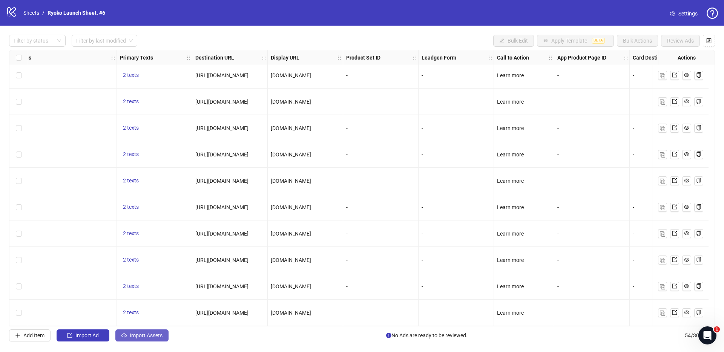
click at [132, 332] on button "Import Assets" at bounding box center [141, 336] width 53 height 12
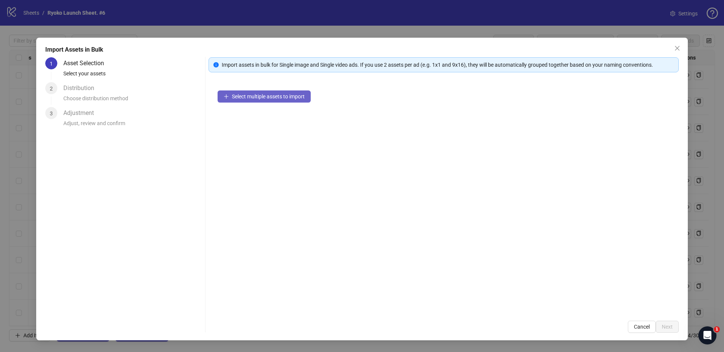
click at [268, 102] on button "Select multiple assets to import" at bounding box center [264, 97] width 93 height 12
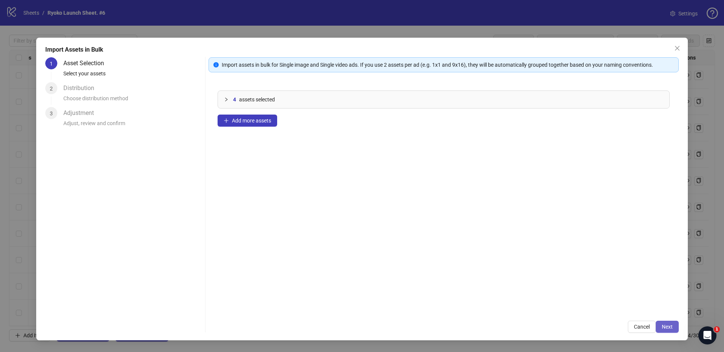
click at [669, 328] on span "Next" at bounding box center [667, 327] width 11 height 6
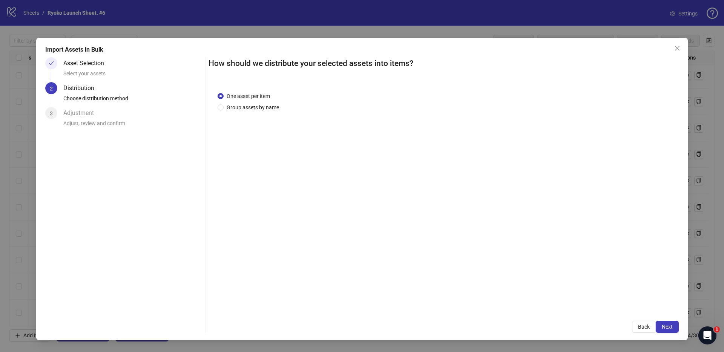
click at [669, 328] on span "Next" at bounding box center [667, 327] width 11 height 6
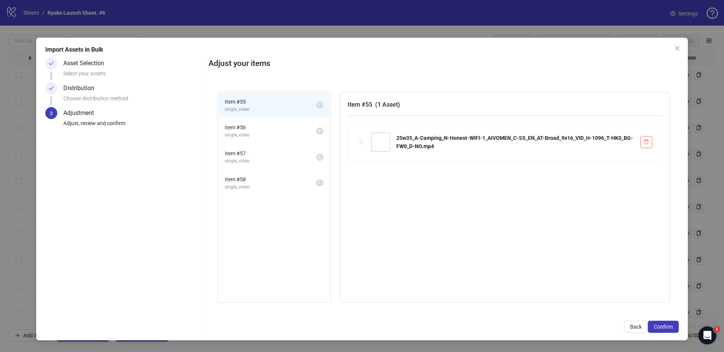
click at [669, 328] on span "Confirm" at bounding box center [663, 327] width 19 height 6
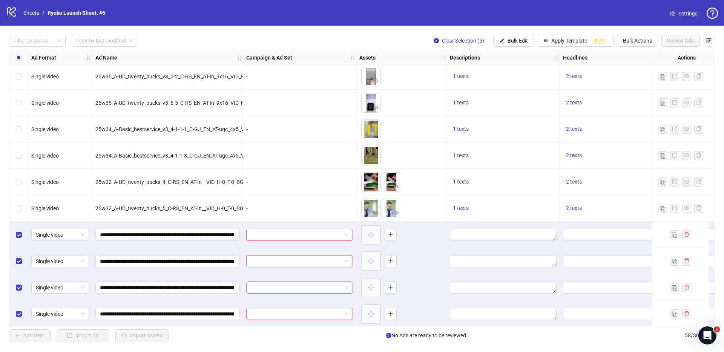
scroll to position [1274, 0]
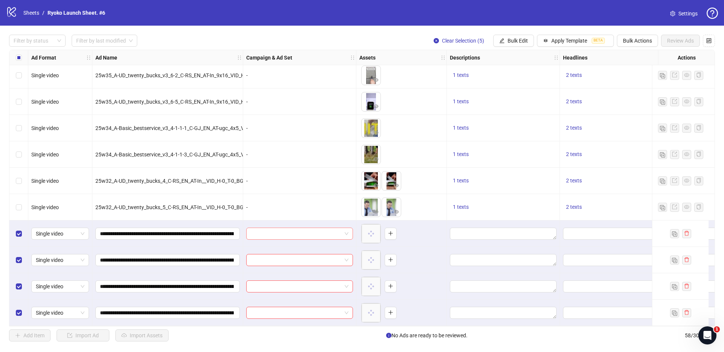
click at [346, 231] on span at bounding box center [300, 233] width 98 height 11
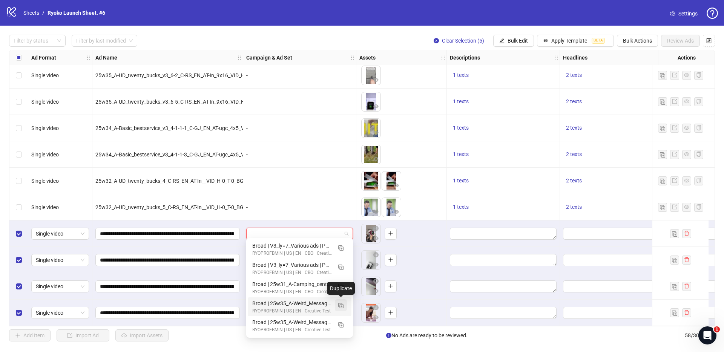
click at [340, 305] on img "button" at bounding box center [340, 305] width 5 height 5
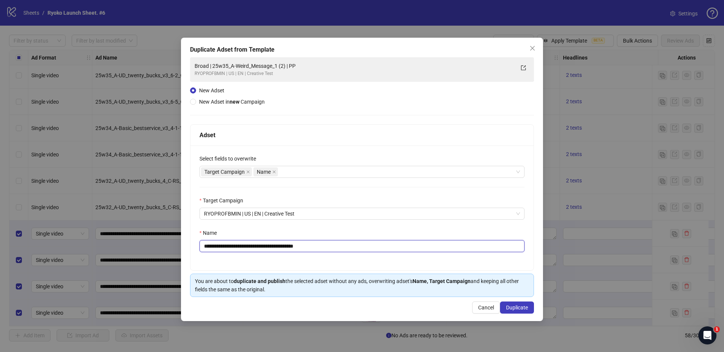
click at [339, 246] on input "**********" at bounding box center [362, 246] width 325 height 12
click at [294, 246] on input "**********" at bounding box center [362, 246] width 325 height 12
drag, startPoint x: 222, startPoint y: 246, endPoint x: 285, endPoint y: 246, distance: 62.3
click at [285, 246] on input "**********" at bounding box center [362, 246] width 325 height 12
paste input "*********"
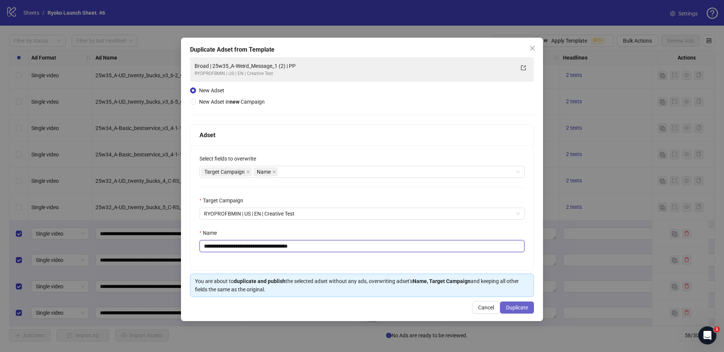
type input "**********"
click at [513, 307] on span "Duplicate" at bounding box center [517, 308] width 22 height 6
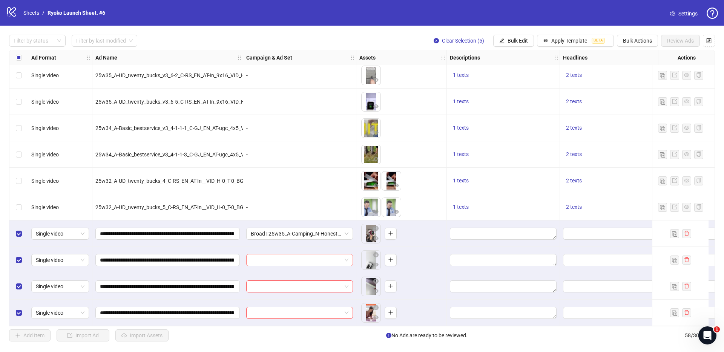
click at [349, 254] on div at bounding box center [299, 260] width 107 height 12
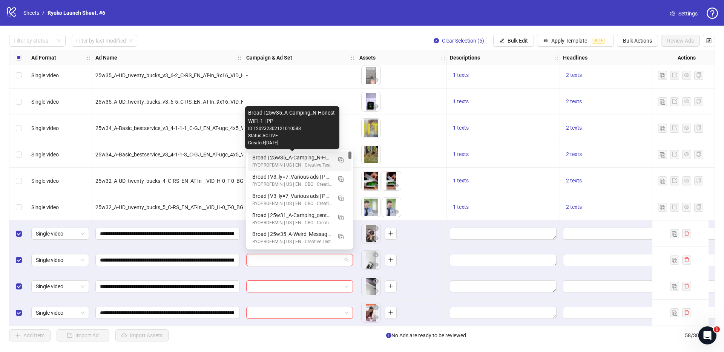
click at [310, 157] on div "Broad | 25w35_A-Camping_N-Honest-WIFI-1 | PP" at bounding box center [292, 158] width 80 height 8
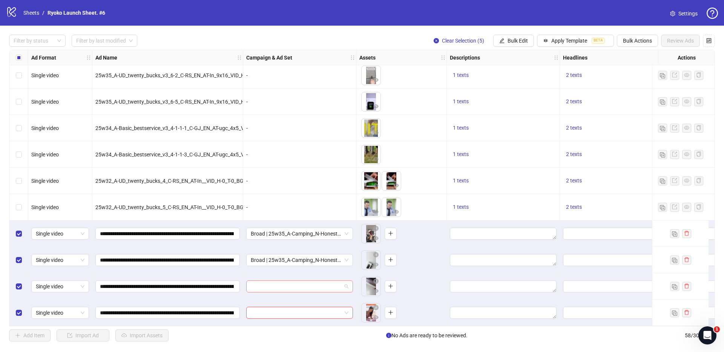
click at [346, 286] on span at bounding box center [300, 286] width 98 height 11
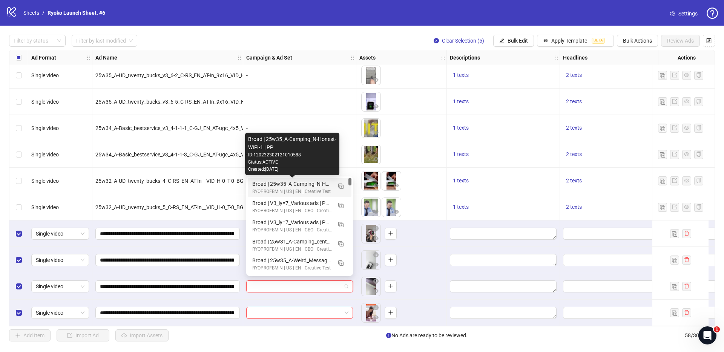
click at [311, 185] on div "Broad | 25w35_A-Camping_N-Honest-WIFI-1 | PP" at bounding box center [292, 184] width 80 height 8
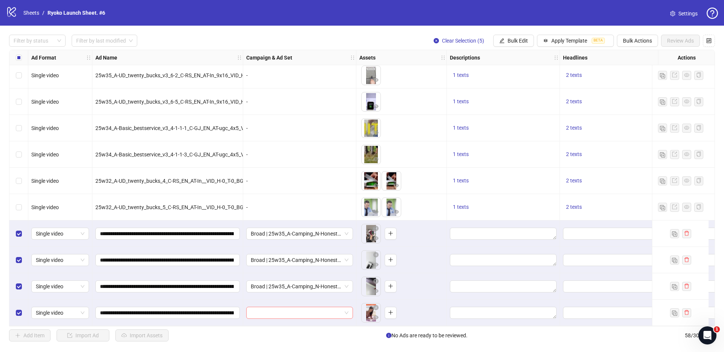
click at [345, 308] on span at bounding box center [300, 313] width 98 height 11
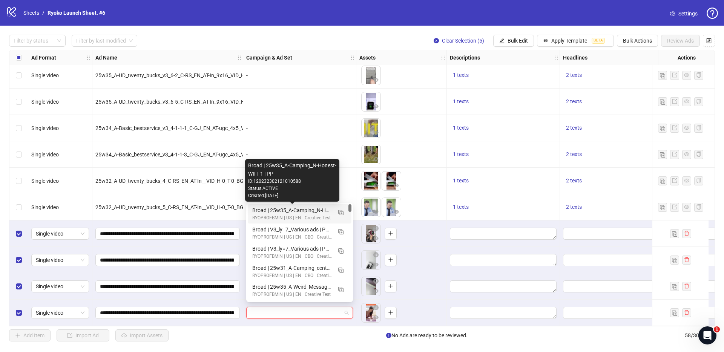
click at [314, 211] on div "Broad | 25w35_A-Camping_N-Honest-WIFI-1 | PP" at bounding box center [292, 210] width 80 height 8
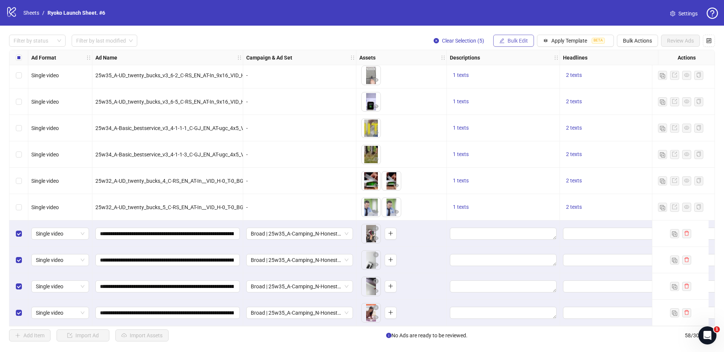
click at [522, 39] on span "Bulk Edit" at bounding box center [518, 41] width 20 height 6
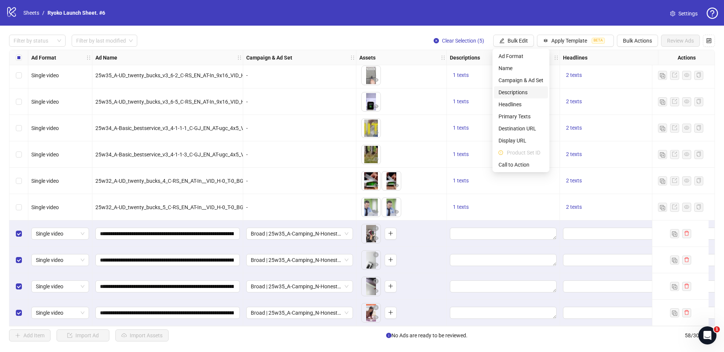
click at [509, 89] on span "Descriptions" at bounding box center [521, 92] width 45 height 8
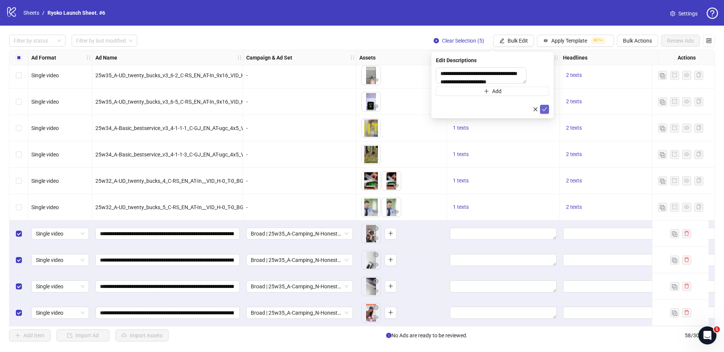
click at [542, 111] on button "submit" at bounding box center [544, 109] width 9 height 9
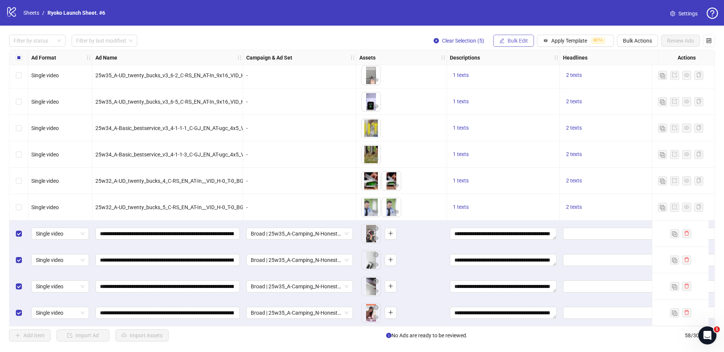
click at [504, 41] on icon "edit" at bounding box center [502, 40] width 5 height 5
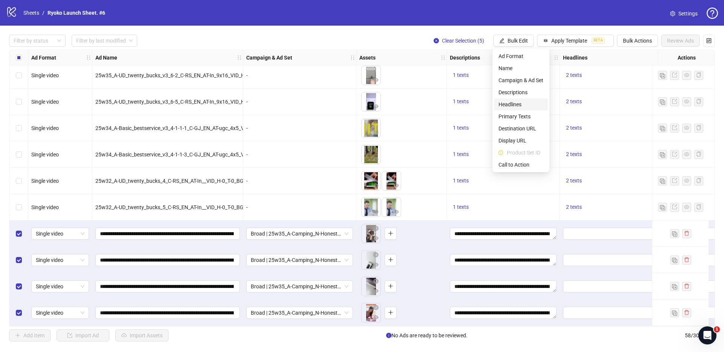
click at [505, 102] on span "Headlines" at bounding box center [521, 104] width 45 height 8
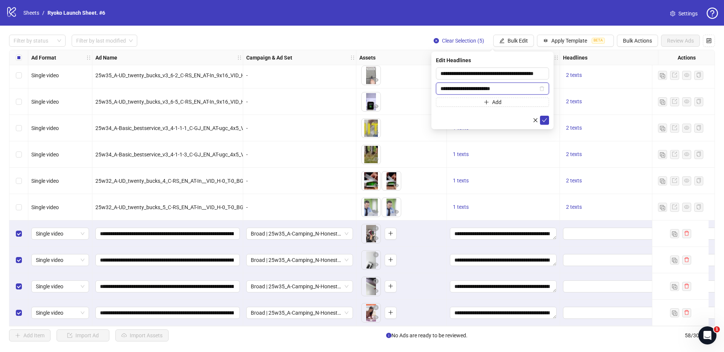
click at [515, 86] on input "**********" at bounding box center [489, 89] width 97 height 8
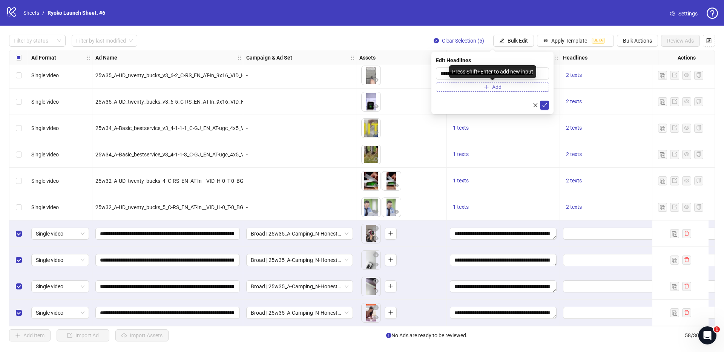
click at [498, 89] on span "Add" at bounding box center [496, 87] width 9 height 6
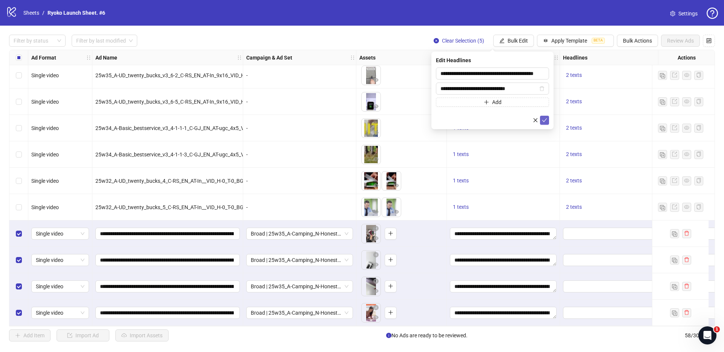
type input "**********"
click at [544, 119] on icon "check" at bounding box center [544, 120] width 5 height 5
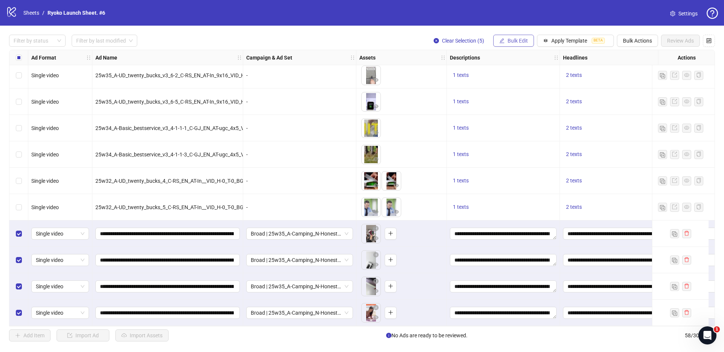
click at [517, 38] on span "Bulk Edit" at bounding box center [518, 41] width 20 height 6
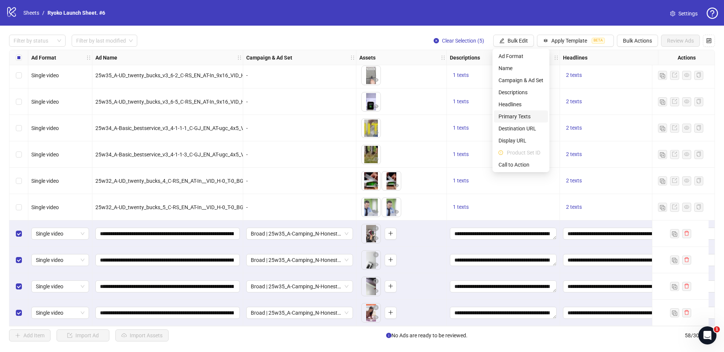
click at [516, 116] on span "Primary Texts" at bounding box center [521, 116] width 45 height 8
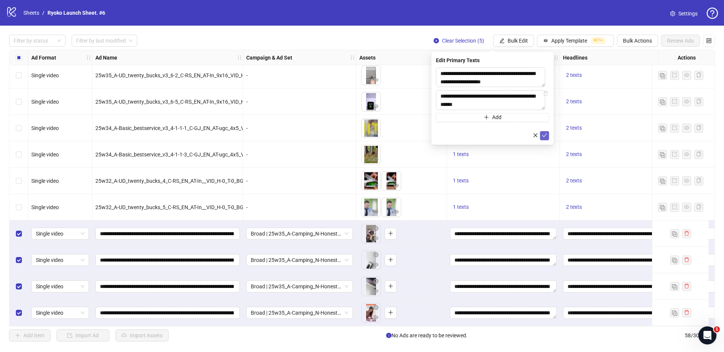
click at [546, 138] on span "submit" at bounding box center [544, 135] width 5 height 6
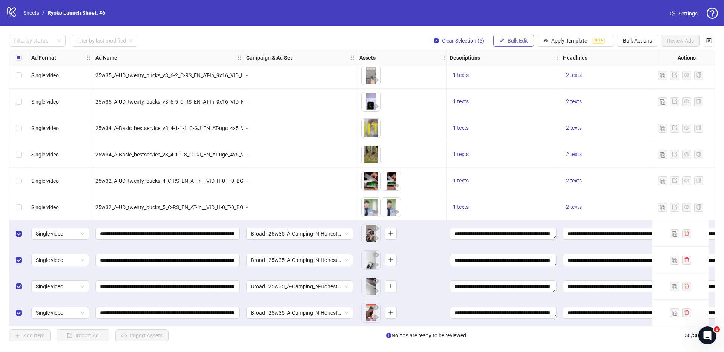
click at [515, 39] on span "Bulk Edit" at bounding box center [518, 41] width 20 height 6
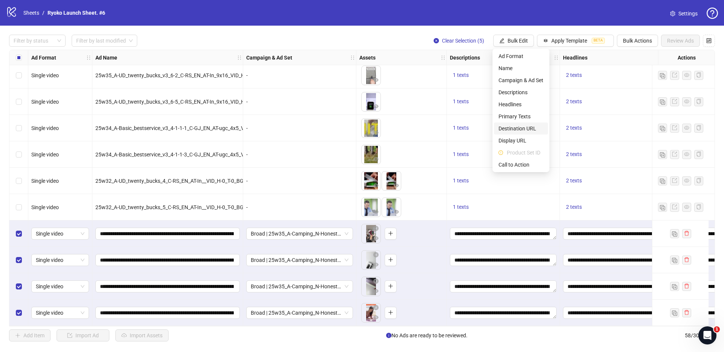
click at [514, 126] on span "Destination URL" at bounding box center [521, 129] width 45 height 8
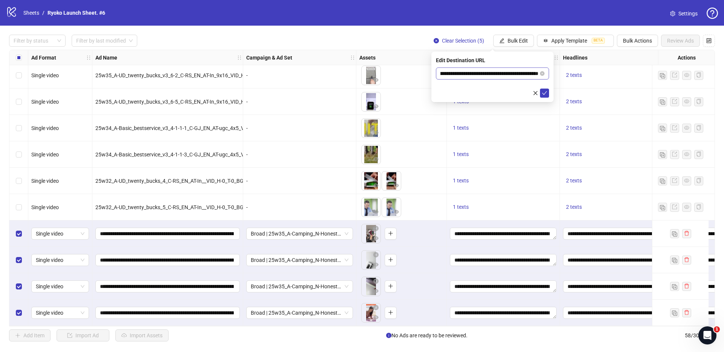
scroll to position [0, 53]
drag, startPoint x: 527, startPoint y: 74, endPoint x: 542, endPoint y: 74, distance: 15.5
click at [542, 74] on span "**********" at bounding box center [492, 74] width 113 height 12
type input "**********"
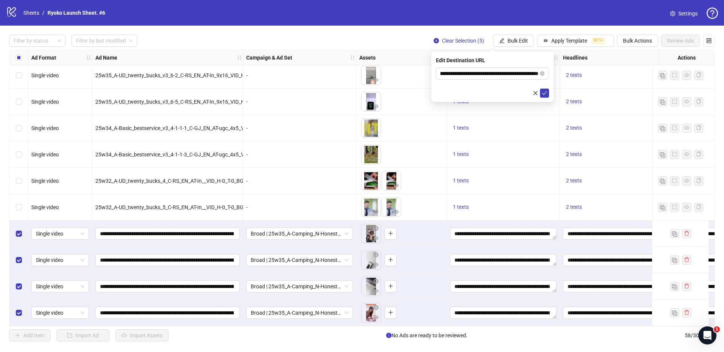
click at [519, 58] on div "Edit Destination URL" at bounding box center [492, 60] width 113 height 8
click at [548, 92] on button "submit" at bounding box center [544, 93] width 9 height 9
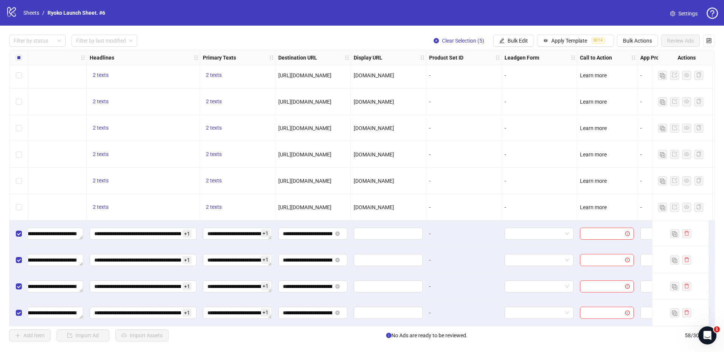
scroll to position [1274, 519]
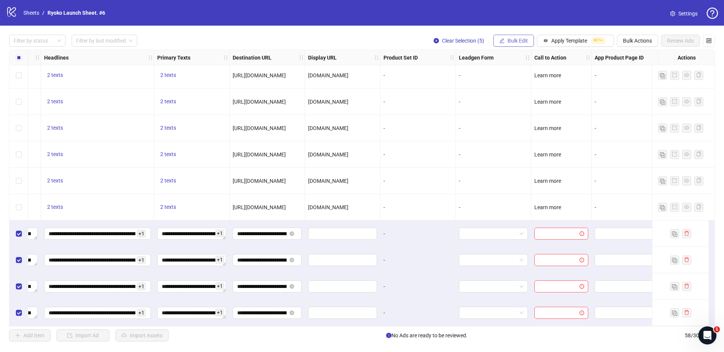
click at [509, 43] on span "Bulk Edit" at bounding box center [518, 41] width 20 height 6
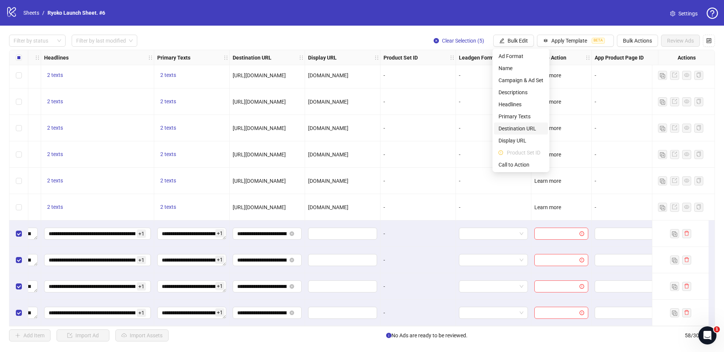
click at [509, 128] on span "Destination URL" at bounding box center [521, 129] width 45 height 8
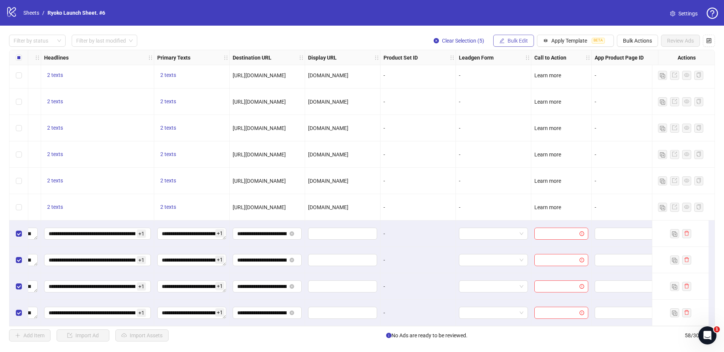
click at [522, 43] on span "Bulk Edit" at bounding box center [518, 41] width 20 height 6
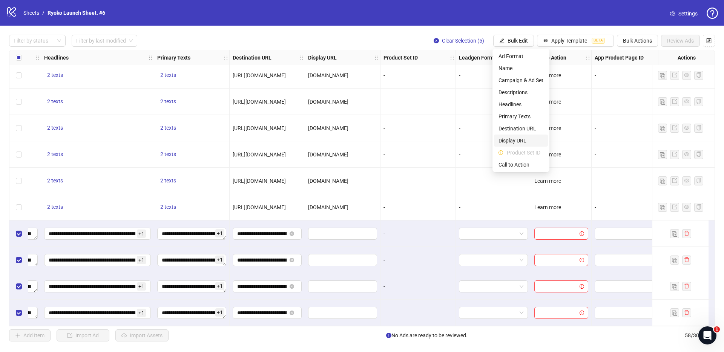
click at [509, 140] on span "Display URL" at bounding box center [521, 141] width 45 height 8
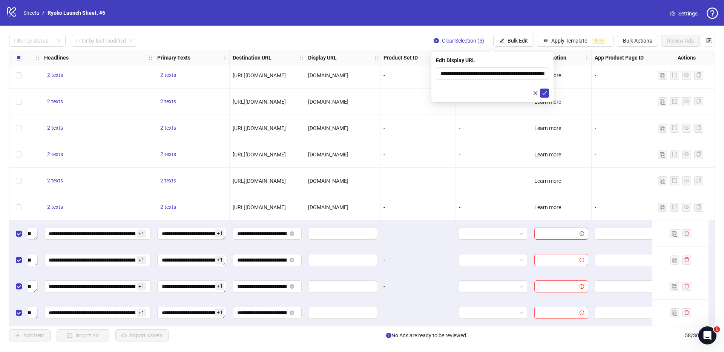
click at [549, 91] on div "**********" at bounding box center [493, 77] width 122 height 51
click at [549, 91] on button "submit" at bounding box center [544, 93] width 9 height 9
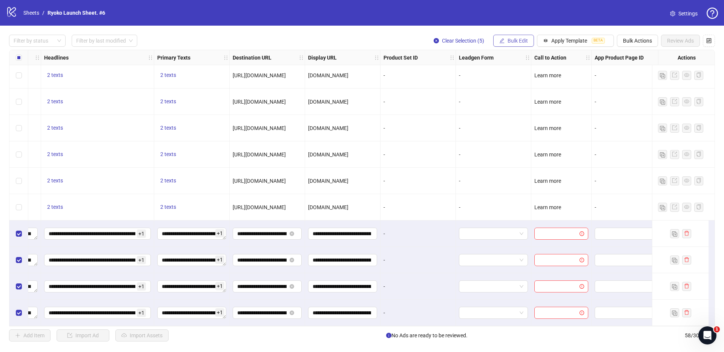
click at [497, 40] on button "Bulk Edit" at bounding box center [514, 41] width 41 height 12
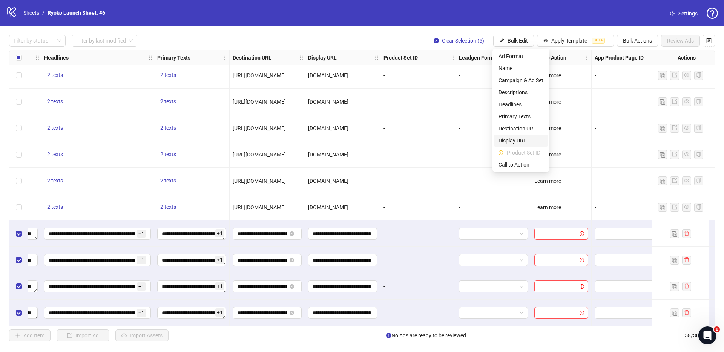
click at [511, 140] on span "Display URL" at bounding box center [521, 141] width 45 height 8
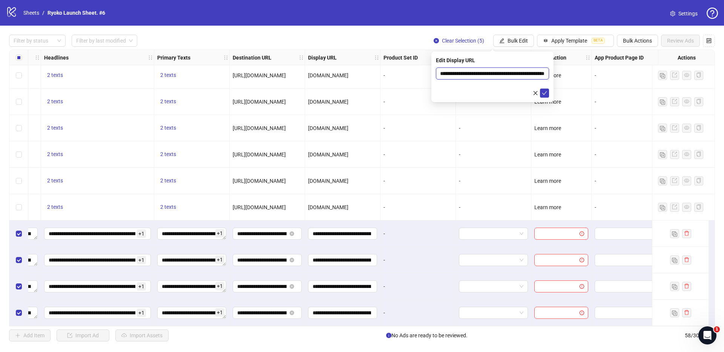
scroll to position [0, 34]
drag, startPoint x: 489, startPoint y: 74, endPoint x: 547, endPoint y: 72, distance: 57.8
click at [548, 72] on input "**********" at bounding box center [492, 74] width 113 height 12
drag, startPoint x: 458, startPoint y: 73, endPoint x: 436, endPoint y: 75, distance: 22.7
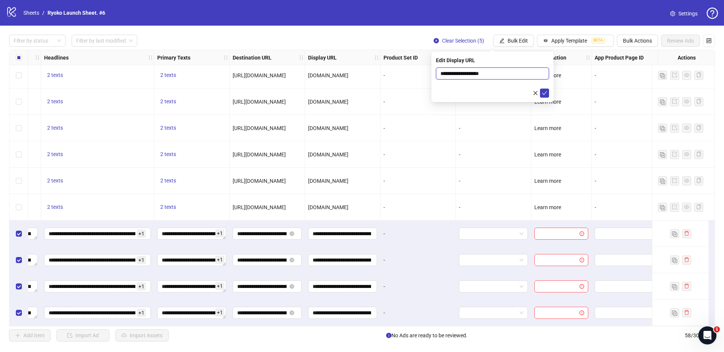
click at [436, 75] on div "**********" at bounding box center [493, 77] width 122 height 51
type input "**********"
click at [546, 91] on icon "check" at bounding box center [545, 93] width 5 height 4
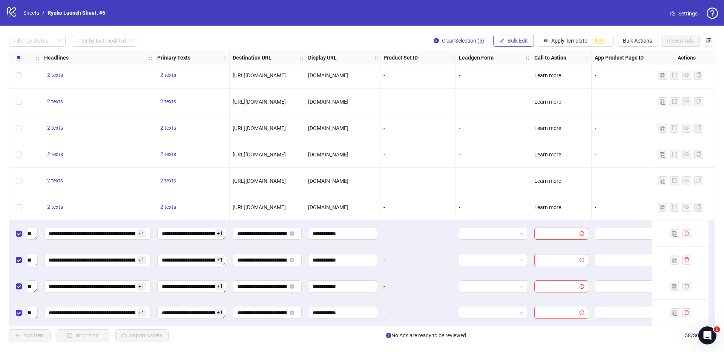
click at [516, 41] on span "Bulk Edit" at bounding box center [518, 41] width 20 height 6
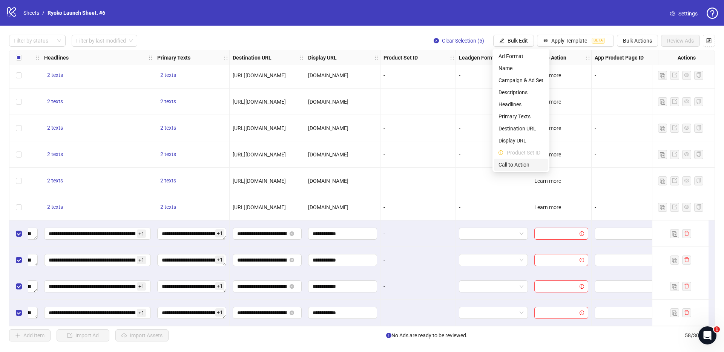
click at [516, 163] on span "Call to Action" at bounding box center [521, 165] width 45 height 8
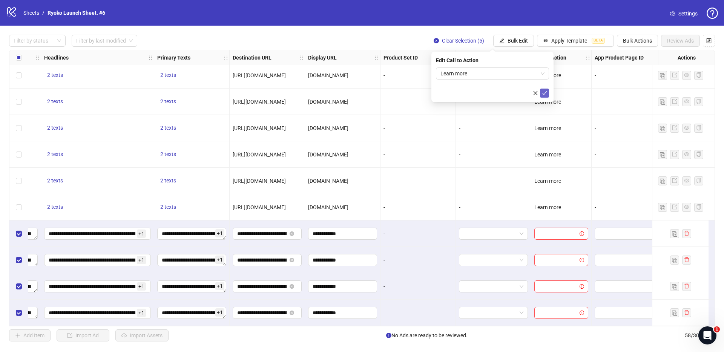
click at [546, 94] on icon "check" at bounding box center [544, 93] width 5 height 5
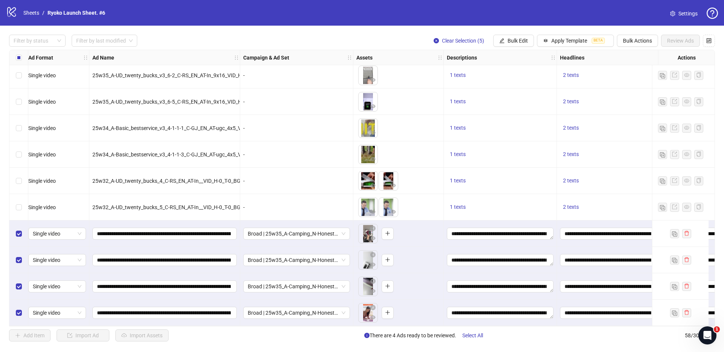
scroll to position [1274, 0]
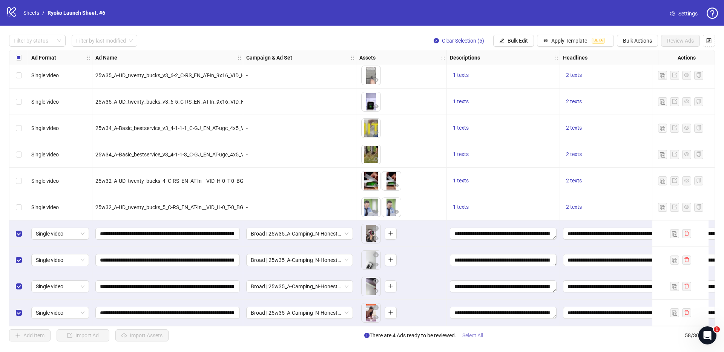
click at [472, 332] on button "Select All" at bounding box center [473, 336] width 33 height 12
click at [677, 44] on span "Review Ads" at bounding box center [680, 41] width 27 height 6
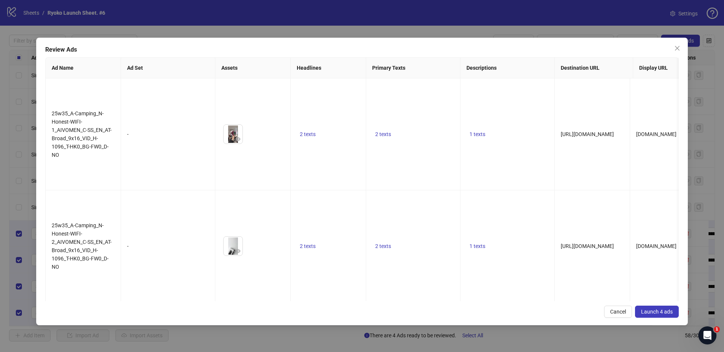
click at [649, 308] on button "Launch 4 ads" at bounding box center [657, 312] width 44 height 12
